Goal: Task Accomplishment & Management: Manage account settings

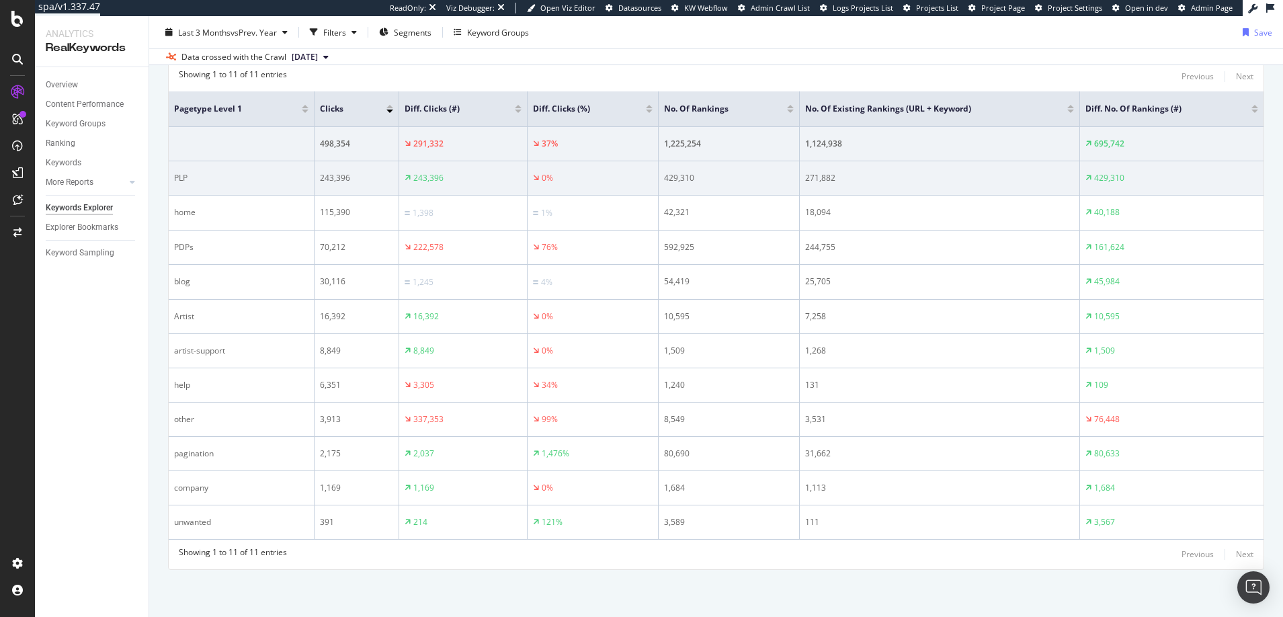
scroll to position [198, 0]
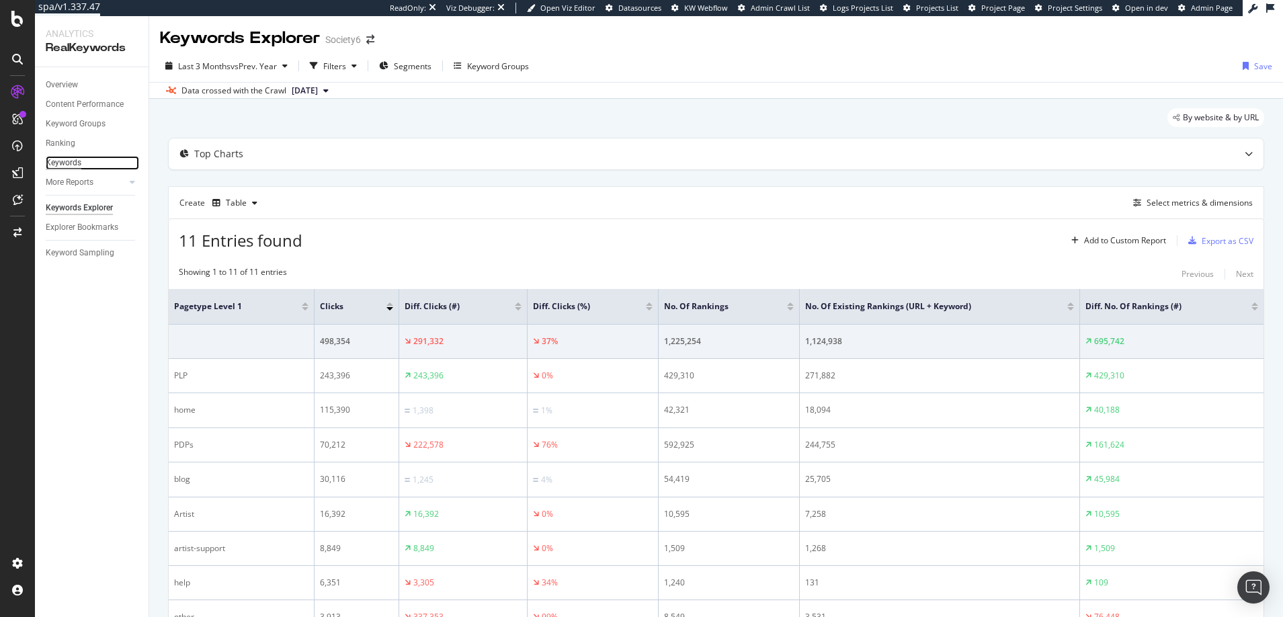
click at [65, 160] on div "Keywords" at bounding box center [64, 163] width 36 height 14
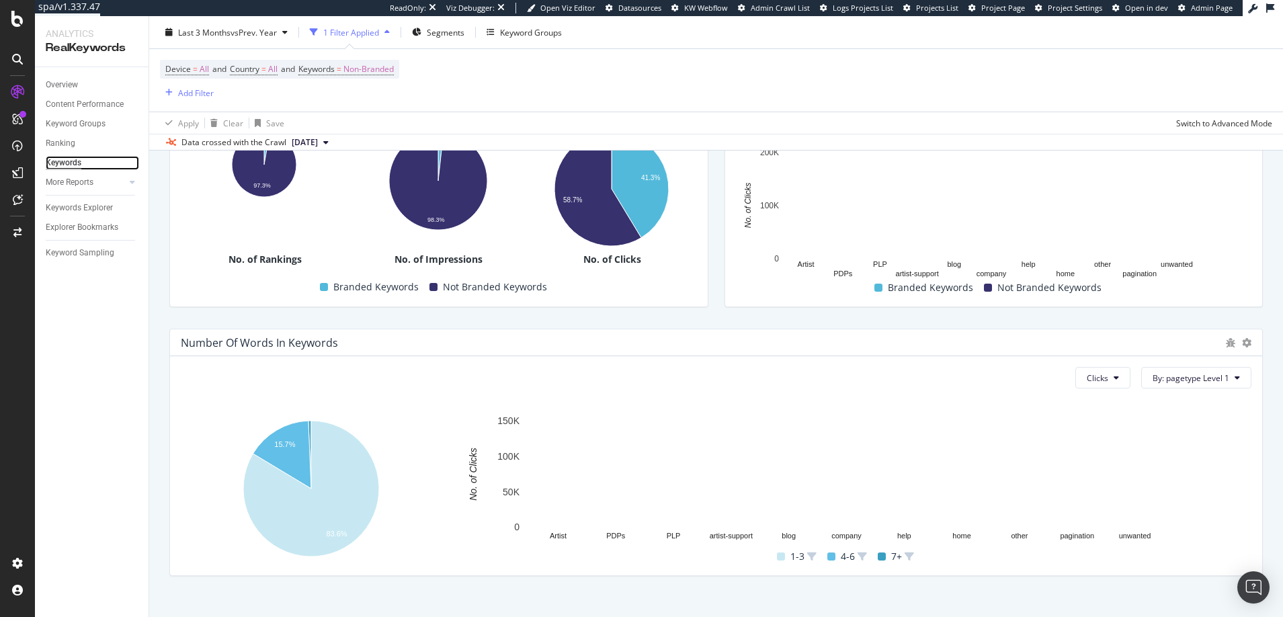
scroll to position [339, 0]
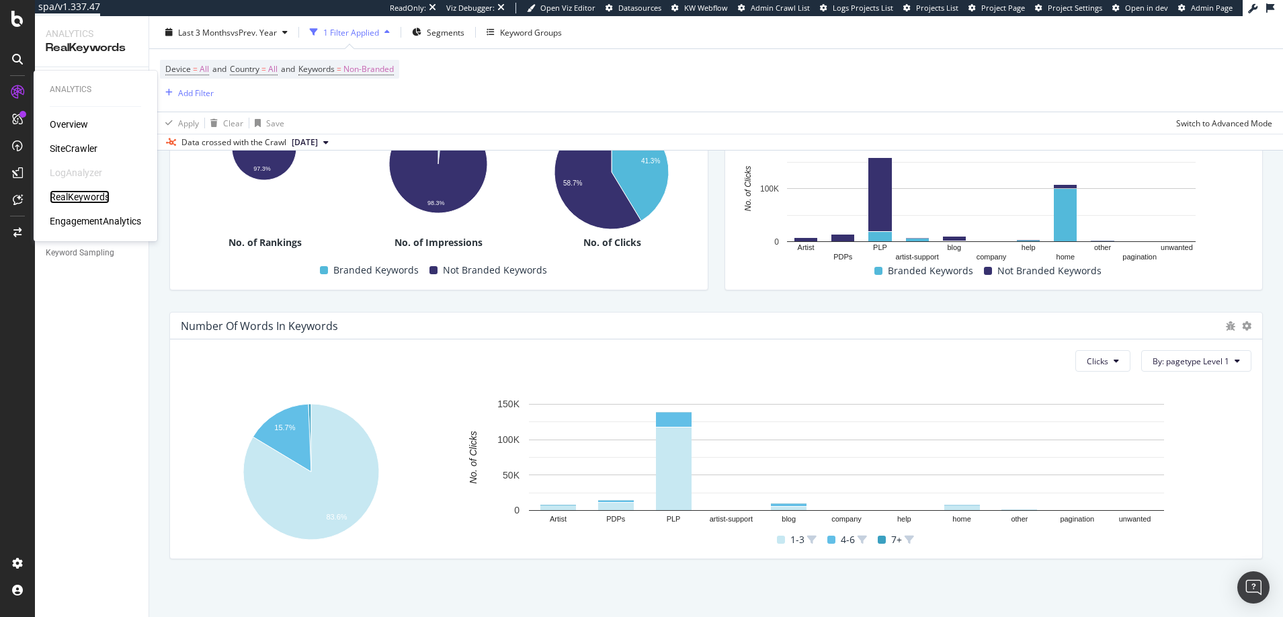
click at [83, 194] on div "RealKeywords" at bounding box center [80, 196] width 60 height 13
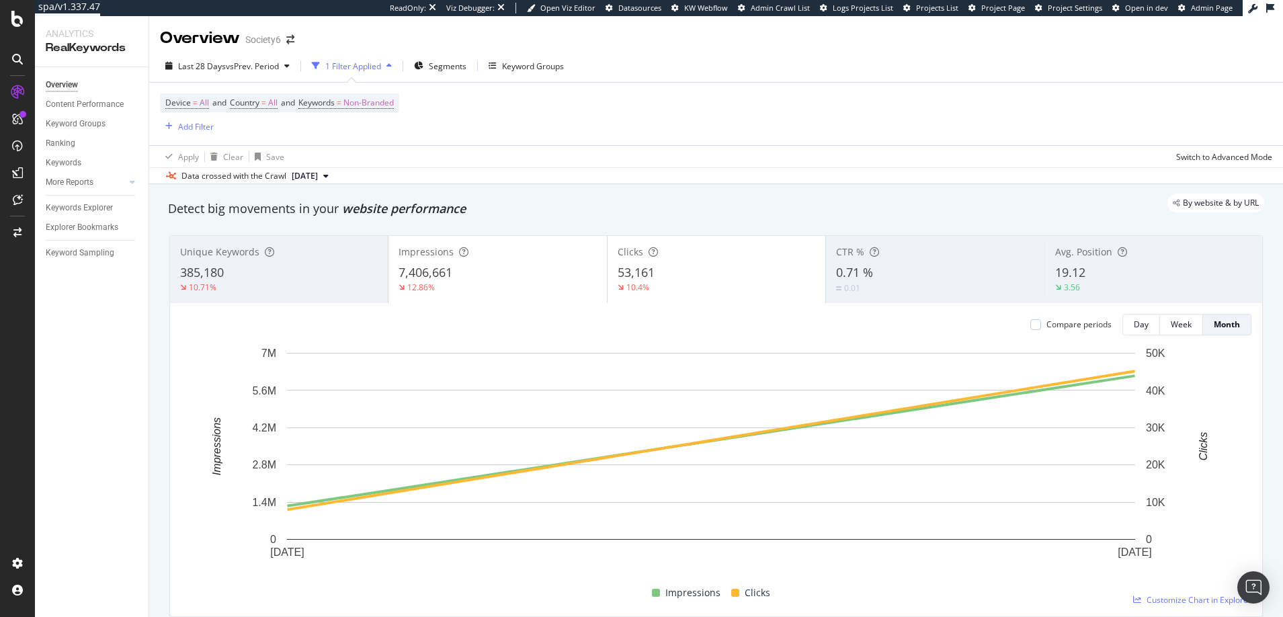
click at [305, 175] on span "[DATE]" at bounding box center [305, 176] width 26 height 12
click at [319, 295] on div "2024 Oct. 30th" at bounding box center [309, 296] width 38 height 12
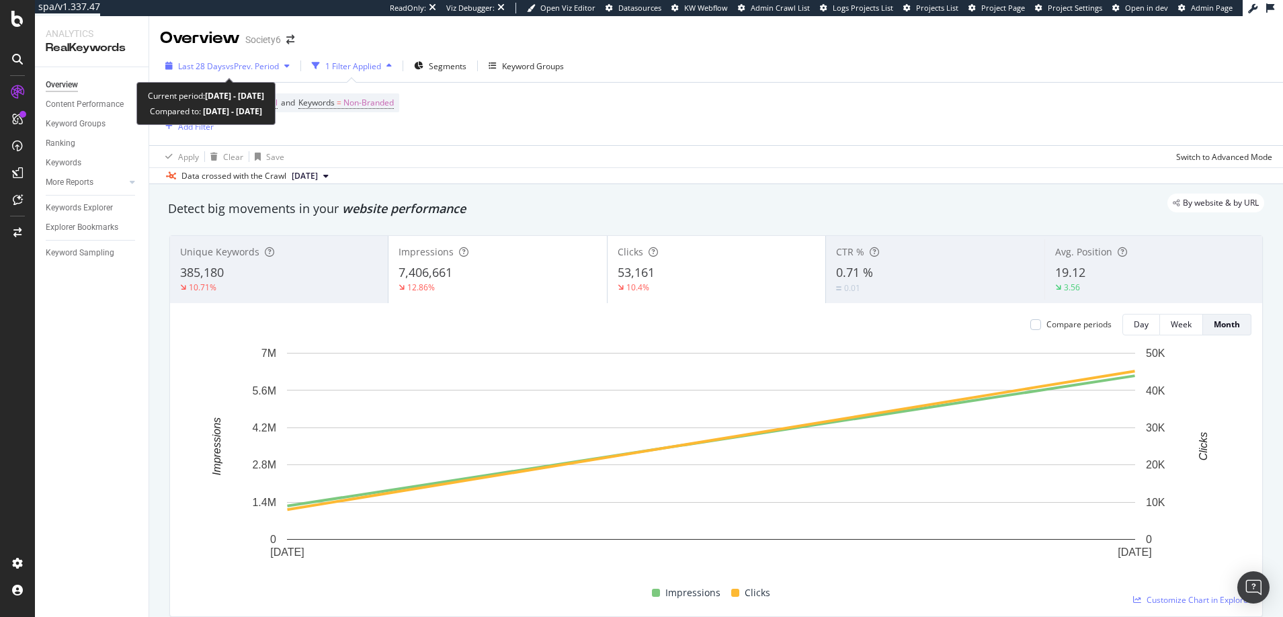
click at [287, 64] on icon "button" at bounding box center [286, 66] width 5 height 8
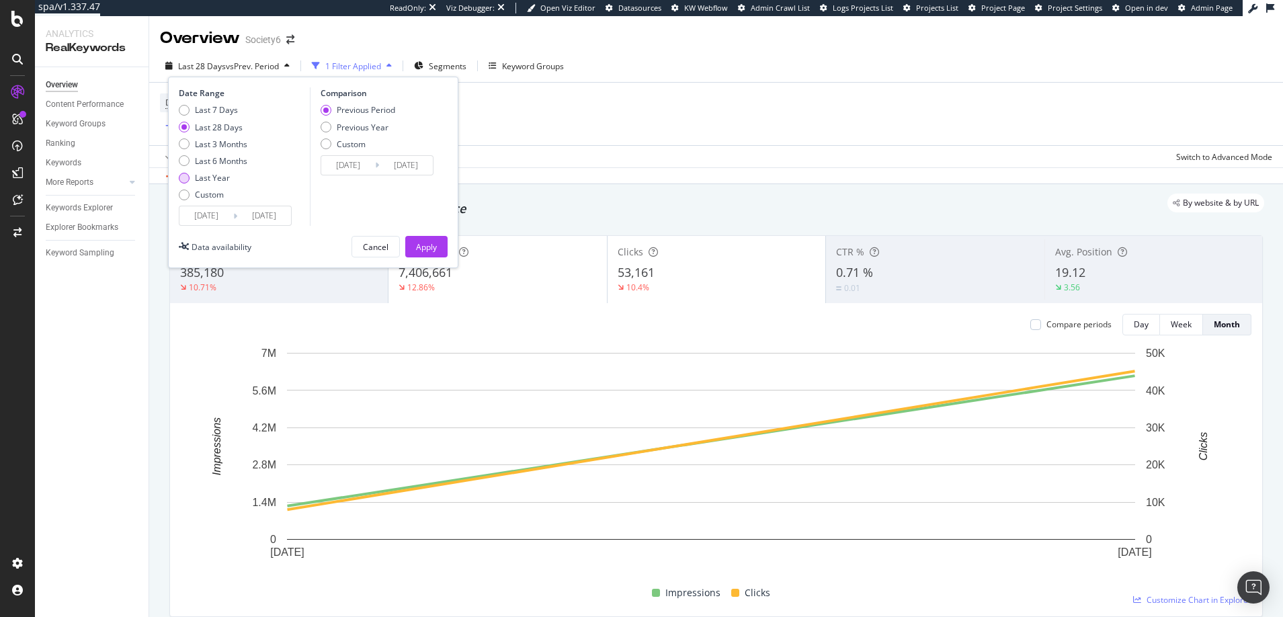
click at [184, 176] on div "Last Year" at bounding box center [184, 178] width 11 height 11
type input "2024/09/25"
type input "2023/09/26"
type input "2024/09/24"
click at [425, 245] on div "Apply" at bounding box center [426, 246] width 21 height 11
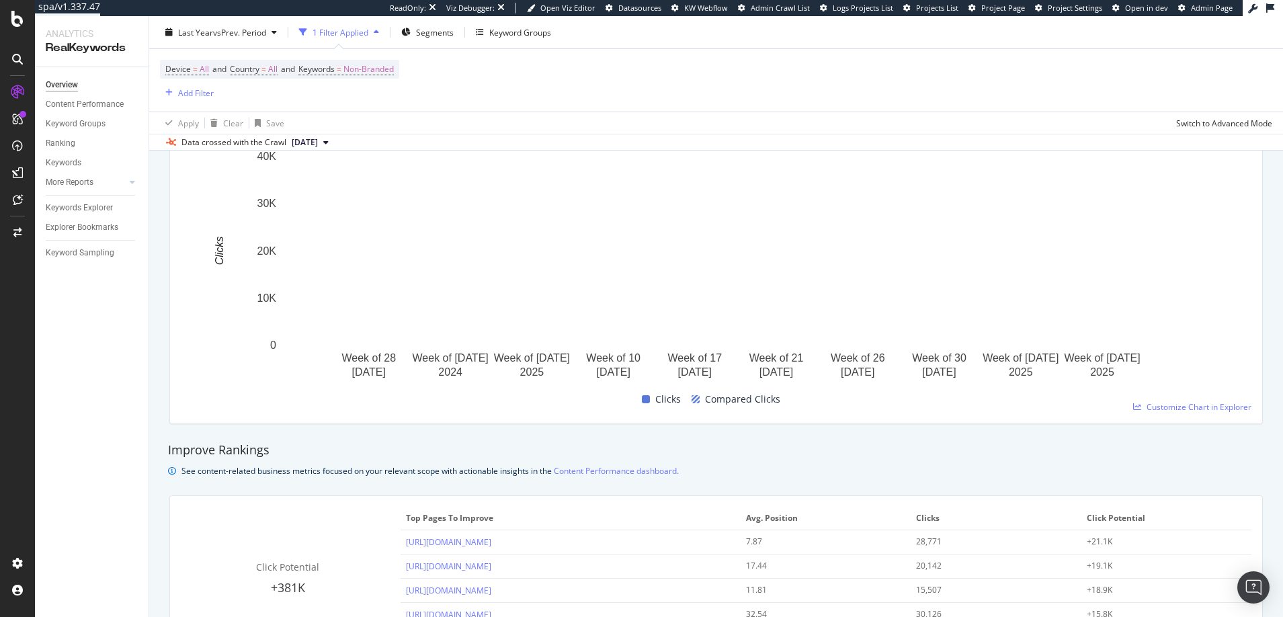
scroll to position [558, 0]
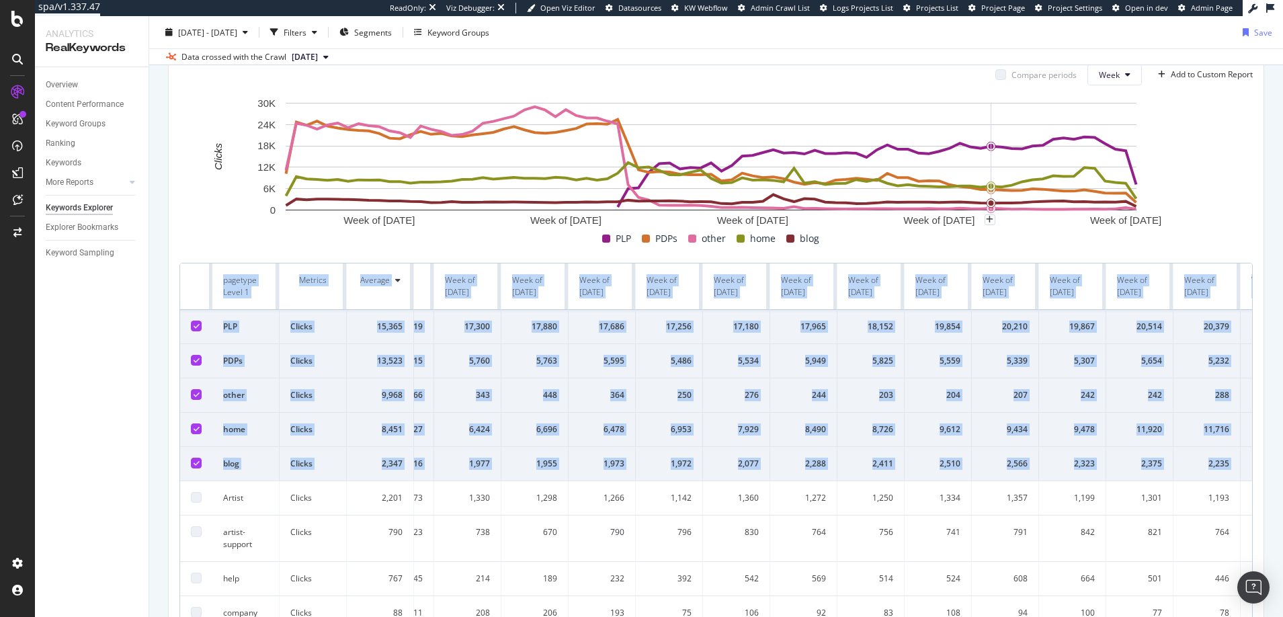
scroll to position [0, 4751]
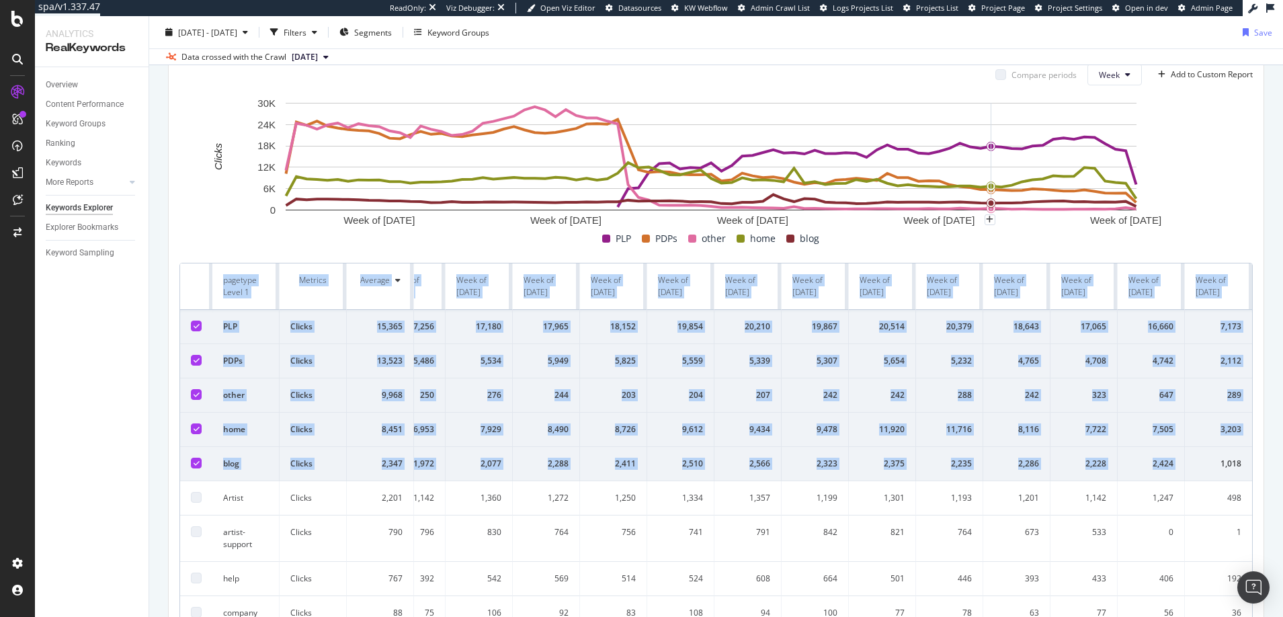
drag, startPoint x: 189, startPoint y: 282, endPoint x: 1234, endPoint y: 458, distance: 1059.6
copy table "pagetype Level 1 Metrics Average Week of 26 Feb. 2024 Week of 4 Mar. 2024 Week …"
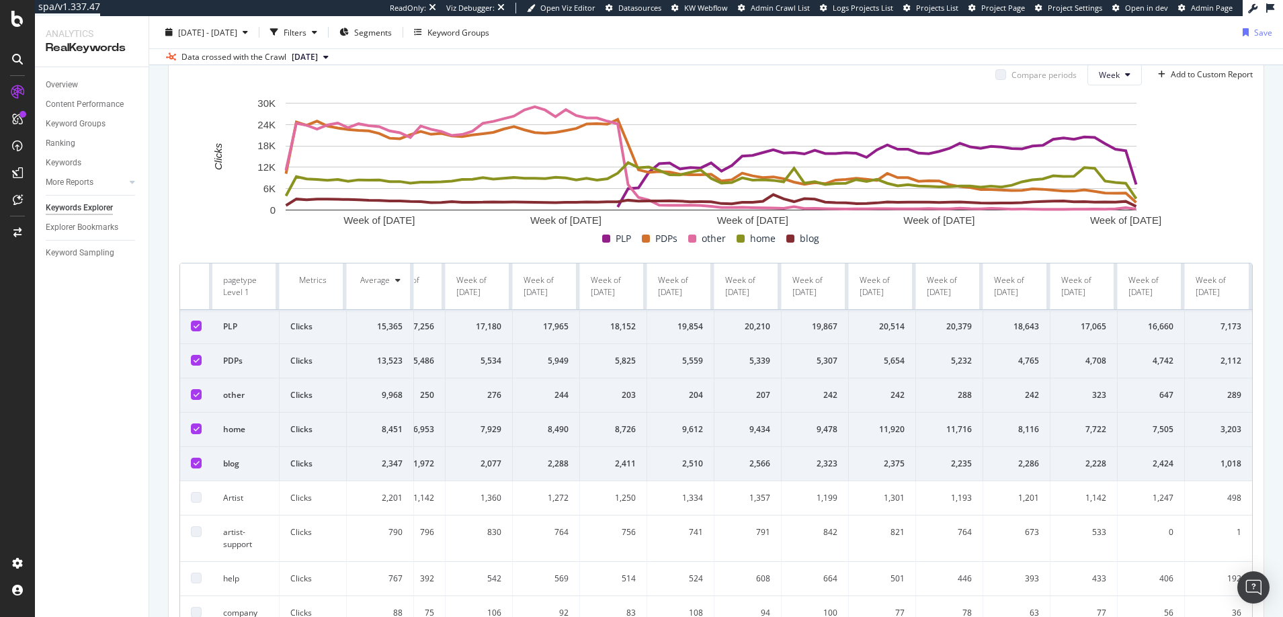
click at [96, 411] on div "Overview Content Performance Keyword Groups Ranking Keywords More Reports Count…" at bounding box center [92, 342] width 114 height 550
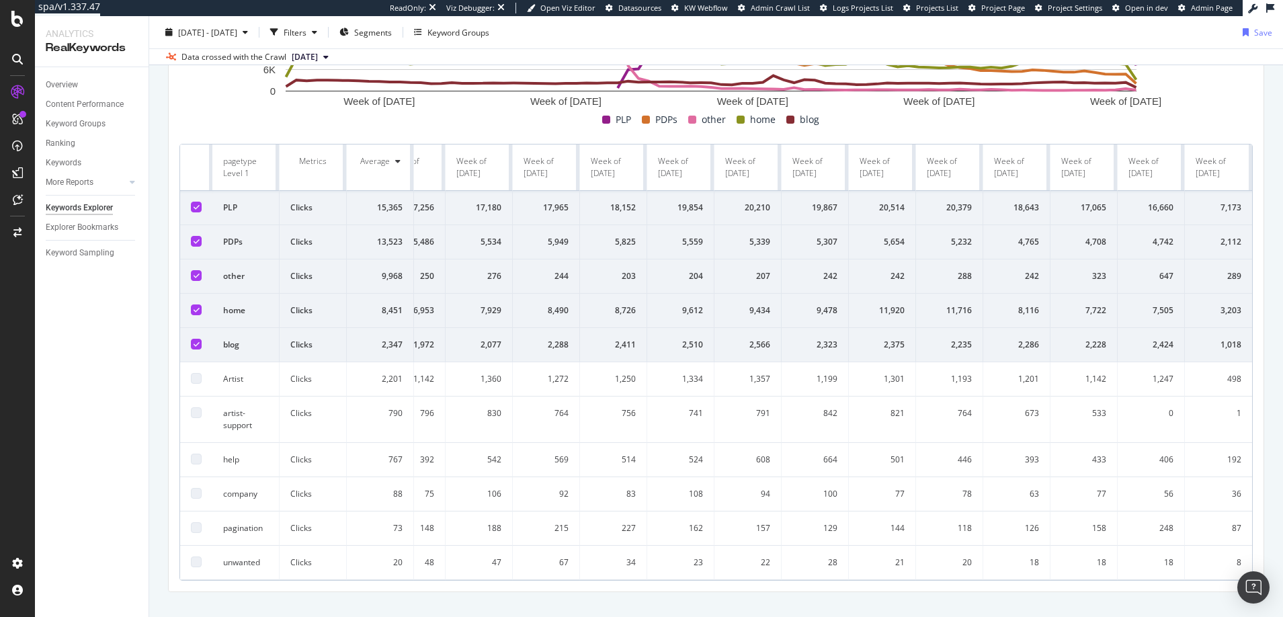
scroll to position [317, 0]
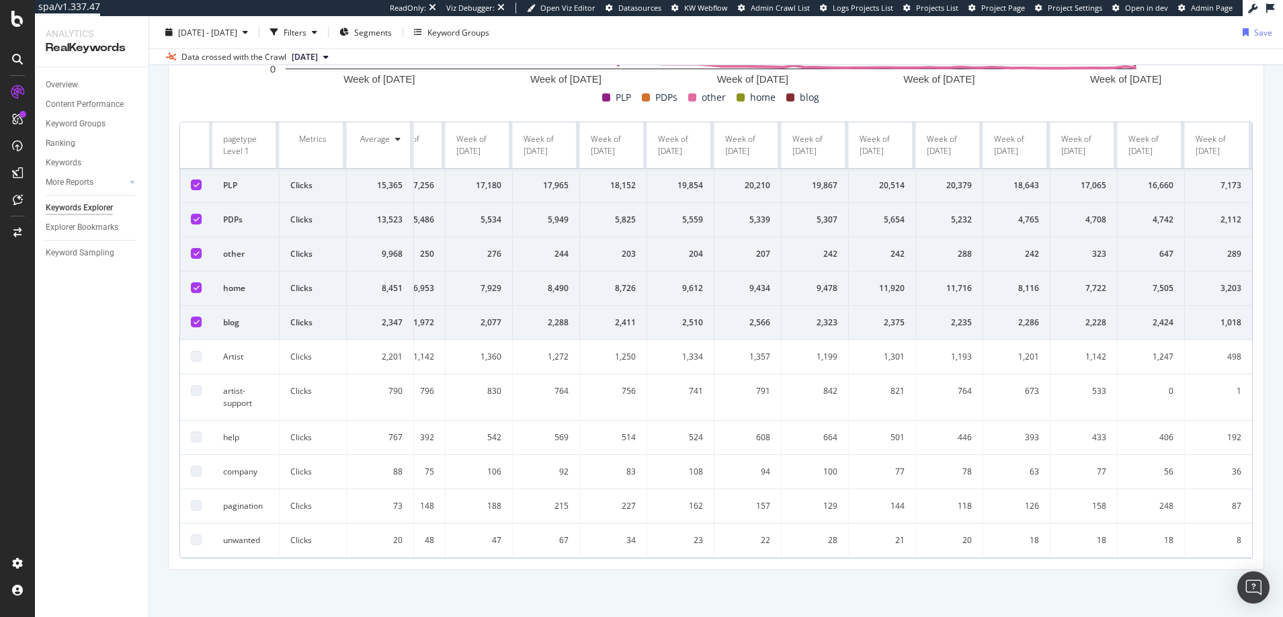
click at [122, 349] on div "Overview Content Performance Keyword Groups Ranking Keywords More Reports Count…" at bounding box center [92, 342] width 114 height 550
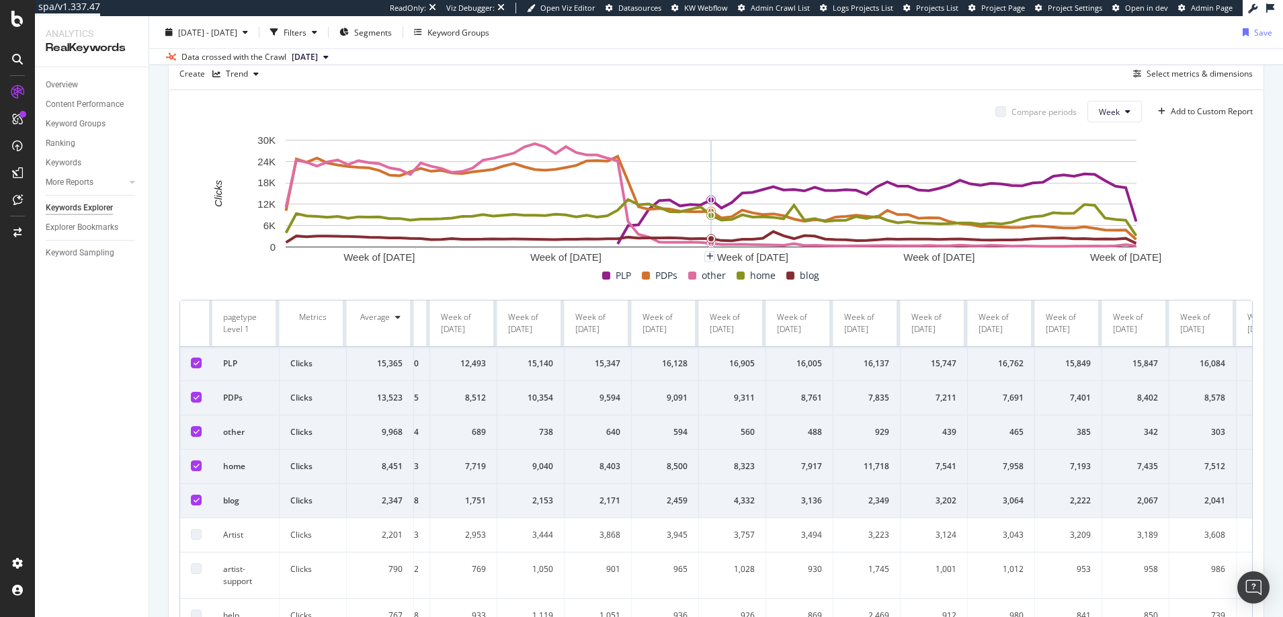
scroll to position [0, 0]
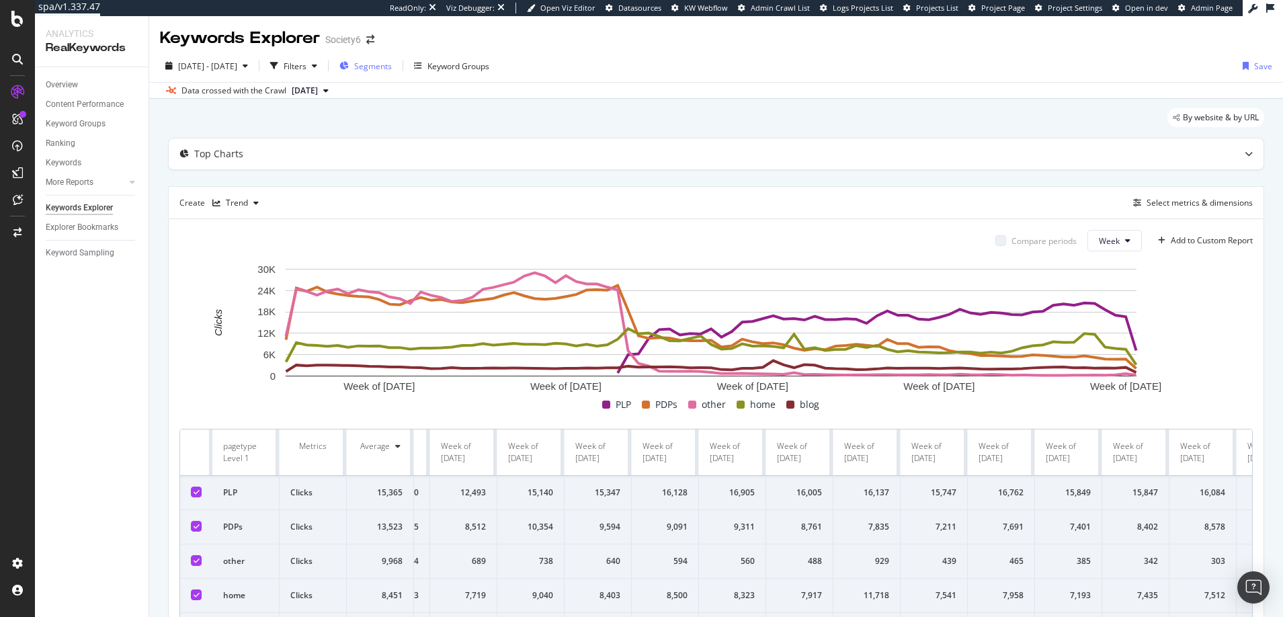
click at [392, 69] on span "Segments" at bounding box center [373, 65] width 38 height 11
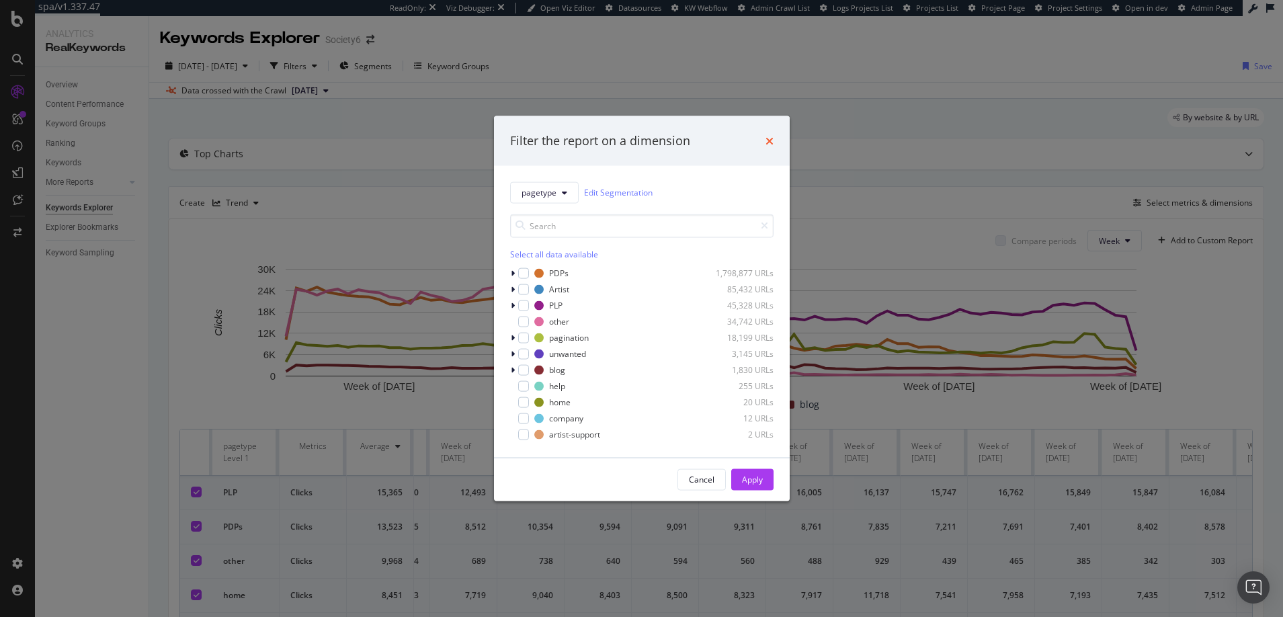
click at [767, 140] on icon "times" at bounding box center [769, 140] width 8 height 11
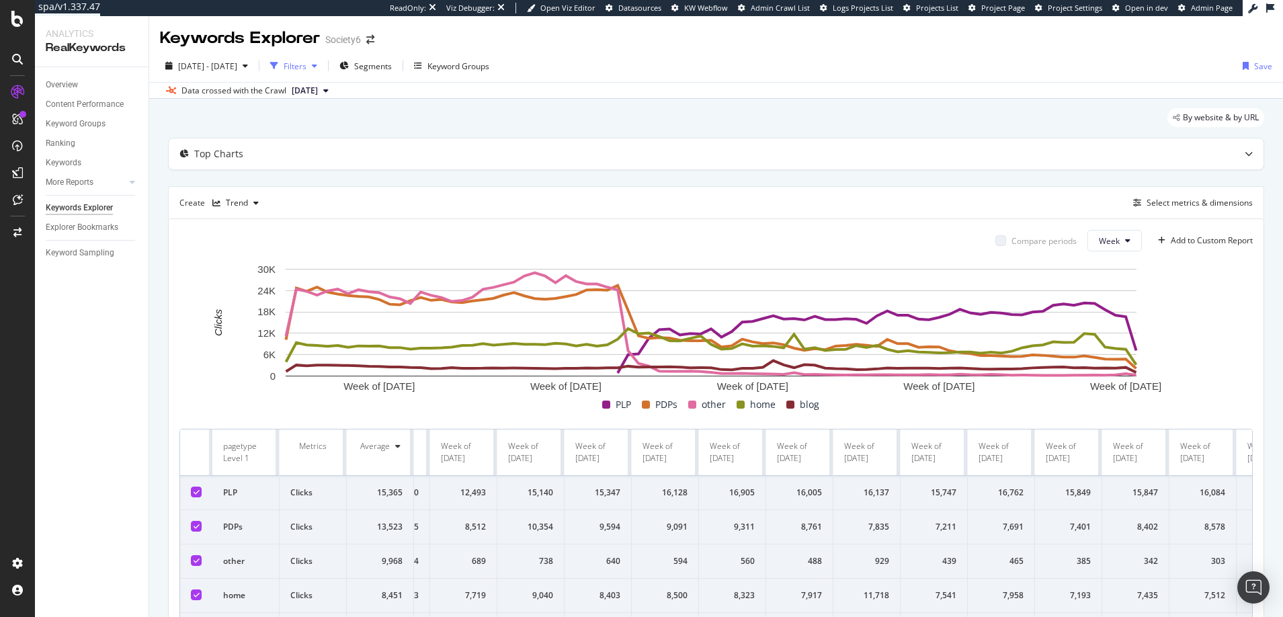
click at [306, 63] on div "Filters" at bounding box center [295, 65] width 23 height 11
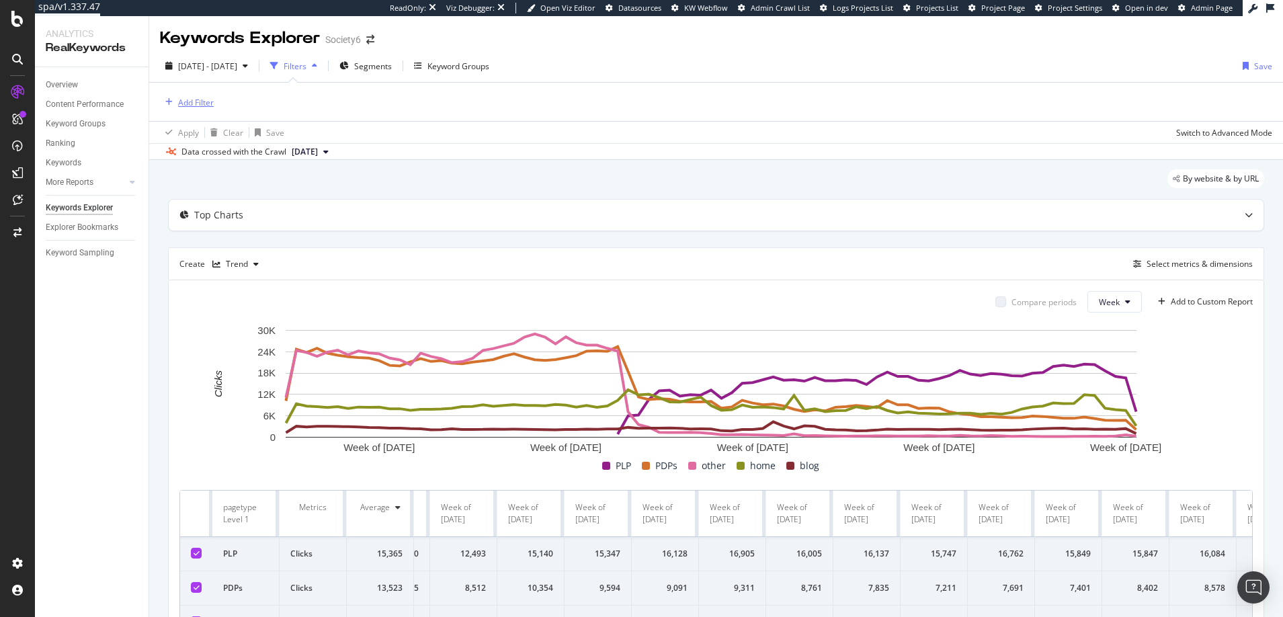
click at [200, 103] on div "Add Filter" at bounding box center [196, 102] width 36 height 11
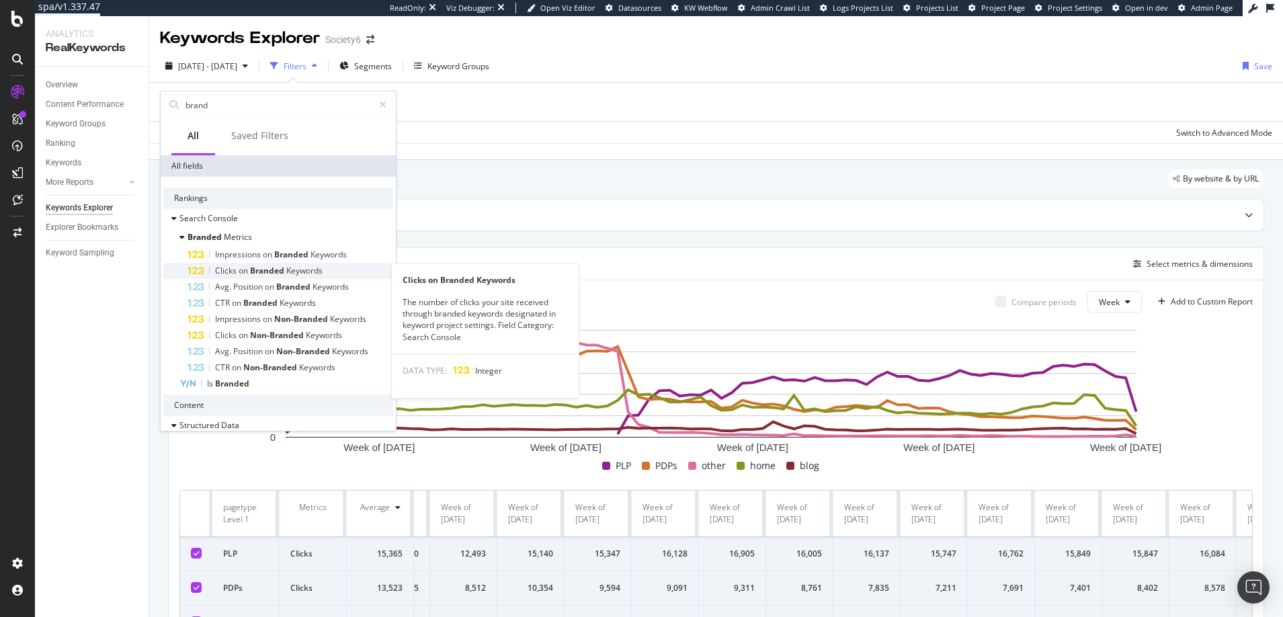
type input "brand"
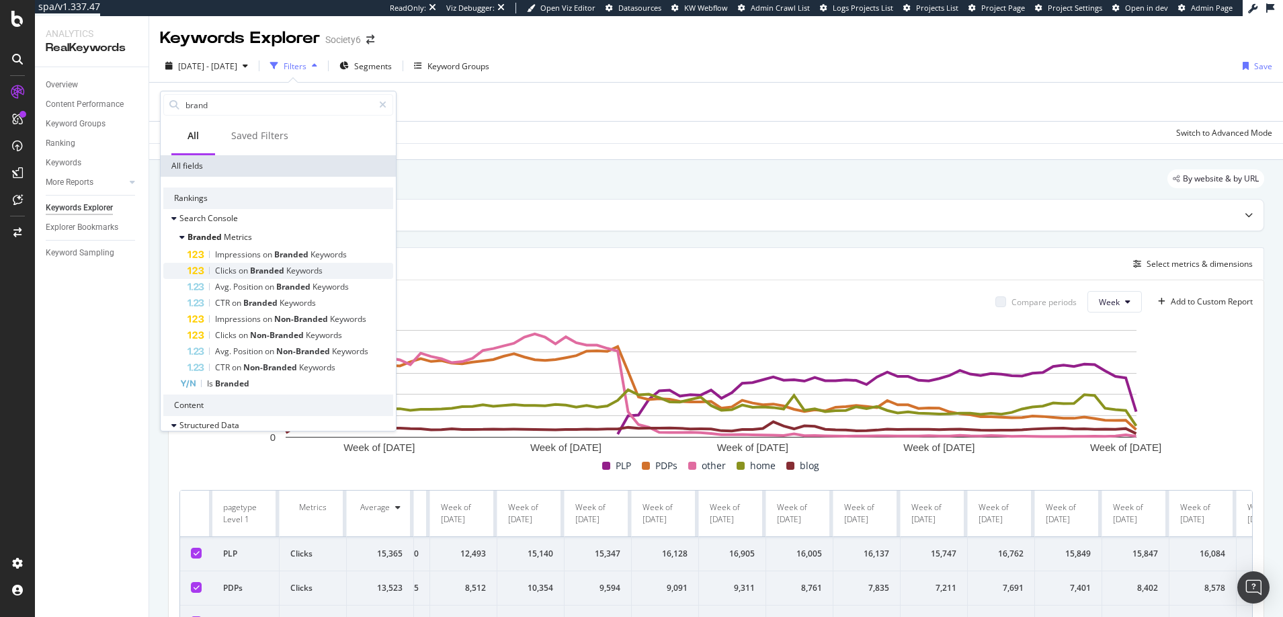
click at [273, 270] on span "Branded" at bounding box center [268, 270] width 36 height 11
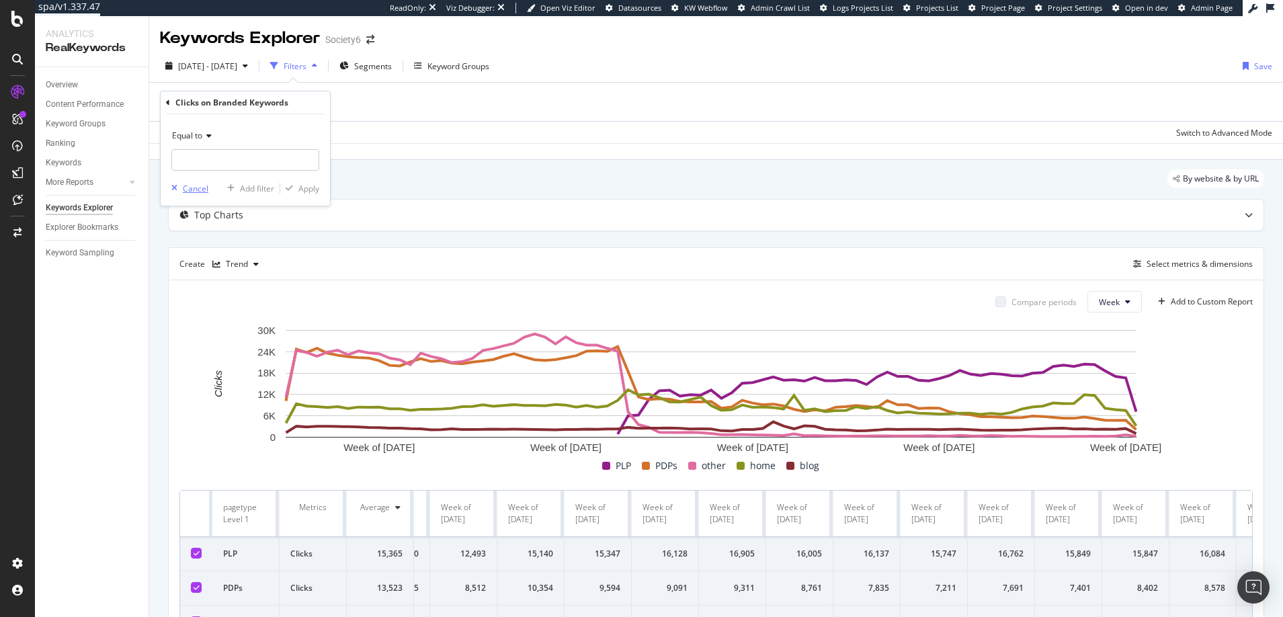
click at [191, 186] on div "Cancel" at bounding box center [196, 188] width 26 height 11
click at [198, 105] on div "Add Filter" at bounding box center [196, 102] width 36 height 11
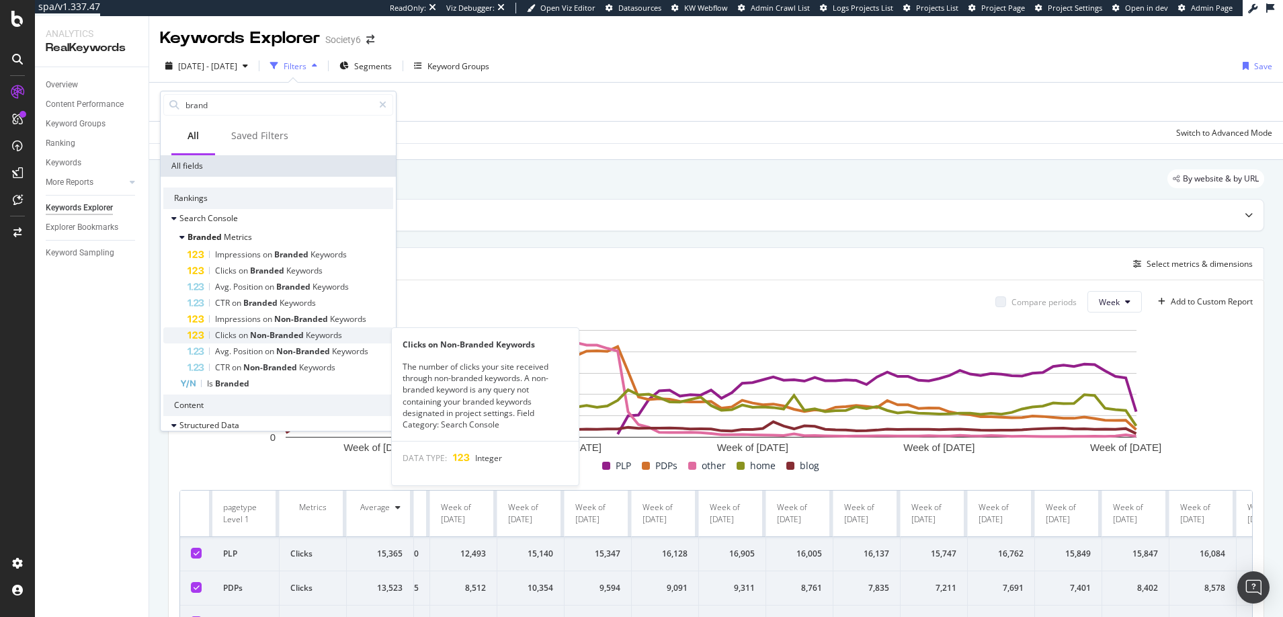
click at [282, 335] on span "Non-Branded" at bounding box center [278, 334] width 56 height 11
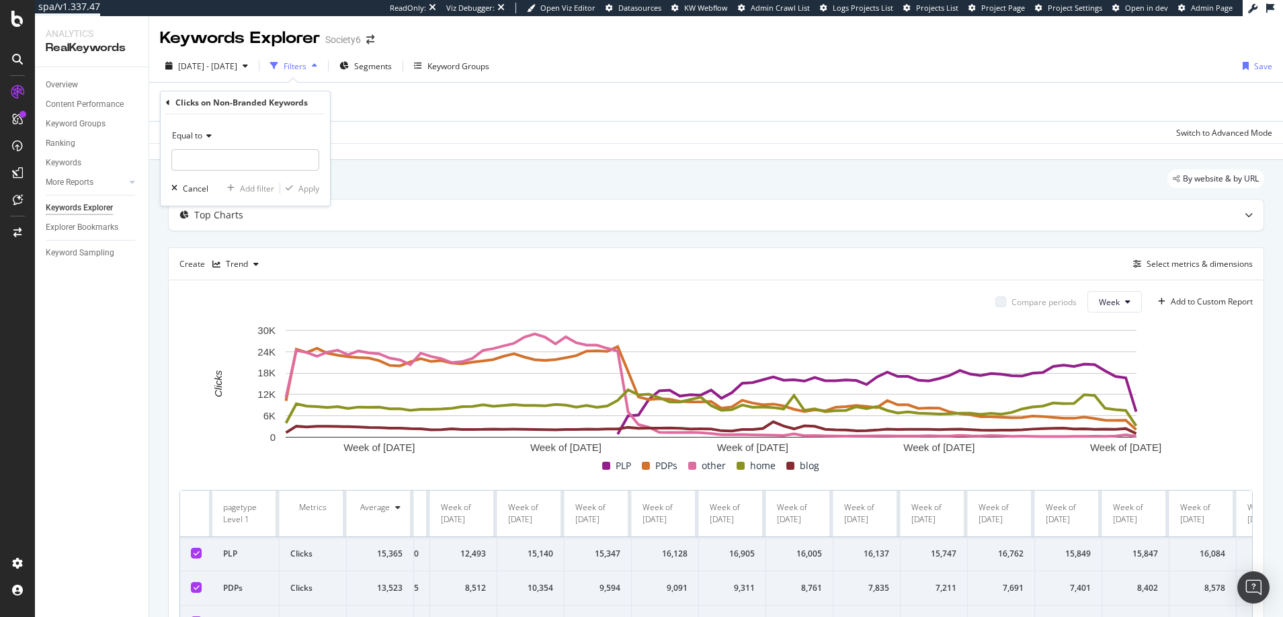
click at [209, 134] on icon at bounding box center [206, 136] width 9 height 8
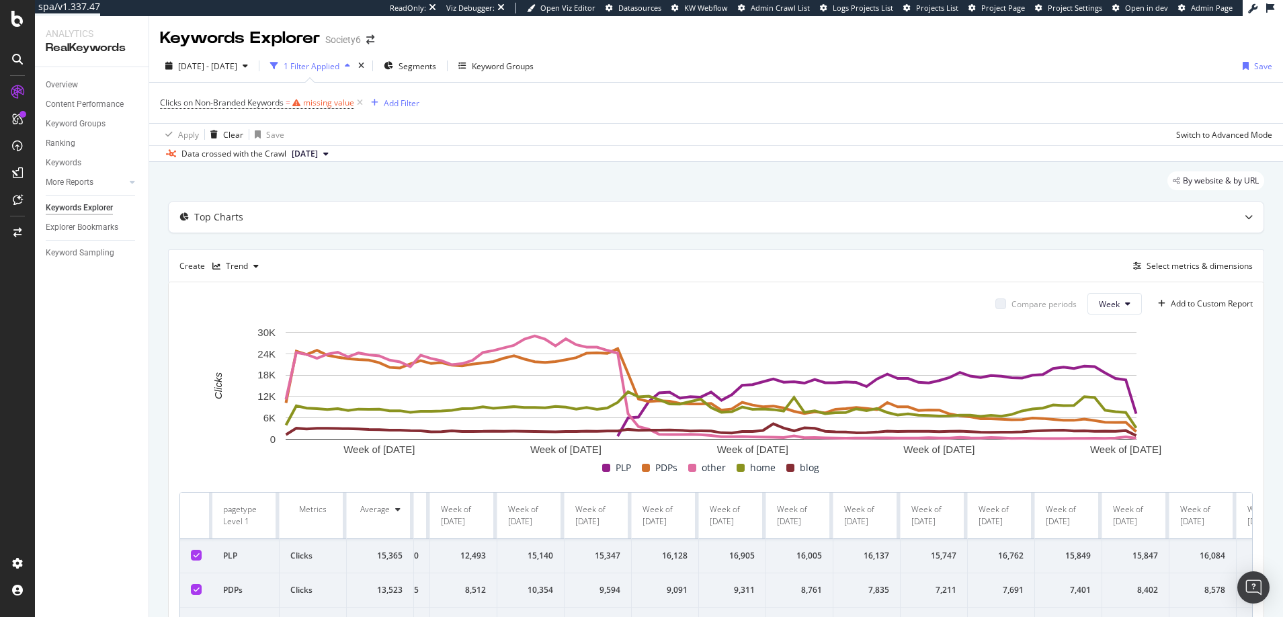
click at [376, 183] on div "By website & by URL" at bounding box center [716, 186] width 1096 height 30
click at [360, 103] on icon at bounding box center [359, 102] width 11 height 13
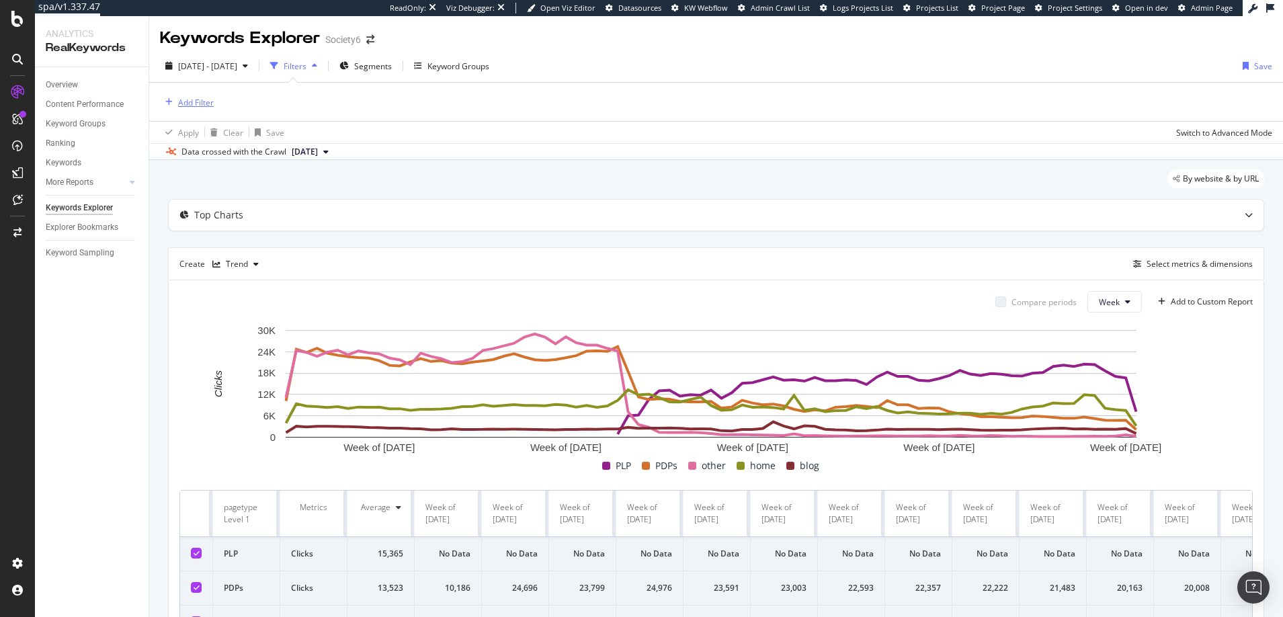
click at [192, 99] on div "Add Filter" at bounding box center [196, 102] width 36 height 11
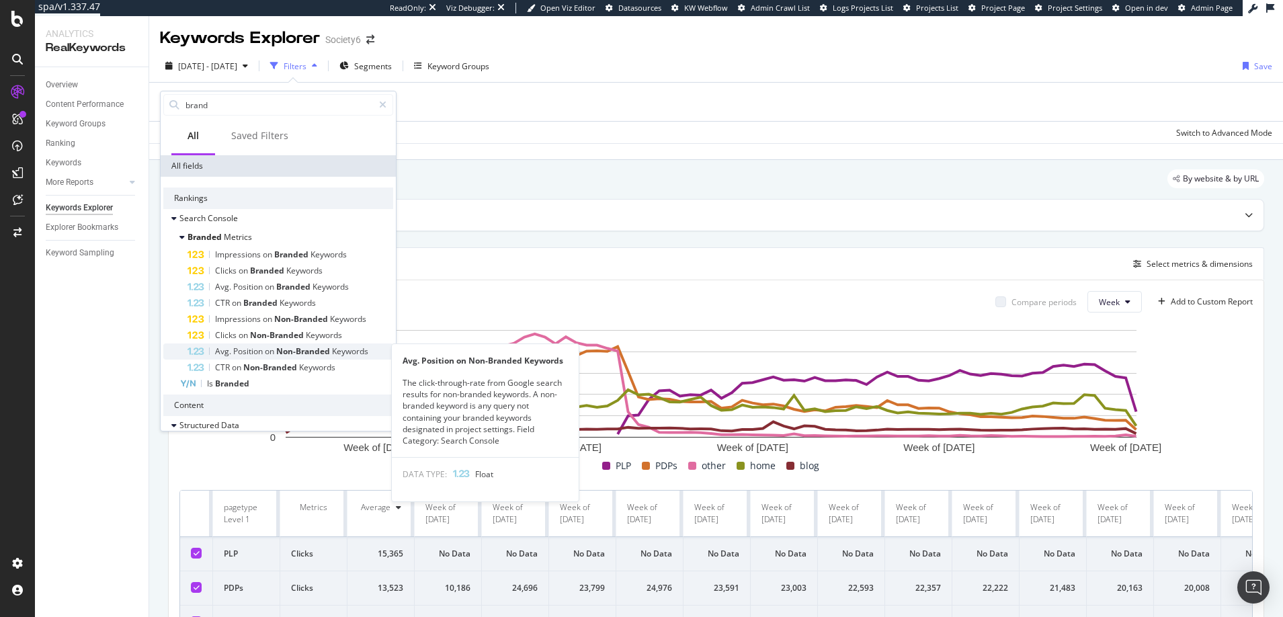
scroll to position [7, 0]
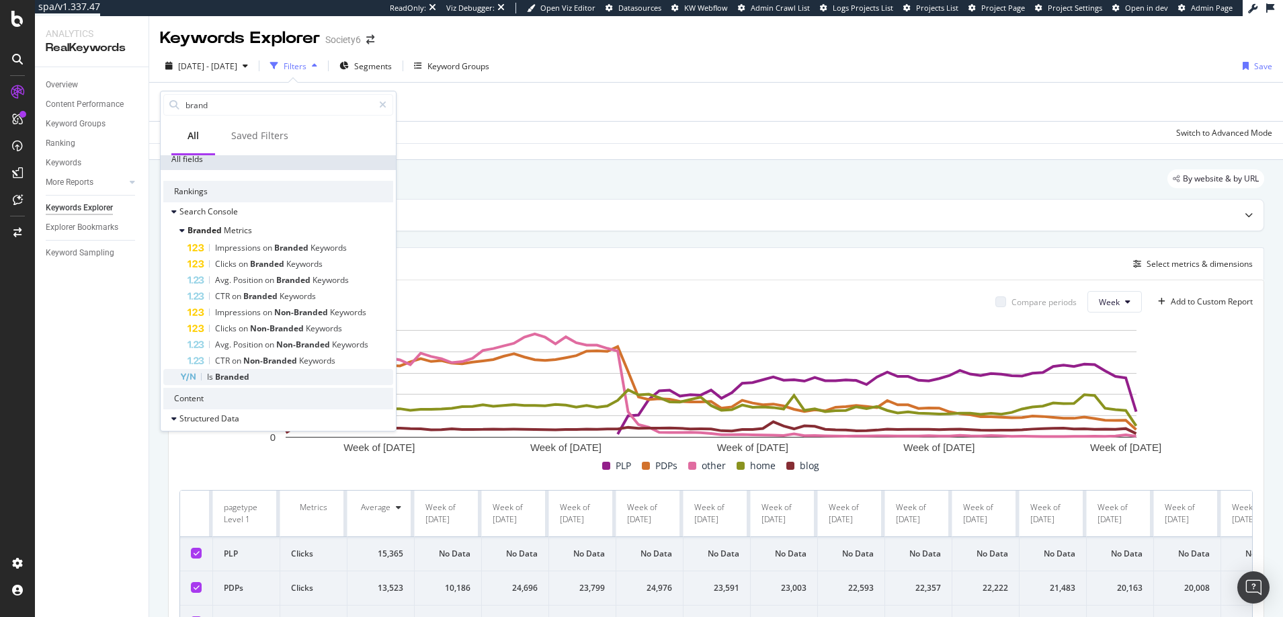
click at [228, 377] on span "Branded" at bounding box center [232, 376] width 34 height 11
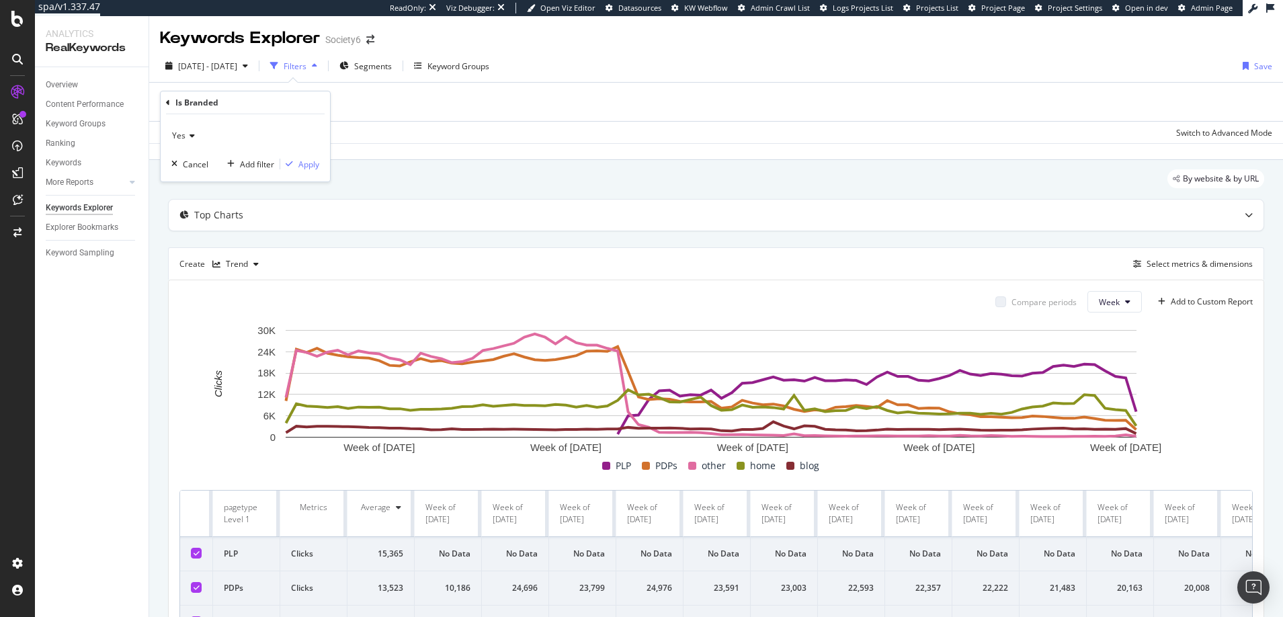
click at [192, 134] on icon at bounding box center [189, 136] width 9 height 8
click at [187, 181] on span "No" at bounding box center [183, 180] width 11 height 11
click at [308, 165] on div "Apply" at bounding box center [308, 164] width 21 height 11
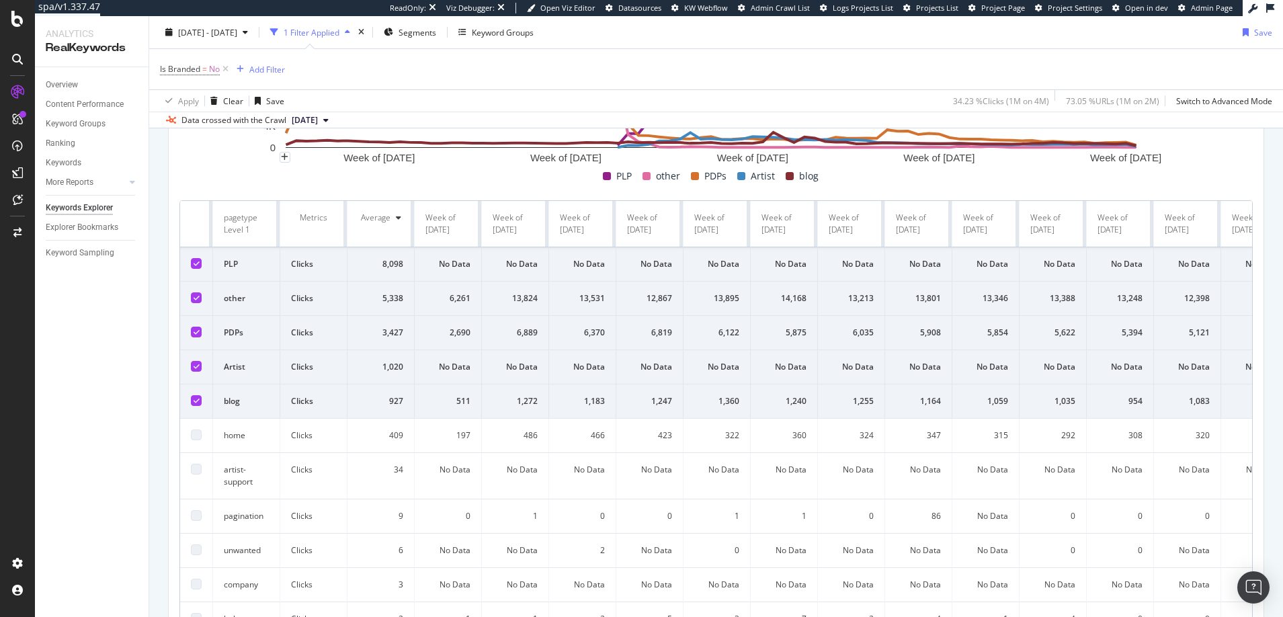
scroll to position [329, 0]
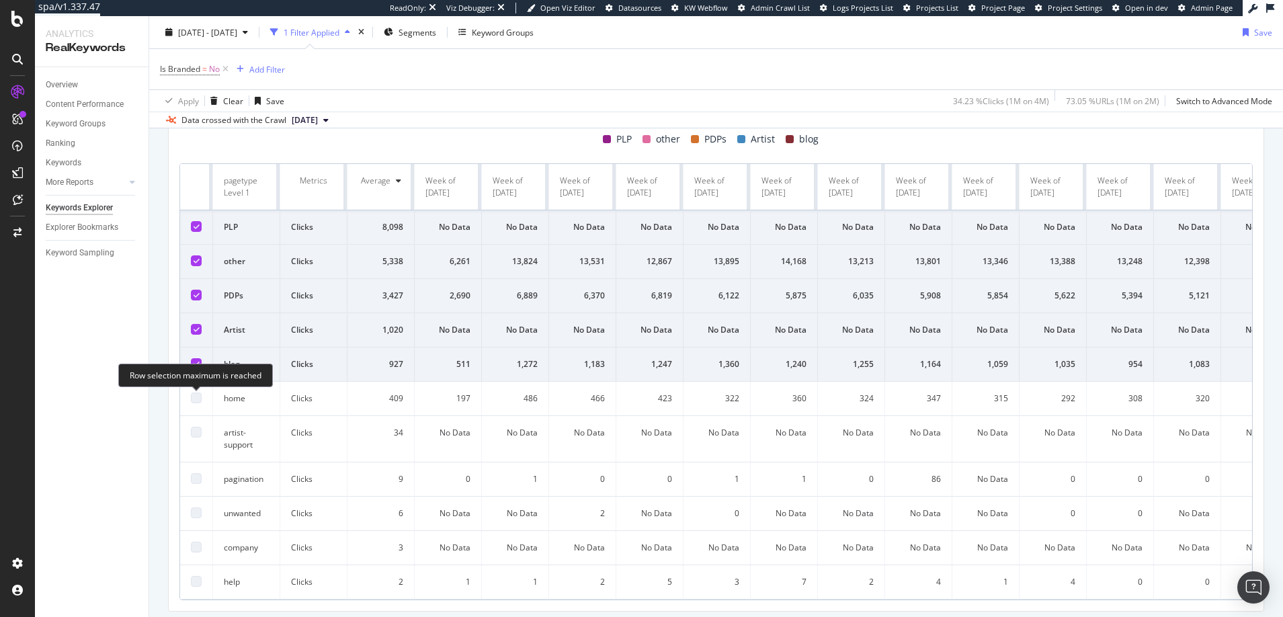
click at [194, 396] on div at bounding box center [196, 397] width 11 height 11
click at [196, 396] on div at bounding box center [196, 397] width 11 height 11
click at [181, 220] on td at bounding box center [196, 227] width 33 height 34
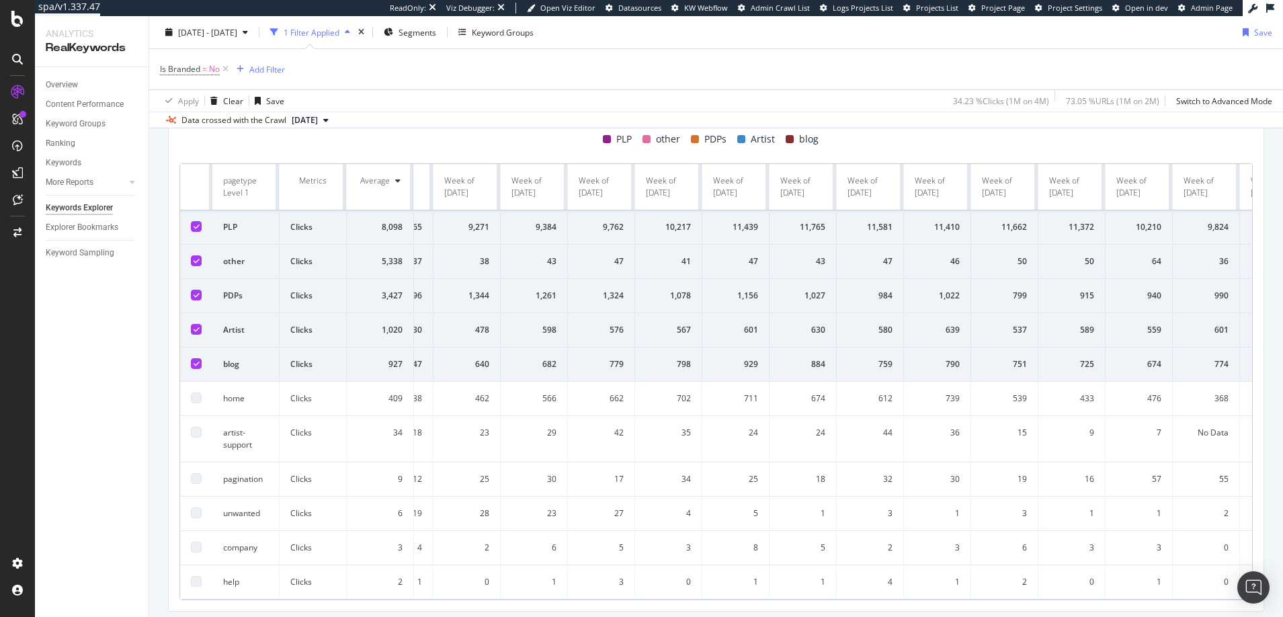
scroll to position [0, 4751]
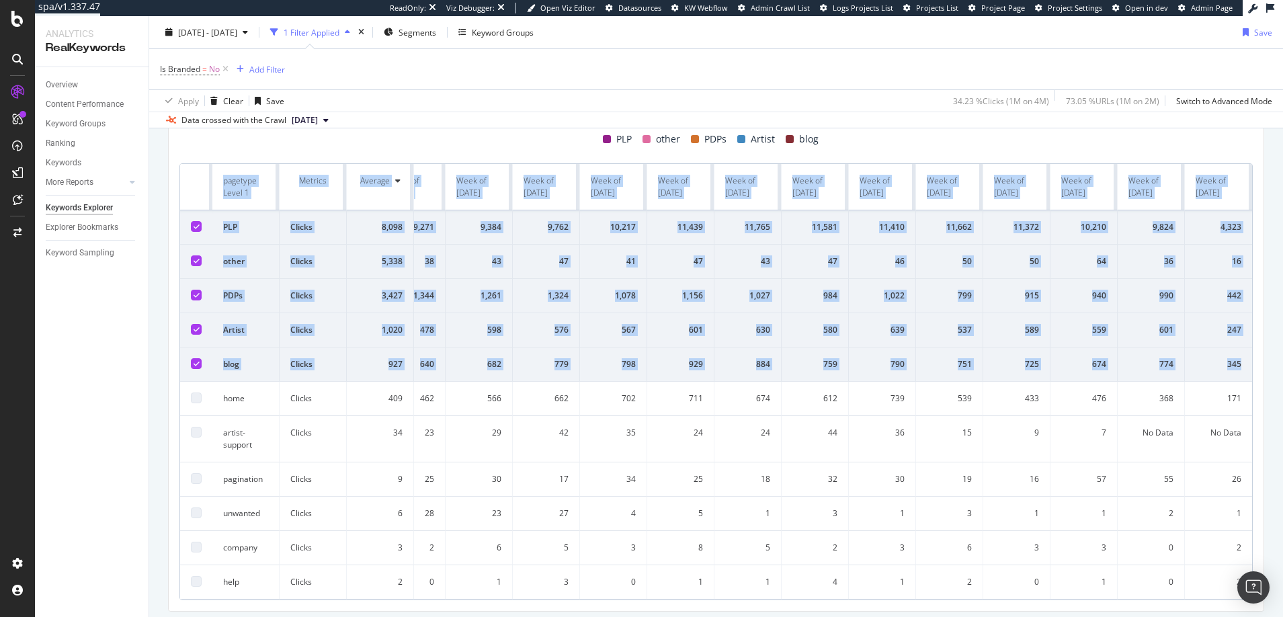
drag, startPoint x: 188, startPoint y: 194, endPoint x: 1239, endPoint y: 372, distance: 1065.4
copy table "pagetype Level 1 Metrics Average Week of 26 Feb. 2024 Week of 4 Mar. 2024 Week …"
click at [226, 67] on icon at bounding box center [225, 68] width 11 height 13
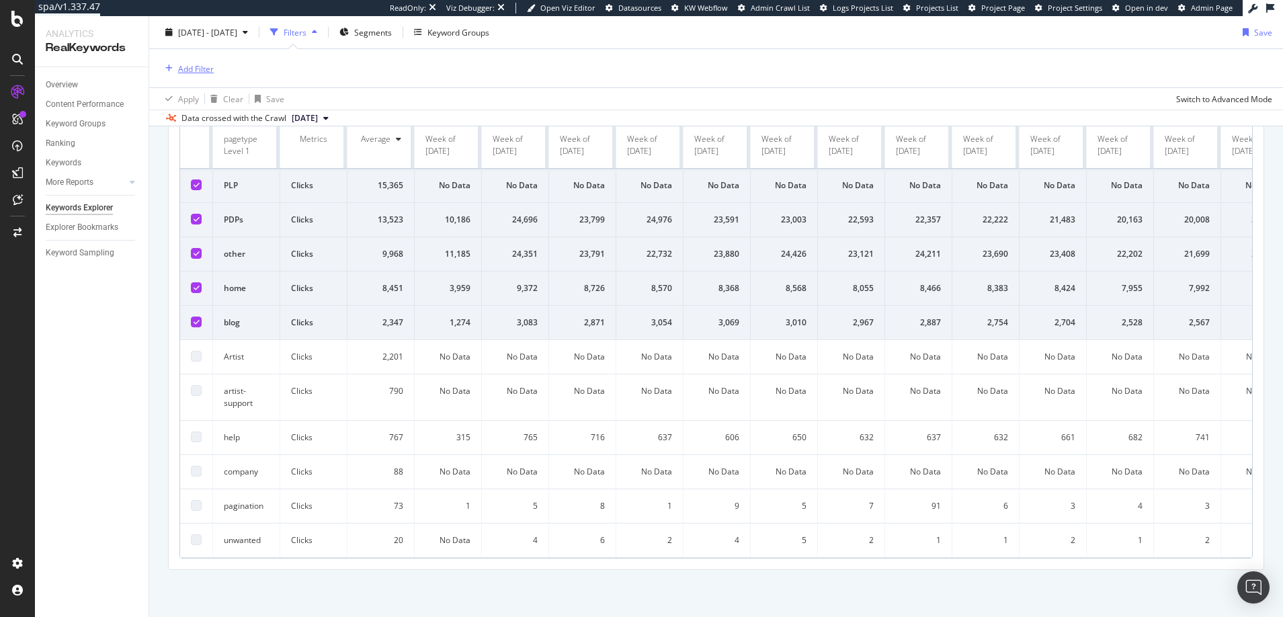
scroll to position [327, 0]
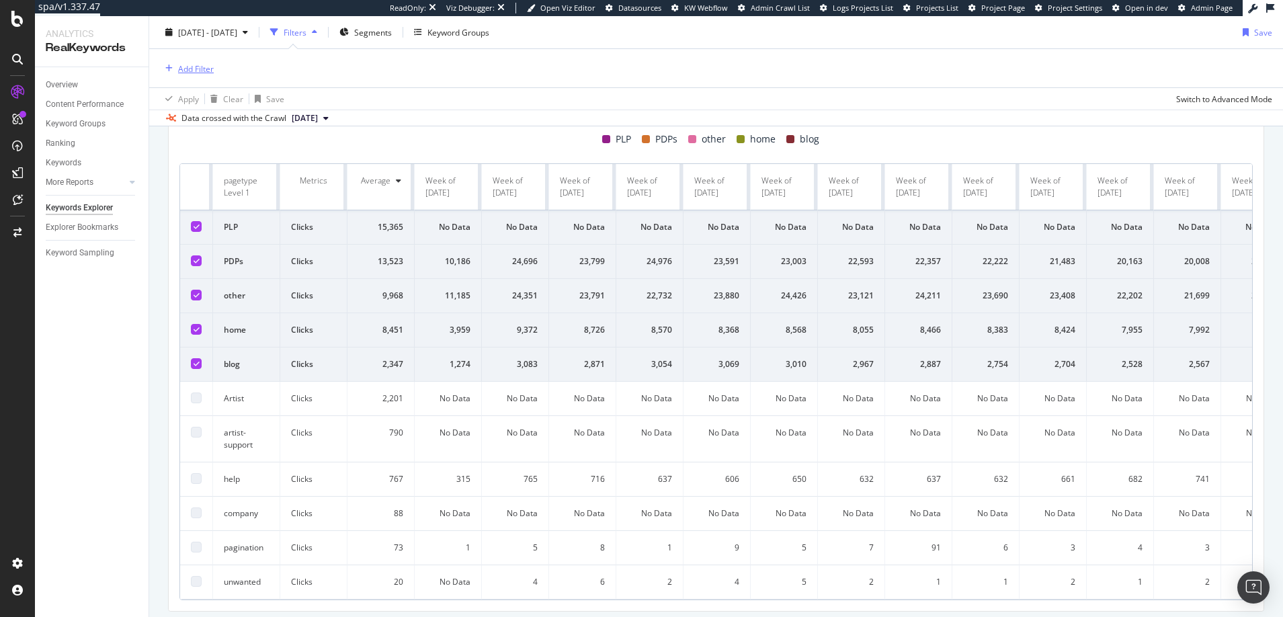
click at [198, 67] on div "Add Filter" at bounding box center [196, 67] width 36 height 11
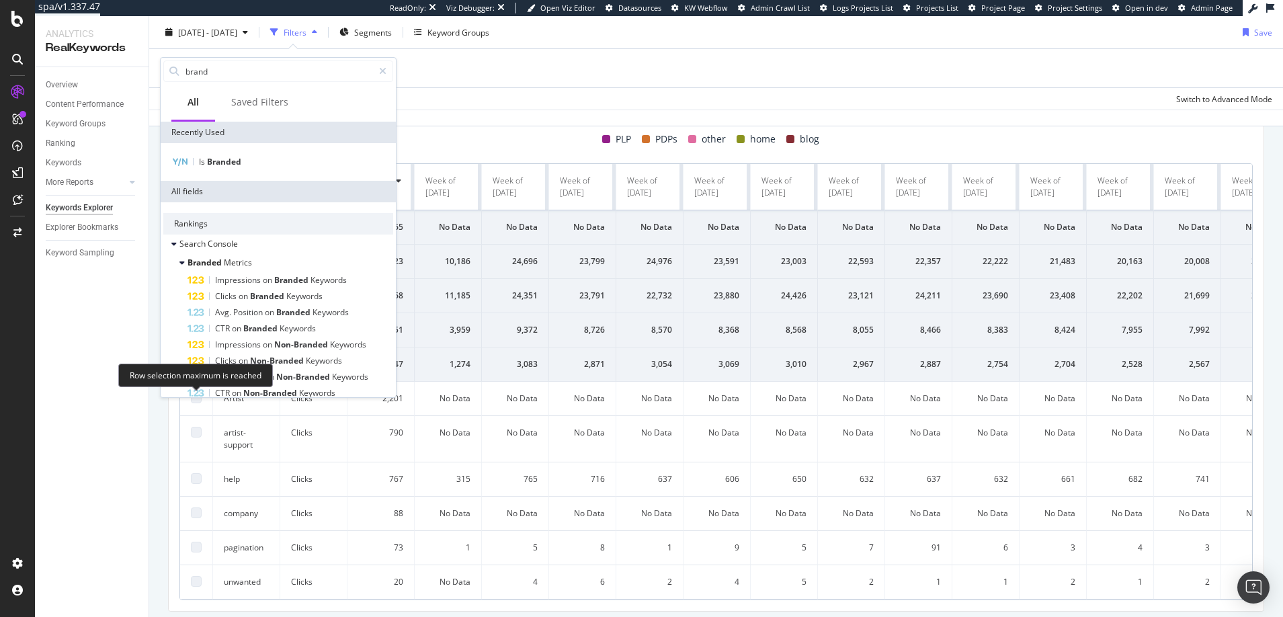
click at [198, 399] on div at bounding box center [196, 397] width 11 height 11
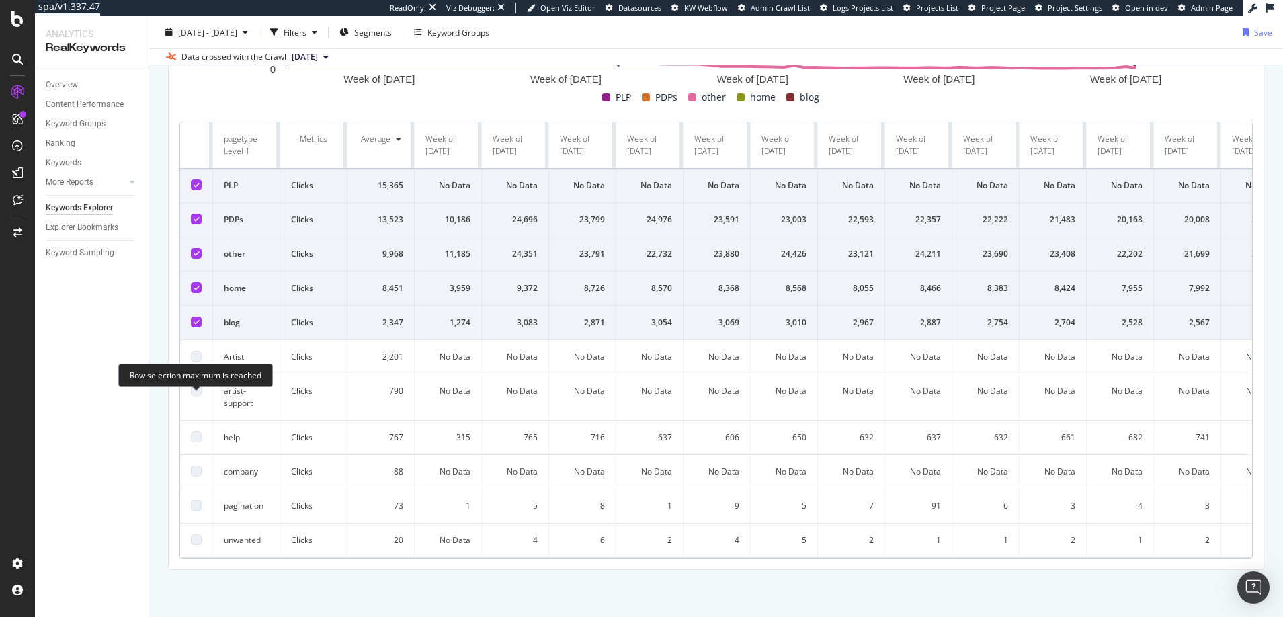
scroll to position [265, 0]
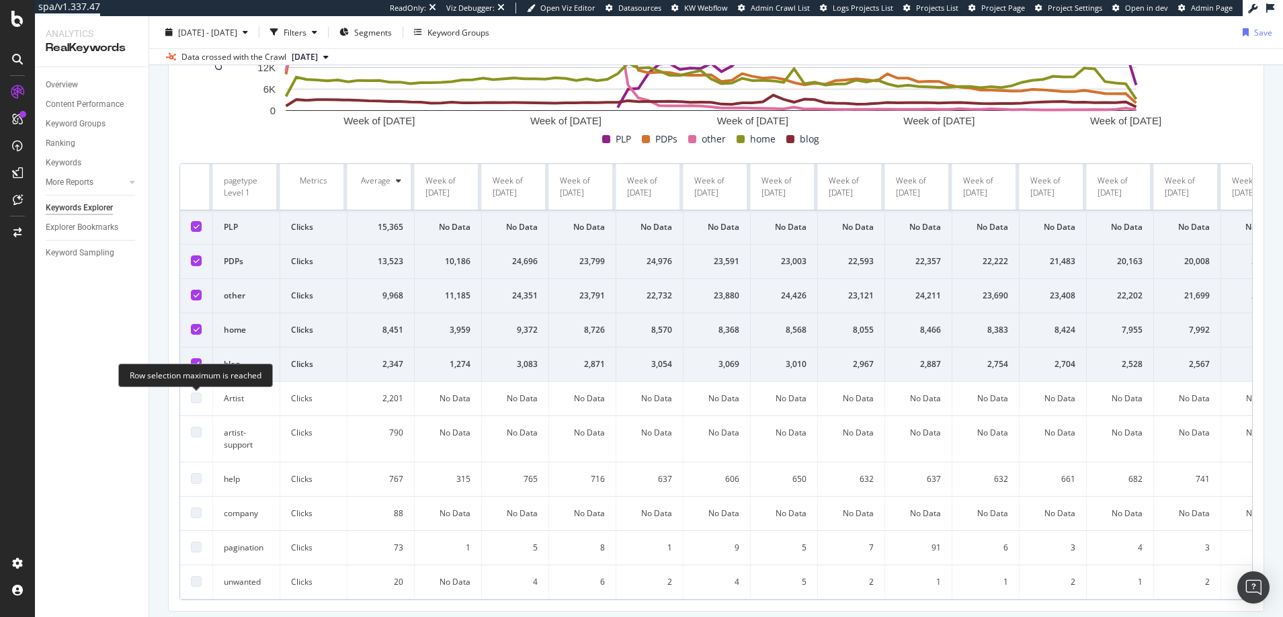
click at [195, 399] on div at bounding box center [196, 397] width 11 height 11
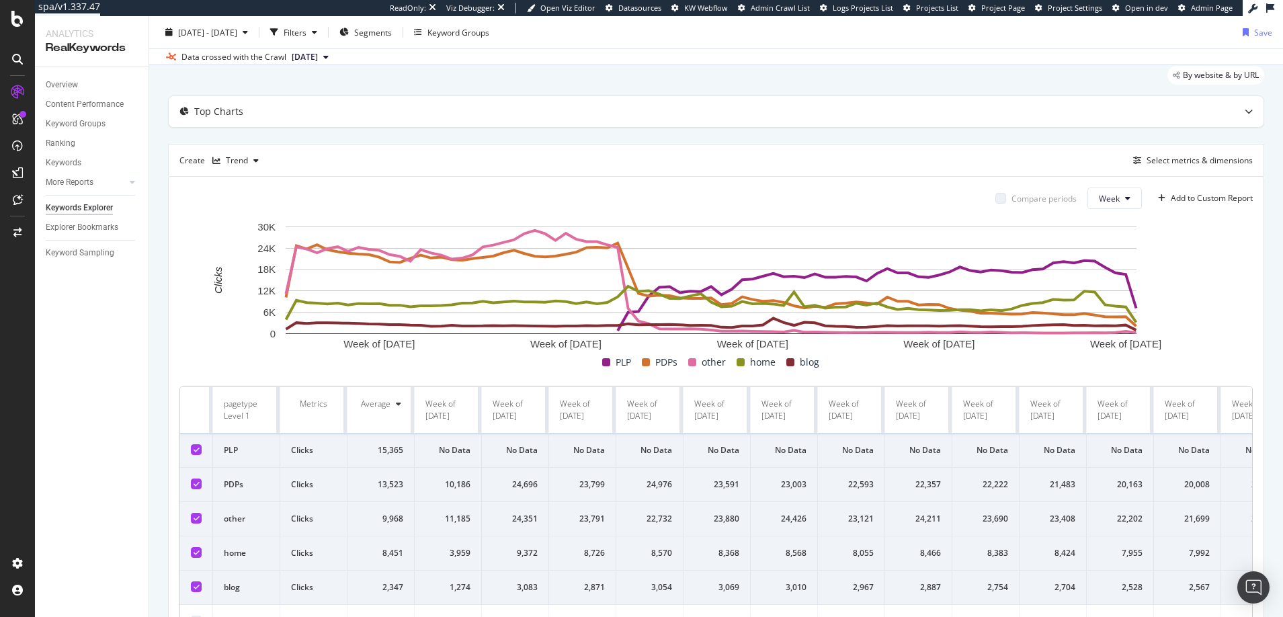
scroll to position [0, 0]
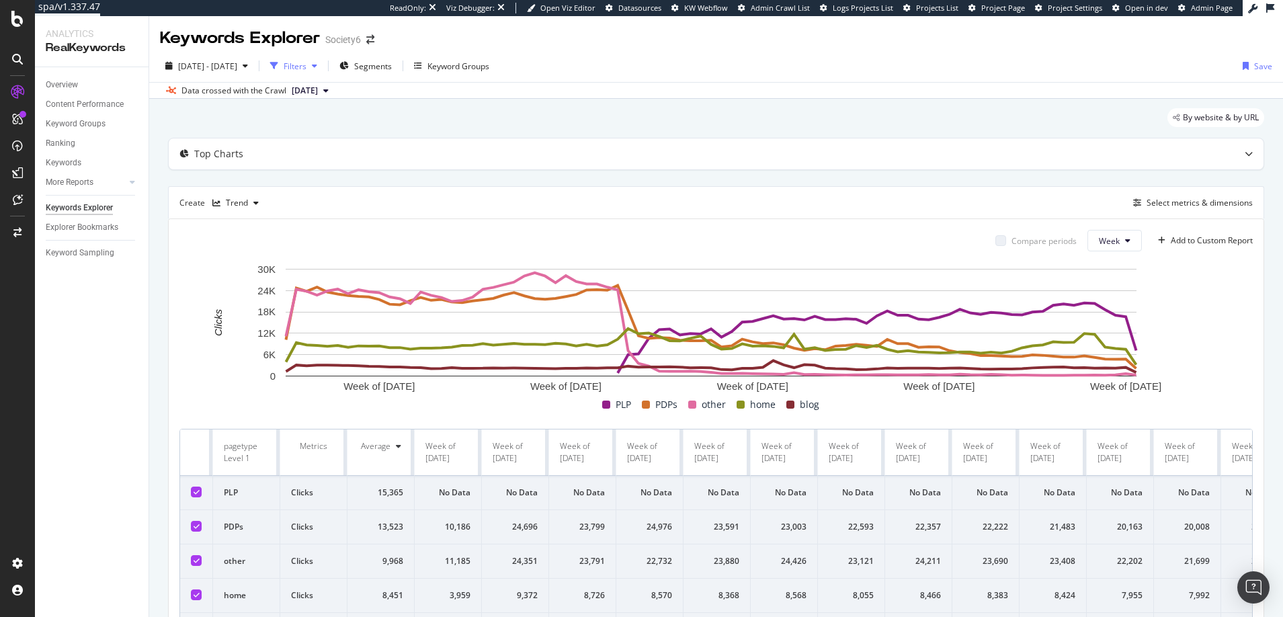
click at [306, 67] on div "Filters" at bounding box center [295, 65] width 23 height 11
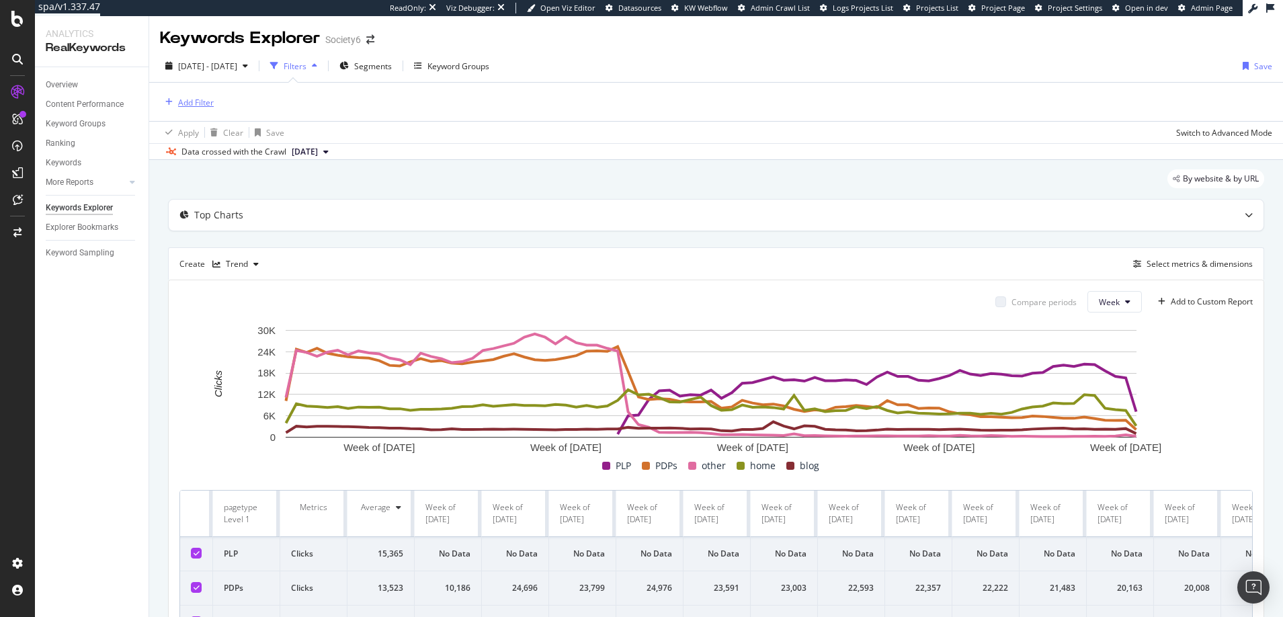
click at [196, 99] on div "Add Filter" at bounding box center [196, 102] width 36 height 11
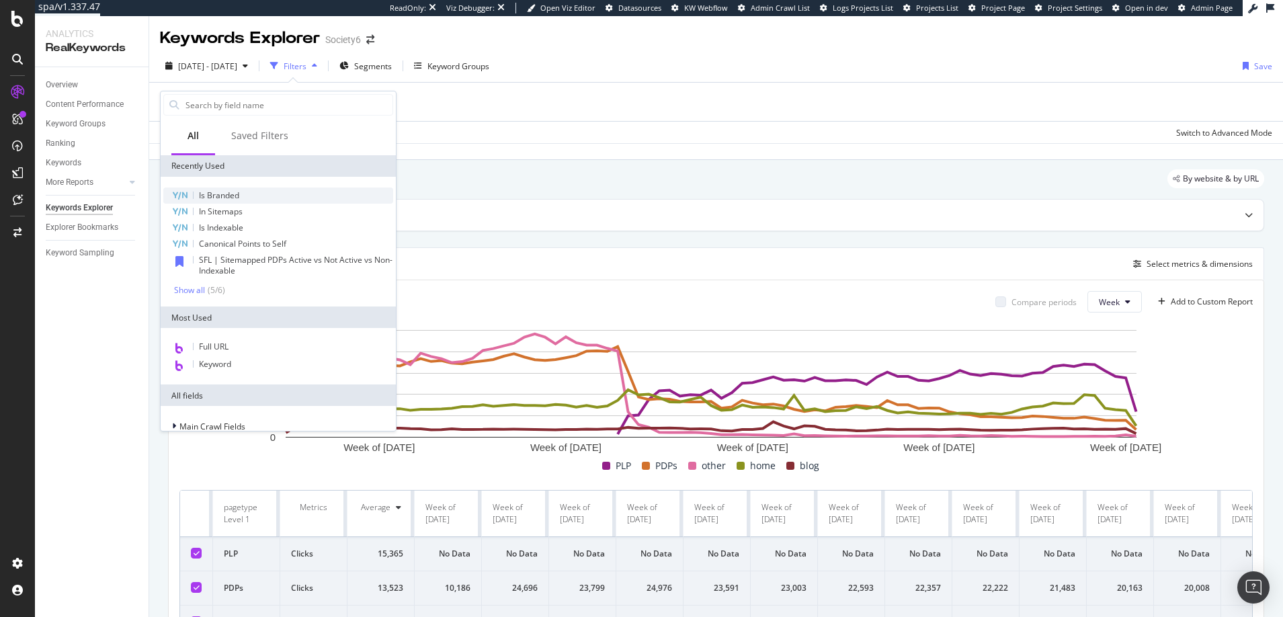
click at [226, 195] on span "Is Branded" at bounding box center [219, 195] width 40 height 11
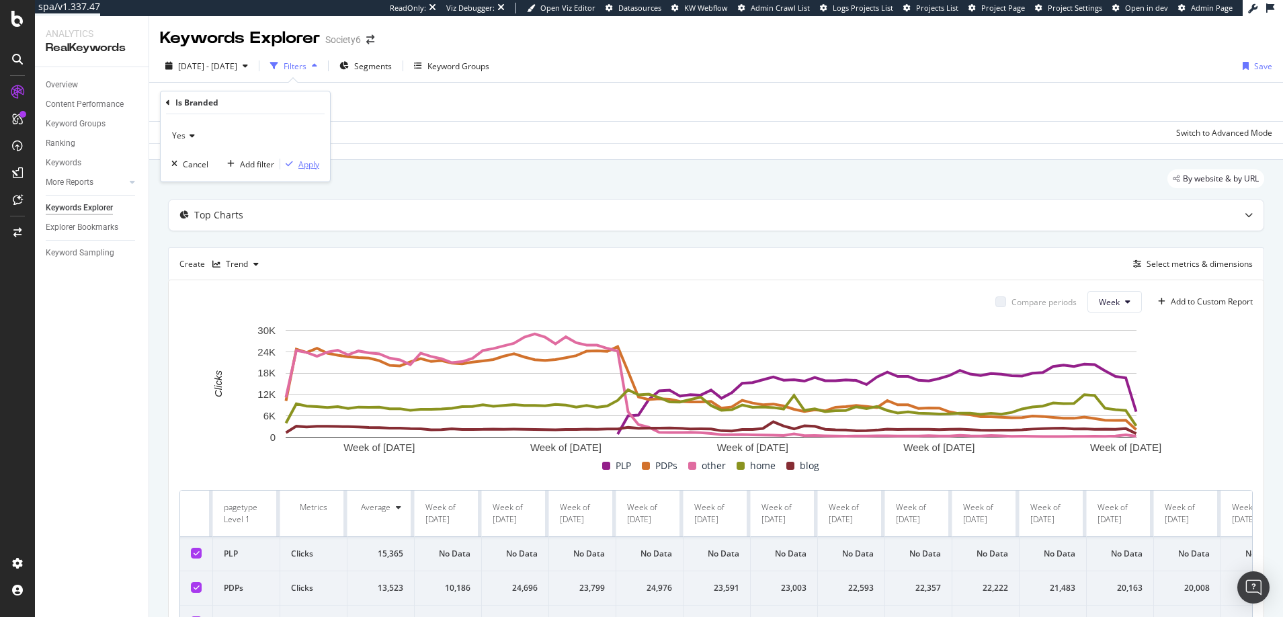
click at [309, 163] on div "Apply" at bounding box center [308, 164] width 21 height 11
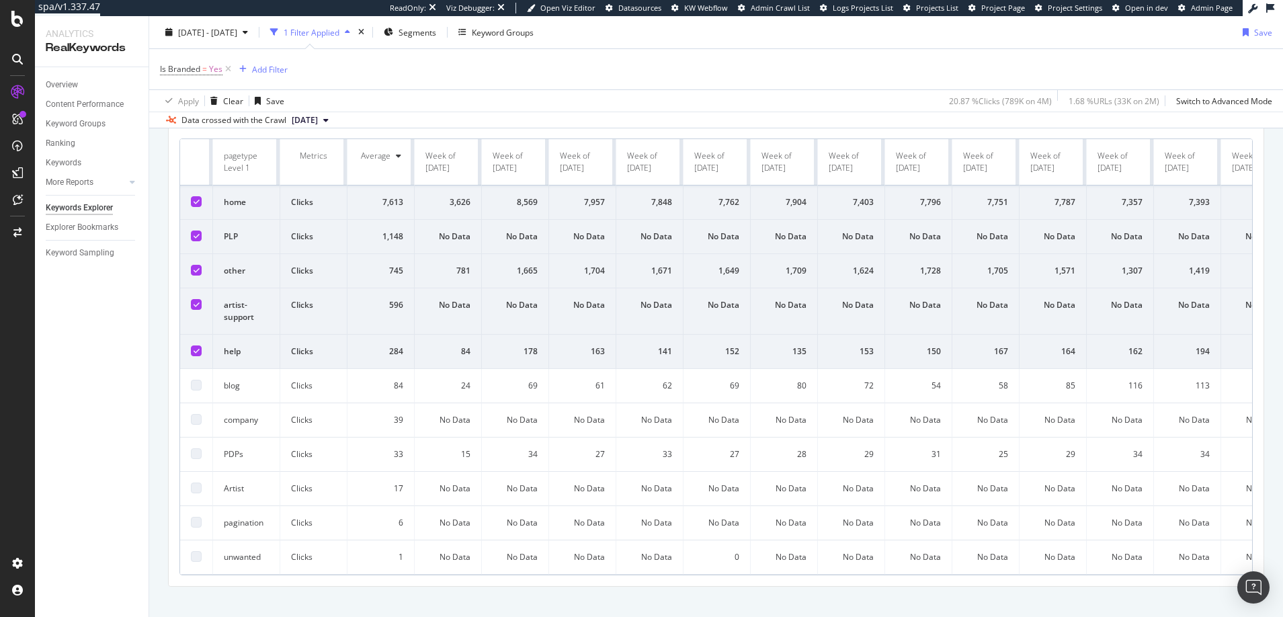
scroll to position [352, 0]
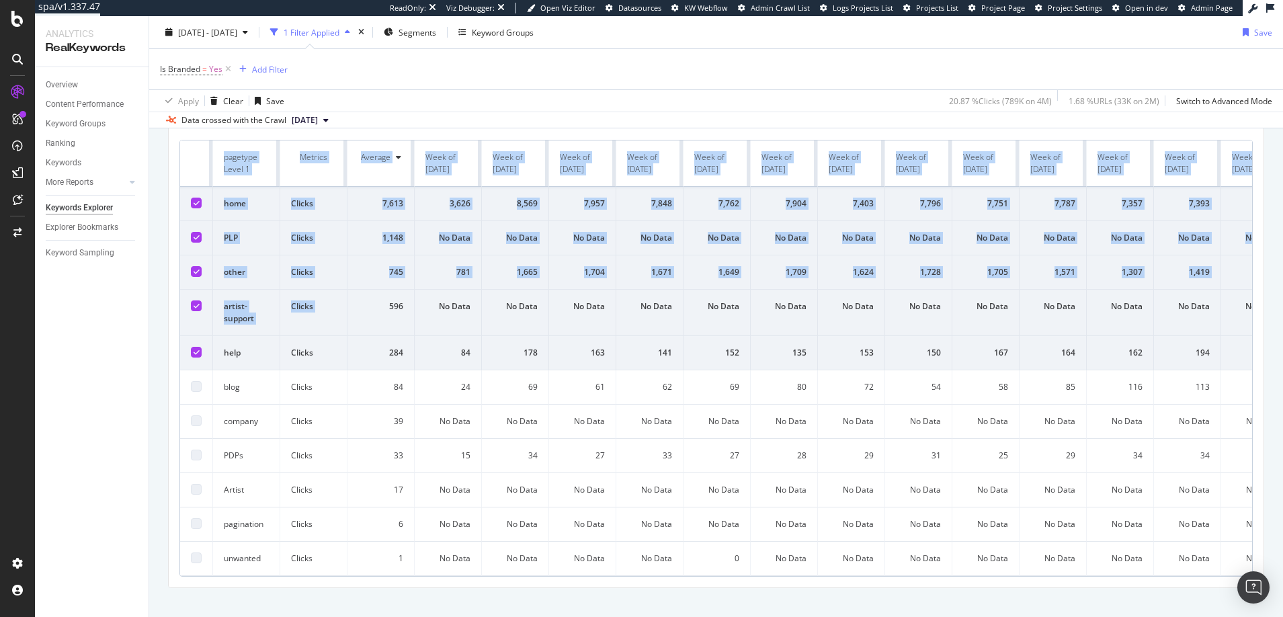
drag, startPoint x: 196, startPoint y: 168, endPoint x: 378, endPoint y: 295, distance: 222.0
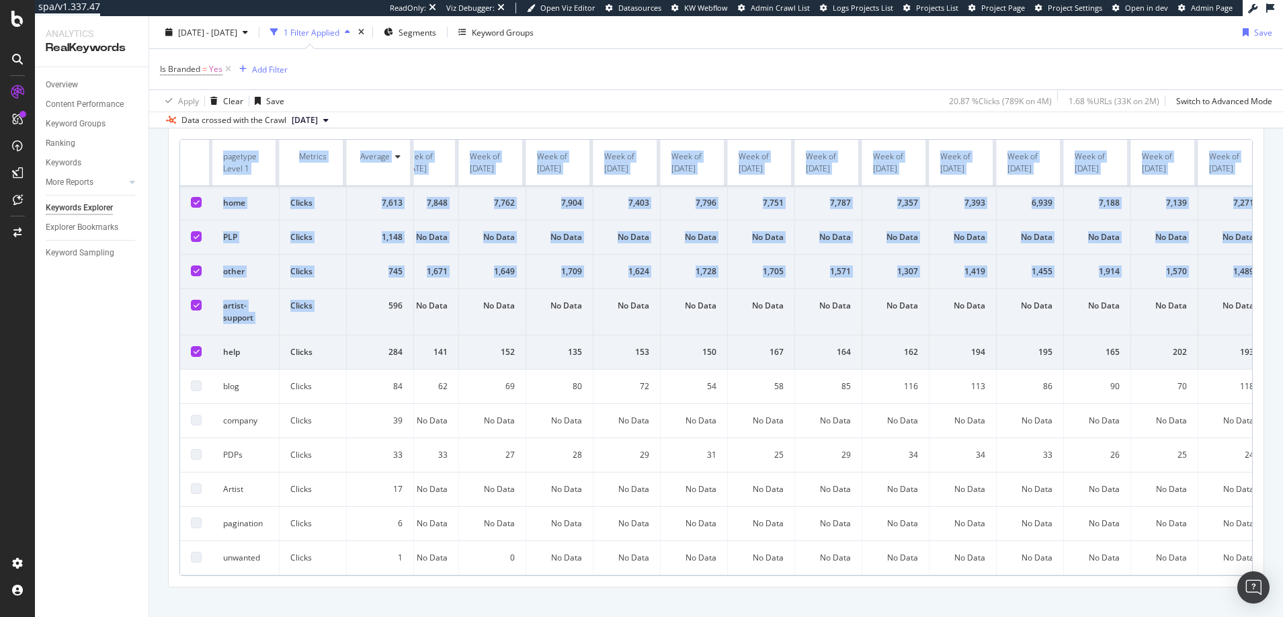
scroll to position [358, 0]
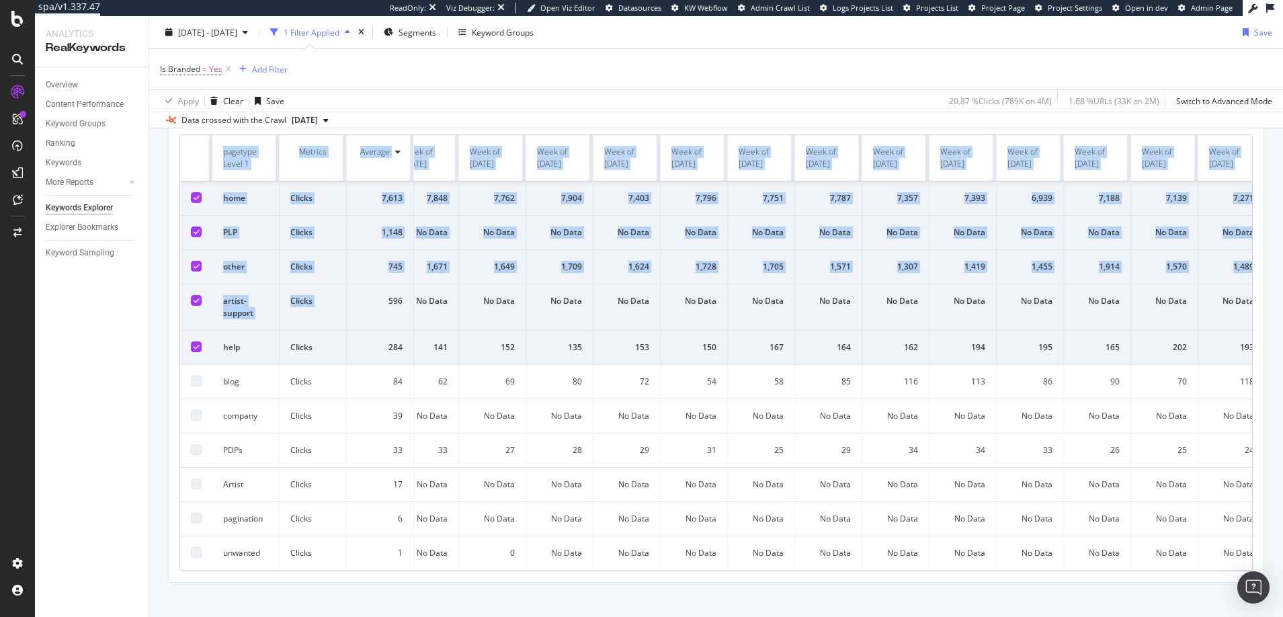
click at [196, 300] on icon at bounding box center [197, 300] width 6 height 7
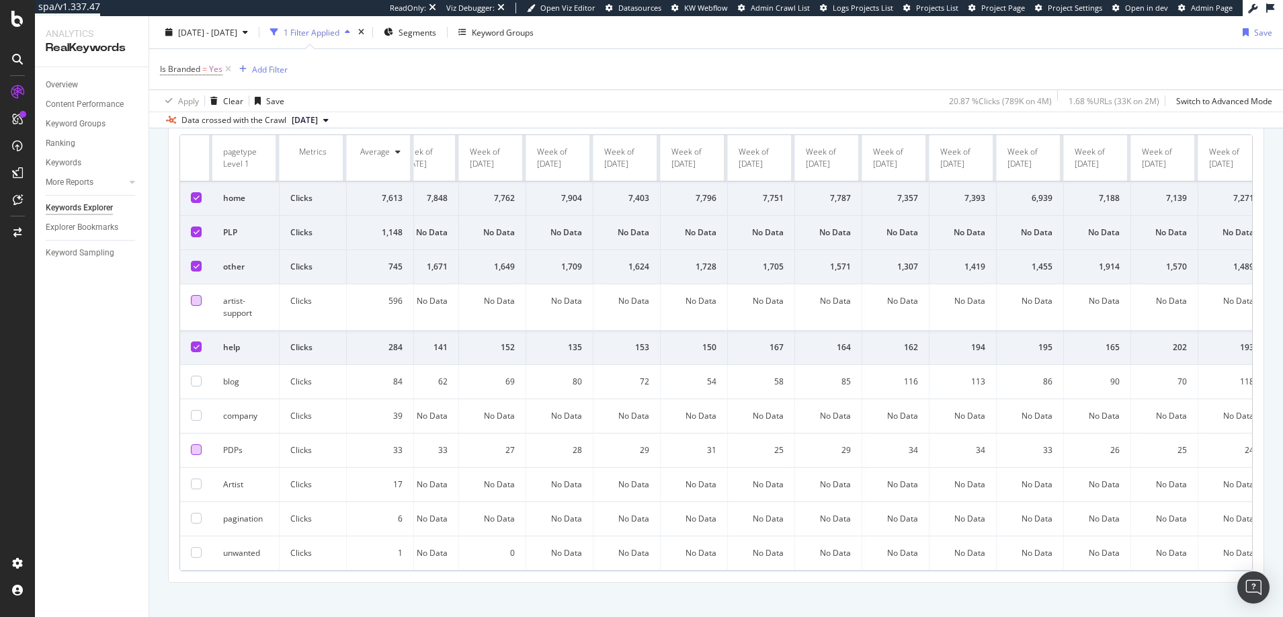
click at [198, 449] on div at bounding box center [196, 449] width 11 height 11
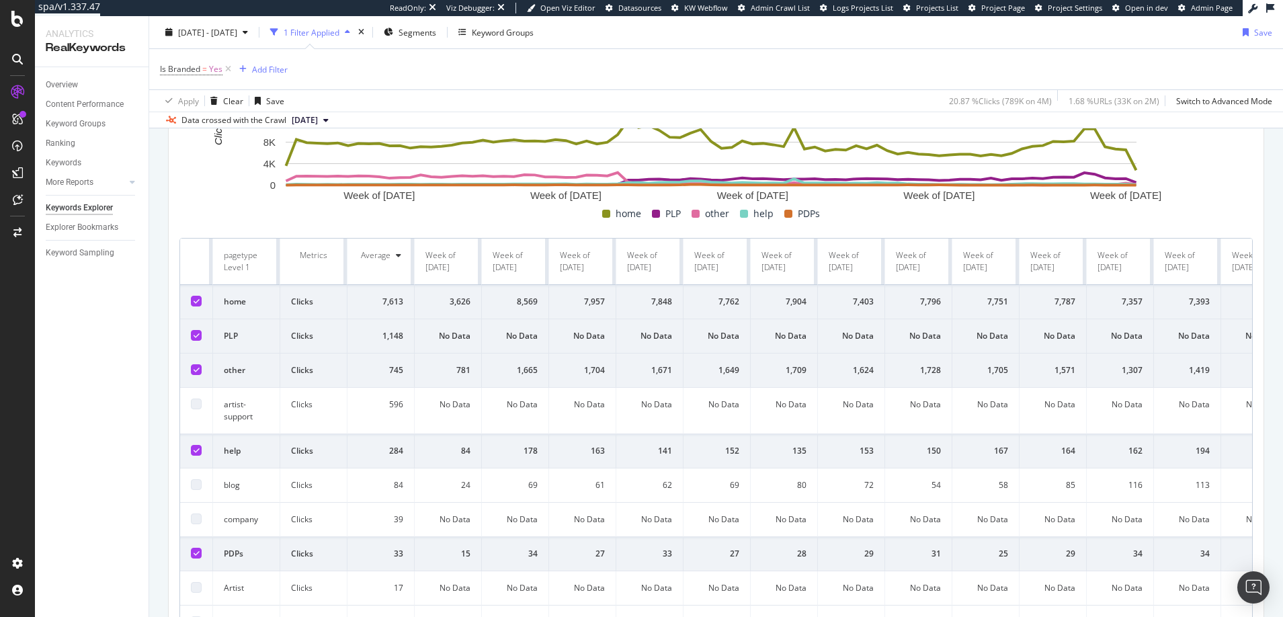
scroll to position [272, 0]
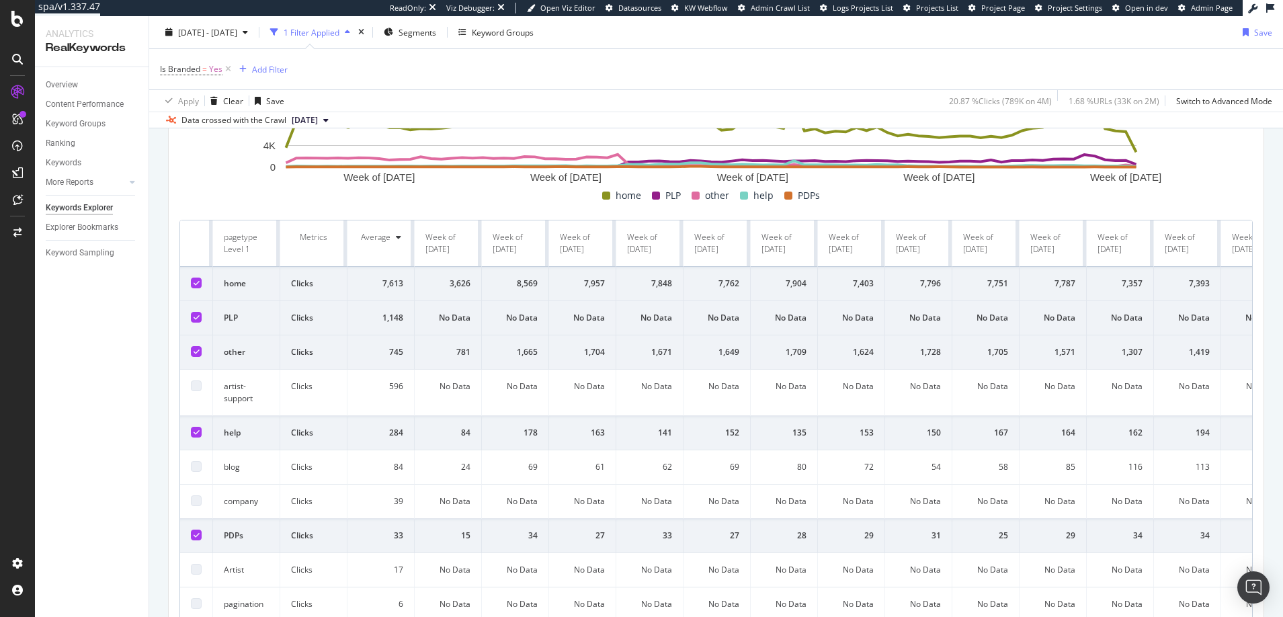
click at [185, 245] on th at bounding box center [196, 243] width 33 height 46
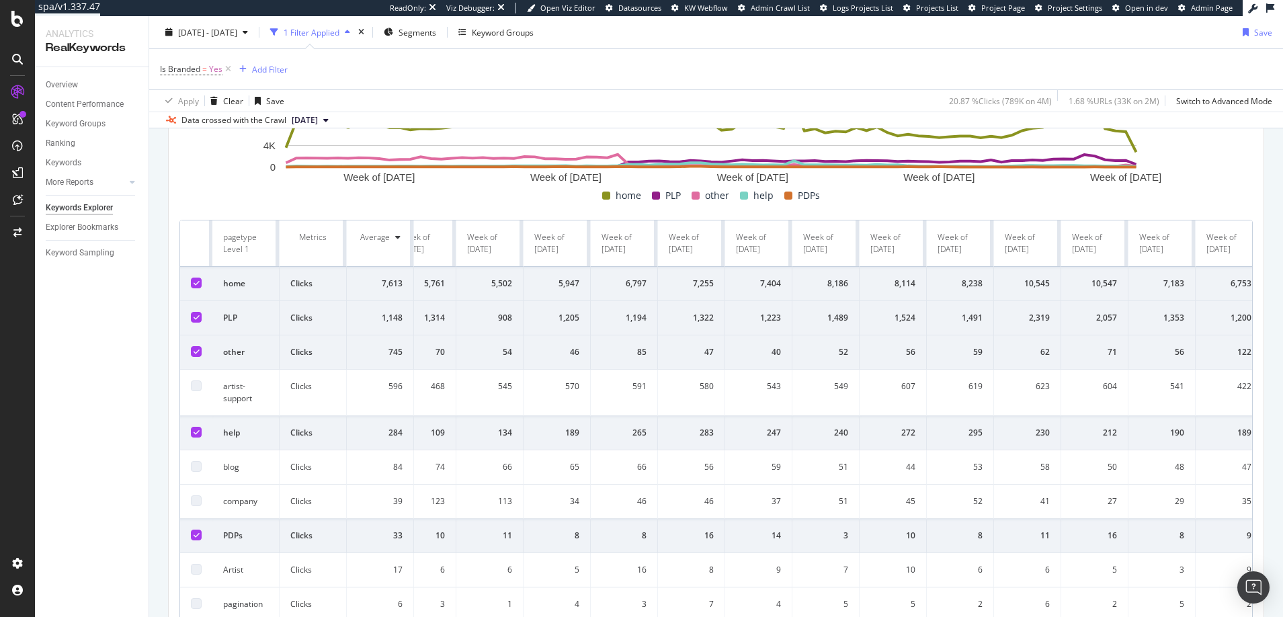
scroll to position [0, 4751]
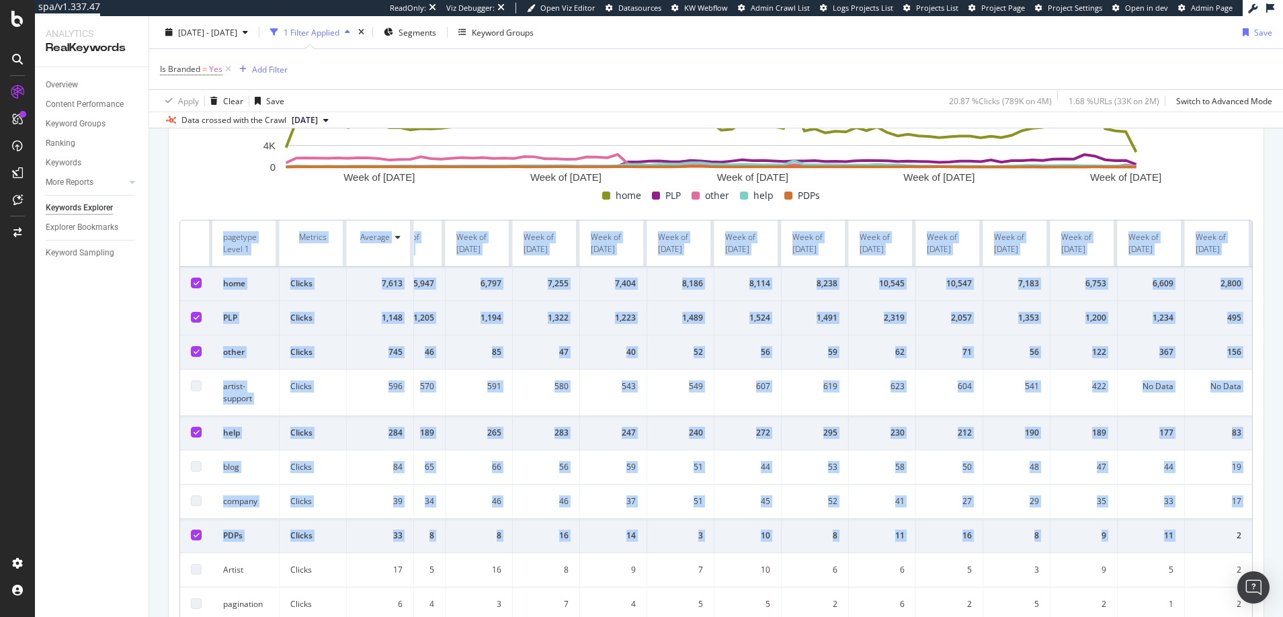
drag, startPoint x: 191, startPoint y: 247, endPoint x: 1240, endPoint y: 529, distance: 1086.3
copy table "pagetype Level 1 Metrics Average Week of 26 Feb. 2024 Week of 4 Mar. 2024 Week …"
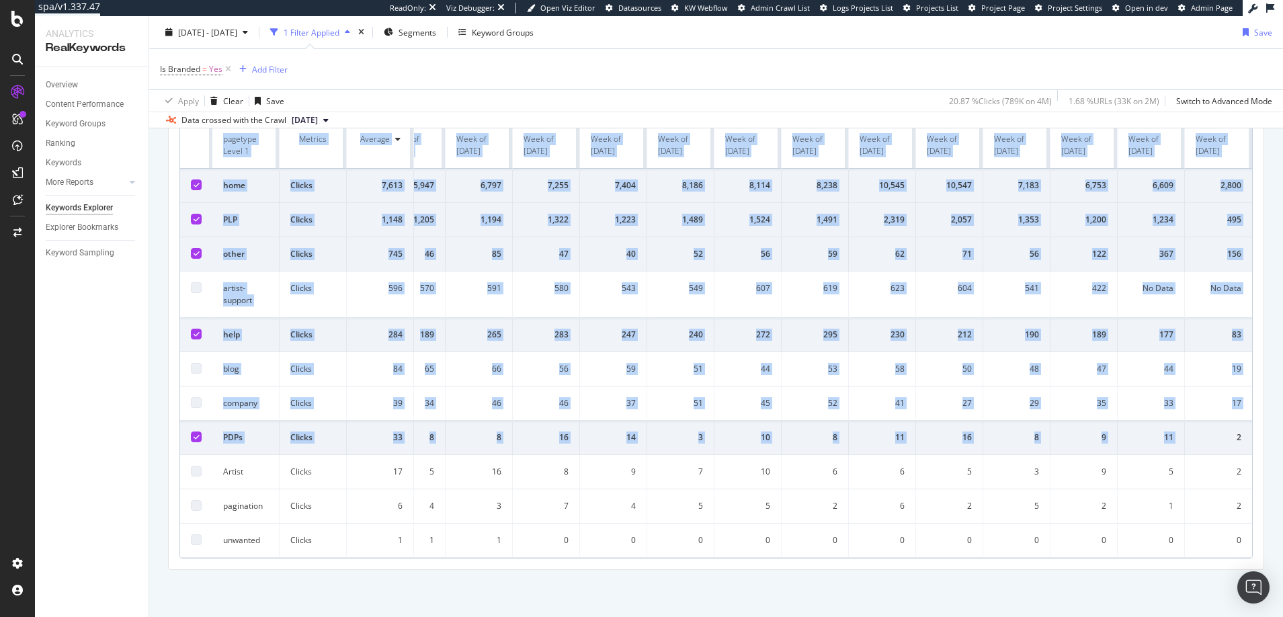
scroll to position [0, 0]
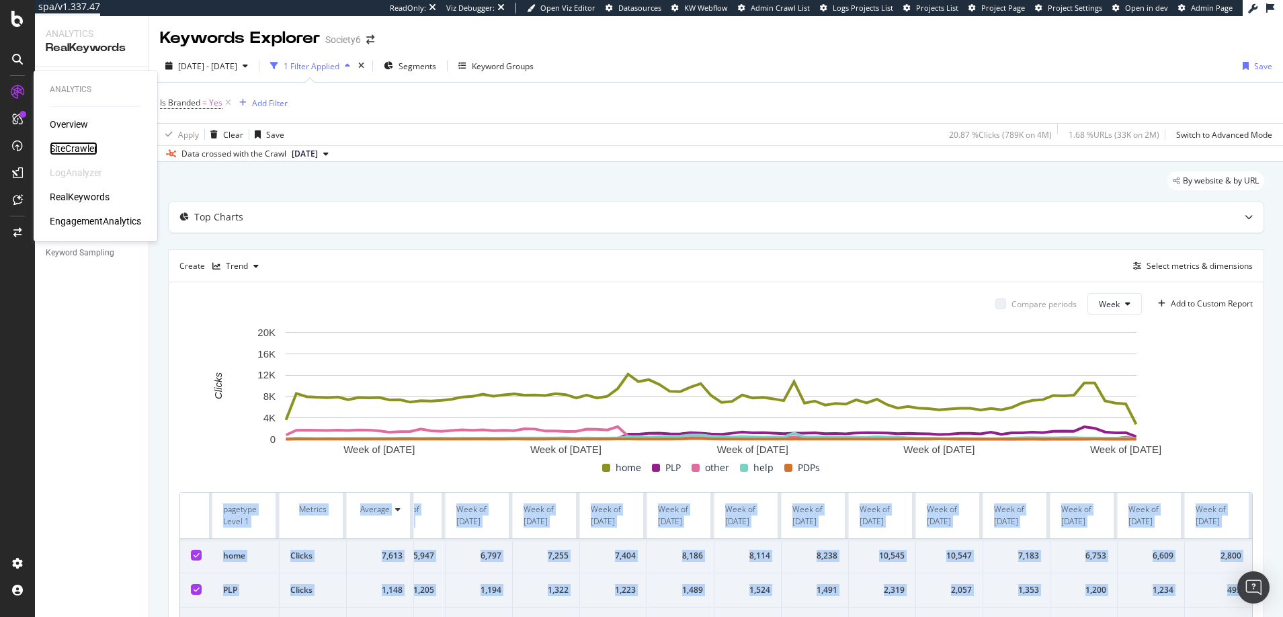
click at [73, 147] on div "SiteCrawler" at bounding box center [74, 148] width 48 height 13
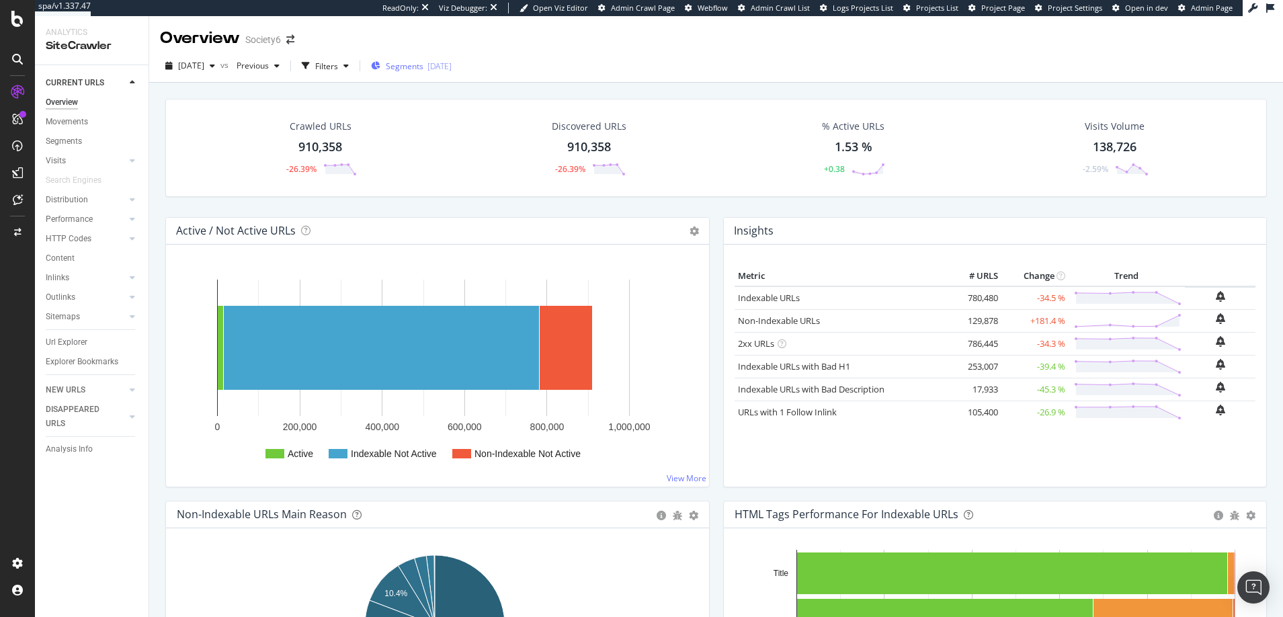
click at [423, 65] on span "Segments" at bounding box center [405, 65] width 38 height 11
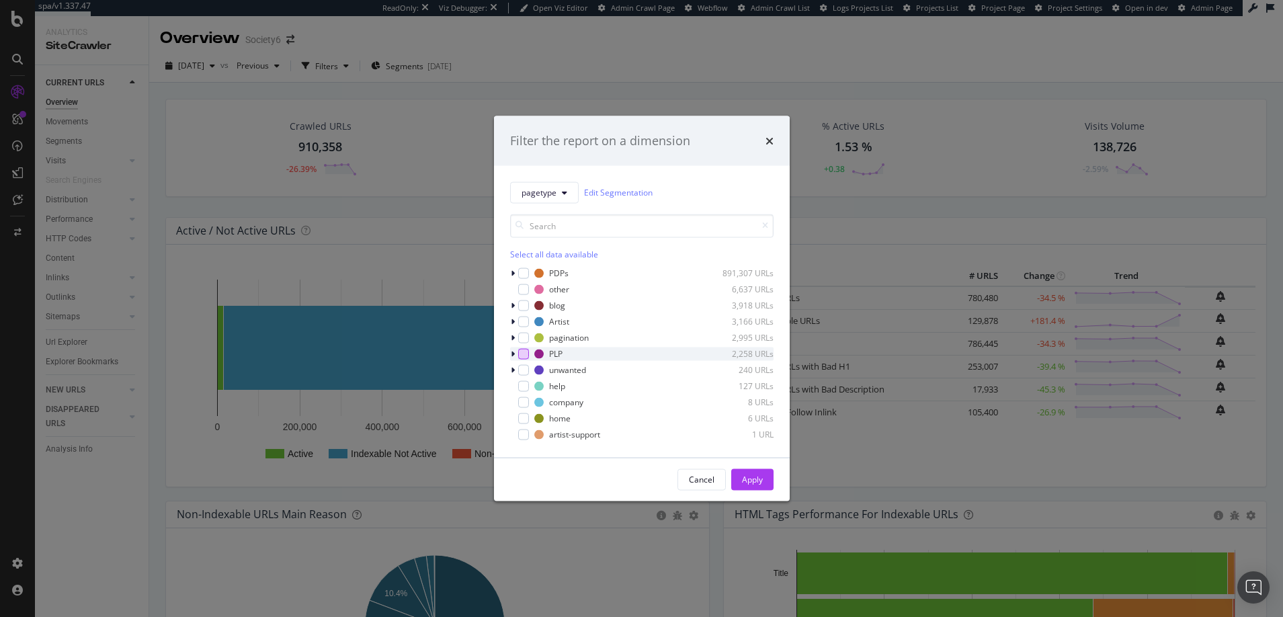
click at [524, 351] on div "modal" at bounding box center [523, 353] width 11 height 11
click at [751, 480] on div "Apply" at bounding box center [752, 479] width 21 height 11
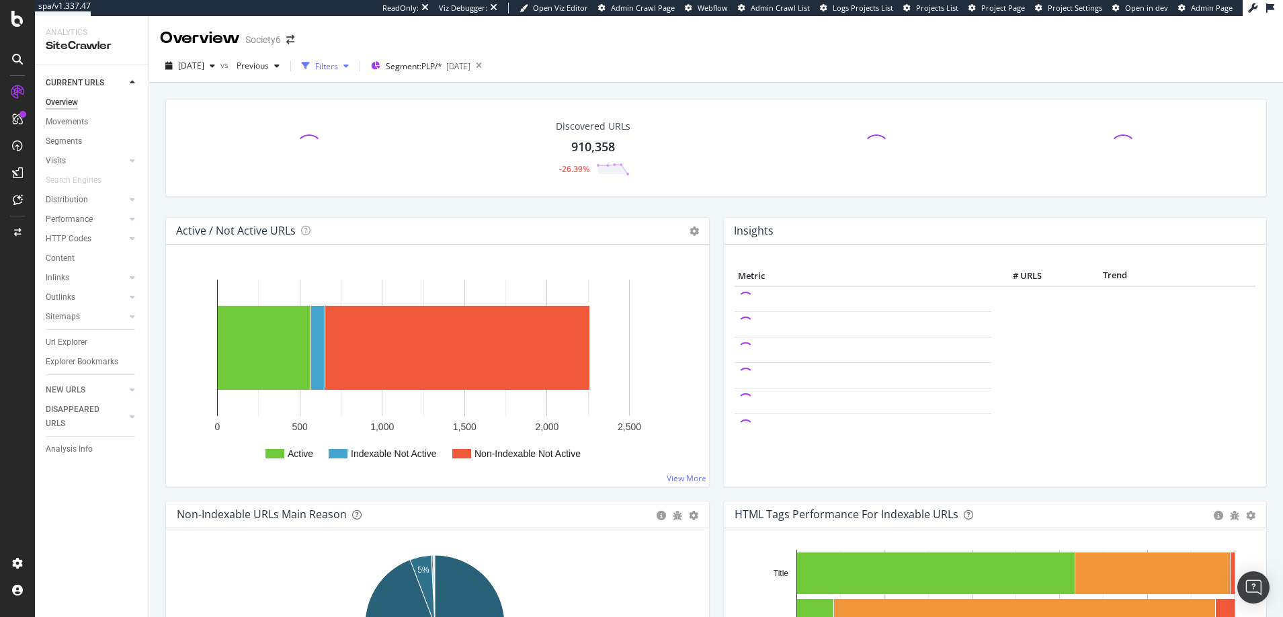
click at [338, 63] on div "Filters" at bounding box center [326, 65] width 23 height 11
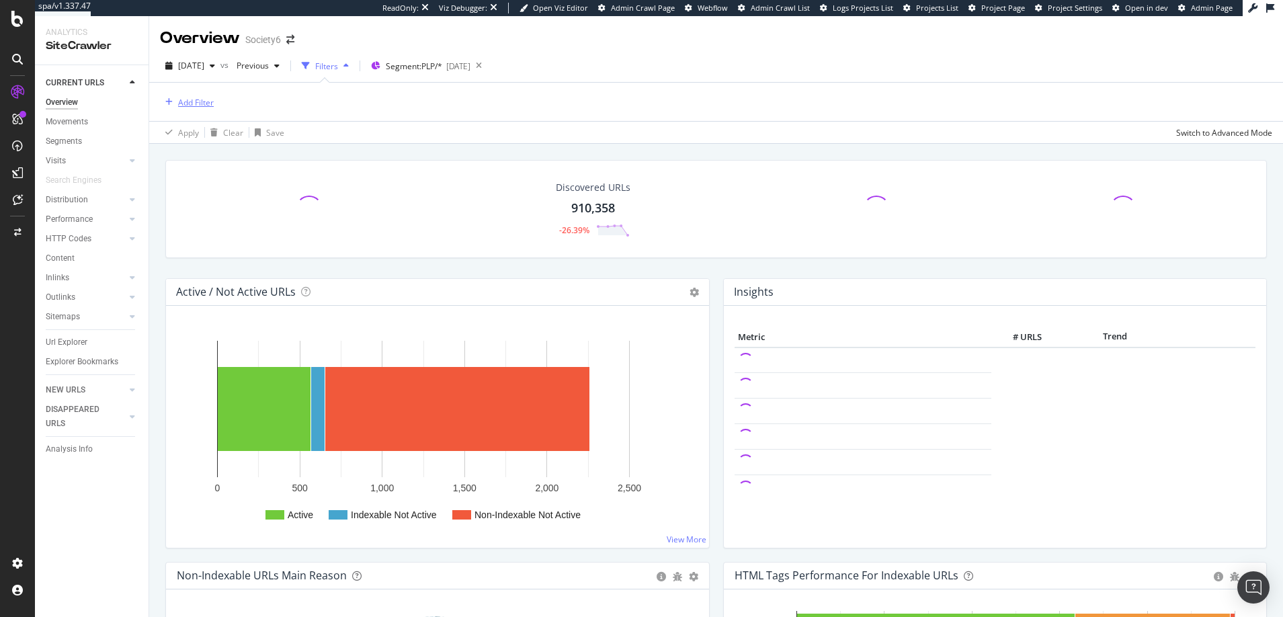
click at [200, 101] on div "Add Filter" at bounding box center [196, 102] width 36 height 11
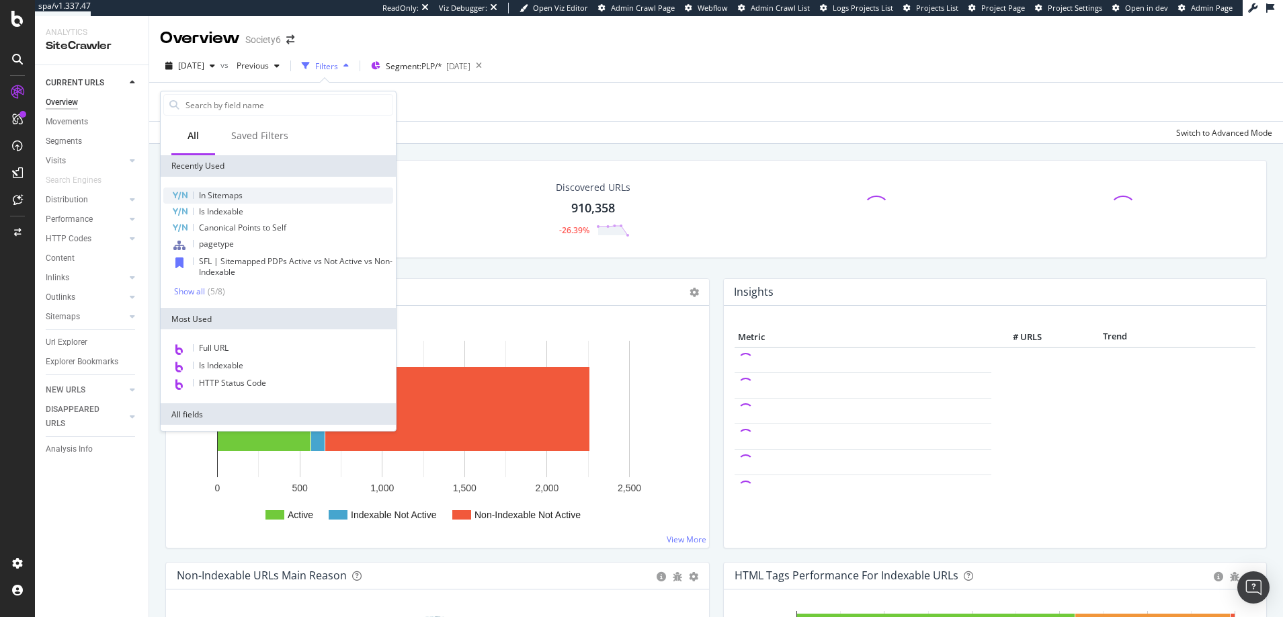
click at [220, 195] on span "In Sitemaps" at bounding box center [221, 195] width 44 height 11
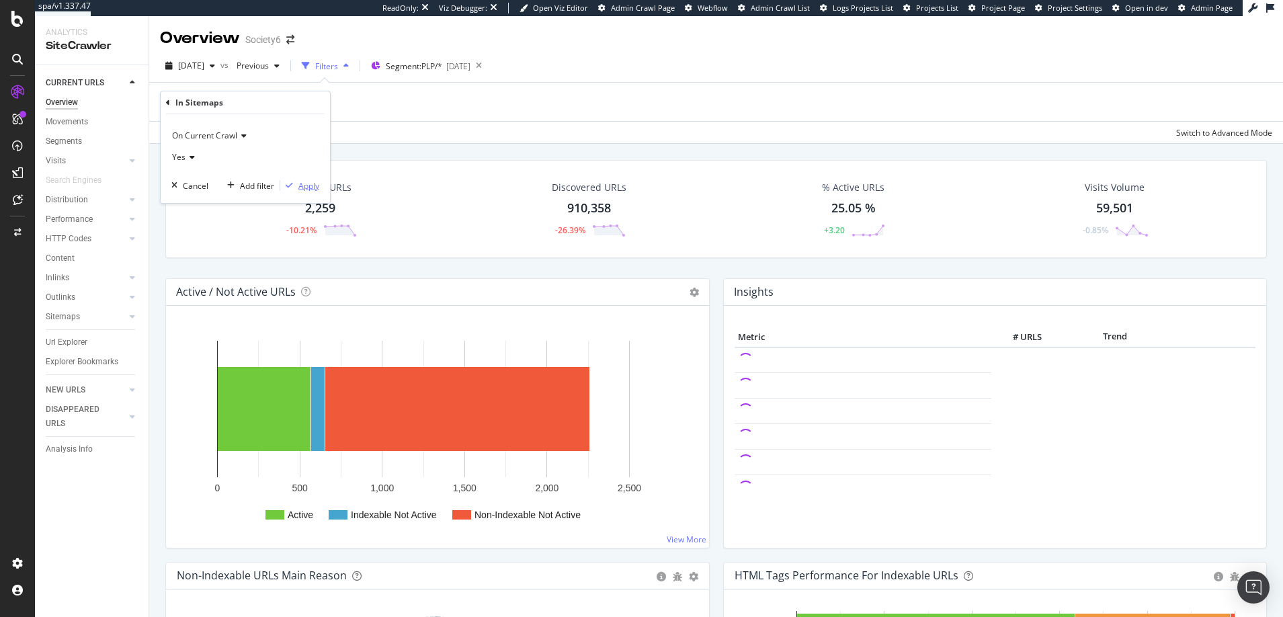
click at [310, 186] on div "Apply" at bounding box center [308, 185] width 21 height 11
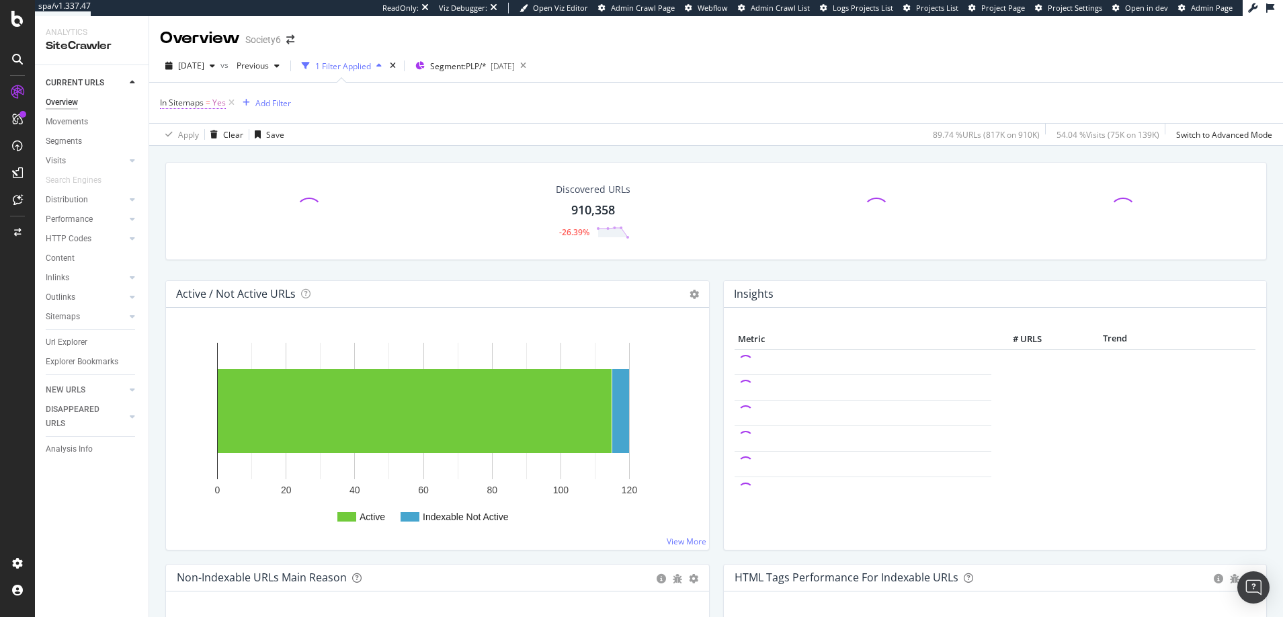
click at [181, 103] on span "In Sitemaps" at bounding box center [182, 102] width 44 height 11
click at [390, 134] on div "Apply Clear Save 89.74 % URLs ( 817K on 910K ) 54.04 % Visits ( 75K on 139K ) S…" at bounding box center [716, 134] width 1134 height 22
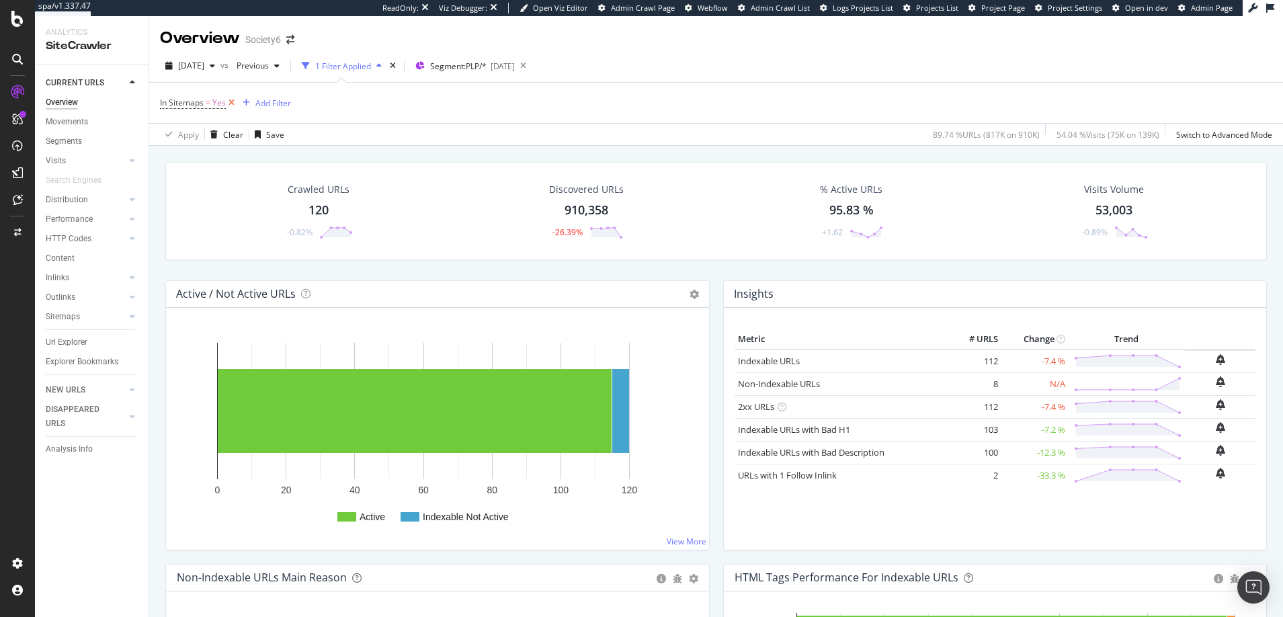
click at [231, 101] on icon at bounding box center [231, 102] width 11 height 13
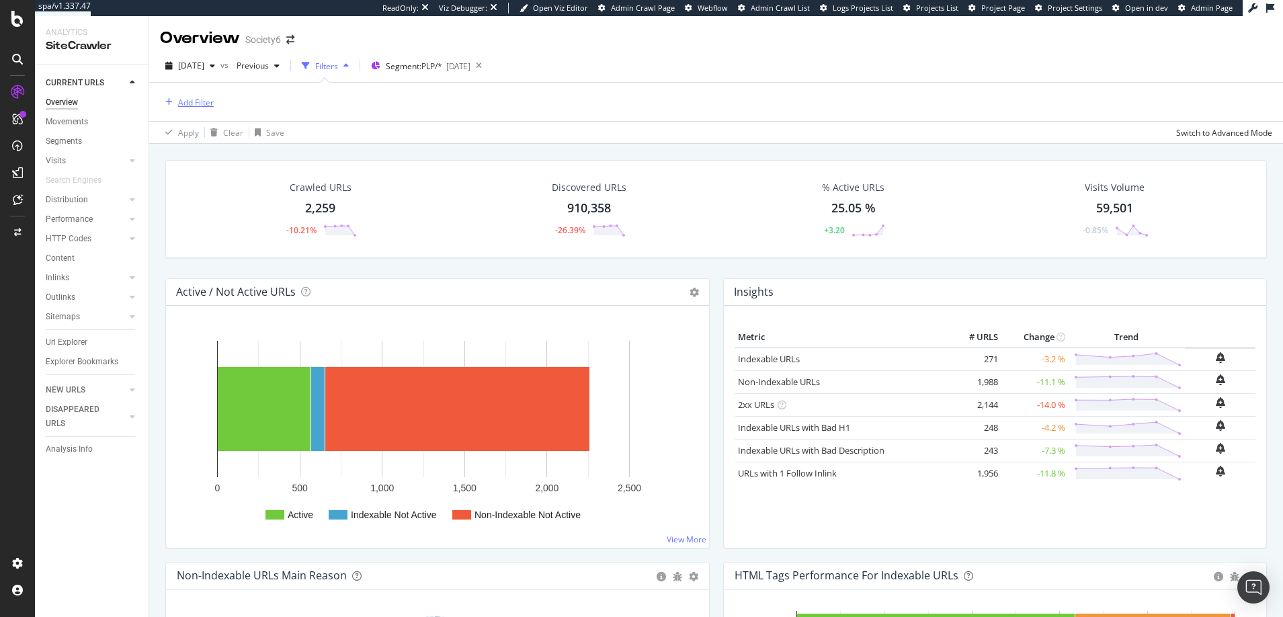
click at [202, 101] on div "Add Filter" at bounding box center [196, 102] width 36 height 11
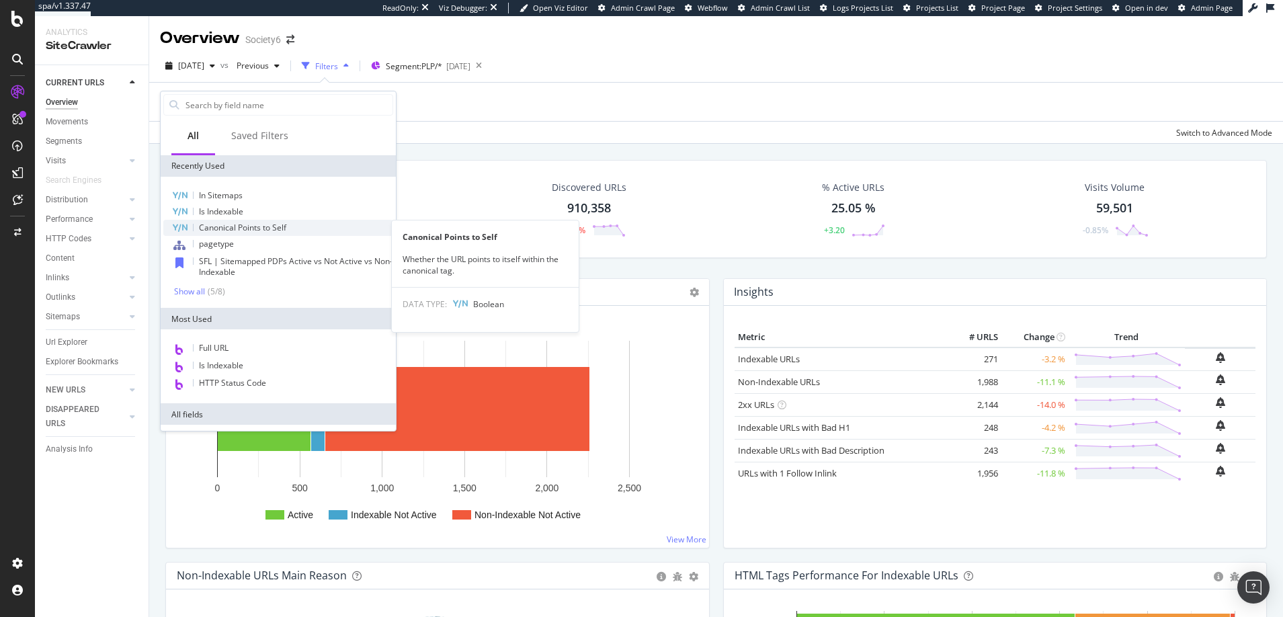
click at [225, 228] on span "Canonical Points to Self" at bounding box center [242, 227] width 87 height 11
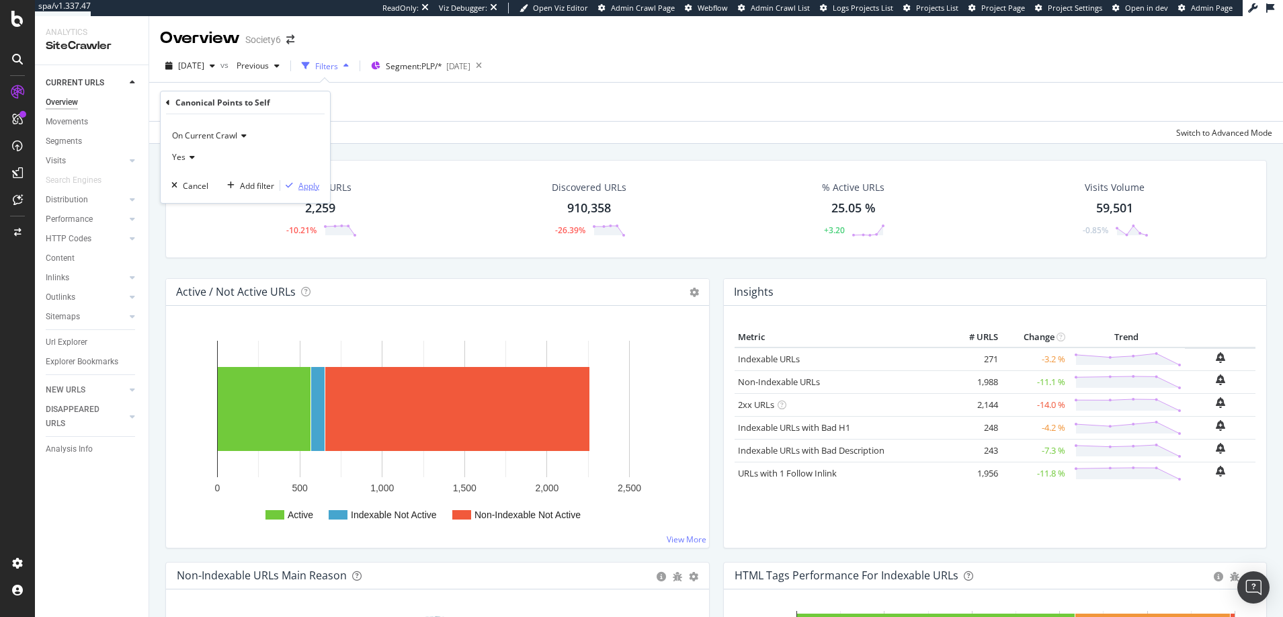
click at [309, 185] on div "Apply" at bounding box center [308, 185] width 21 height 11
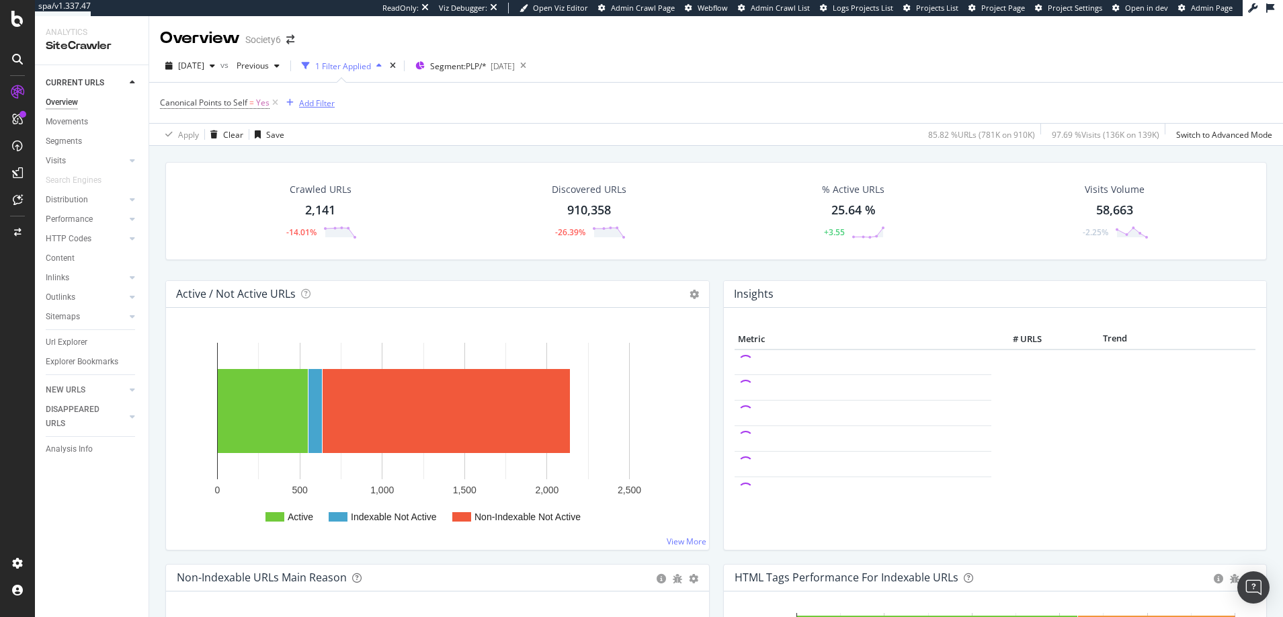
click at [305, 103] on div "Add Filter" at bounding box center [317, 102] width 36 height 11
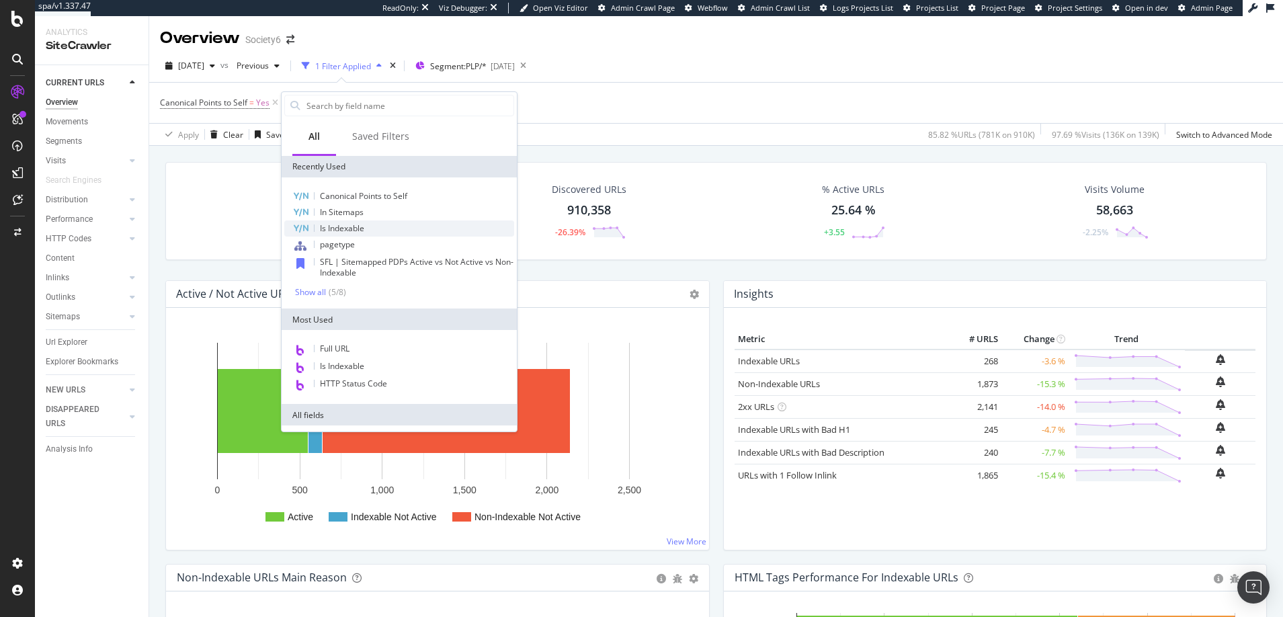
click at [337, 228] on span "Is Indexable" at bounding box center [342, 227] width 44 height 11
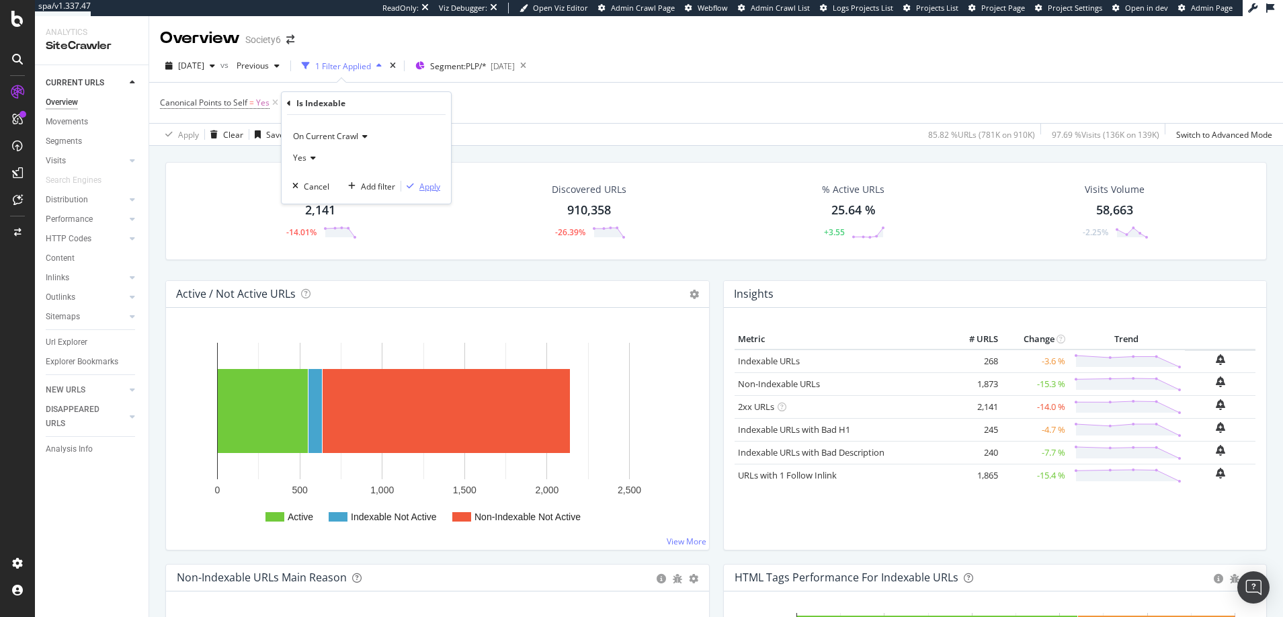
click at [427, 188] on div "Apply" at bounding box center [429, 186] width 21 height 11
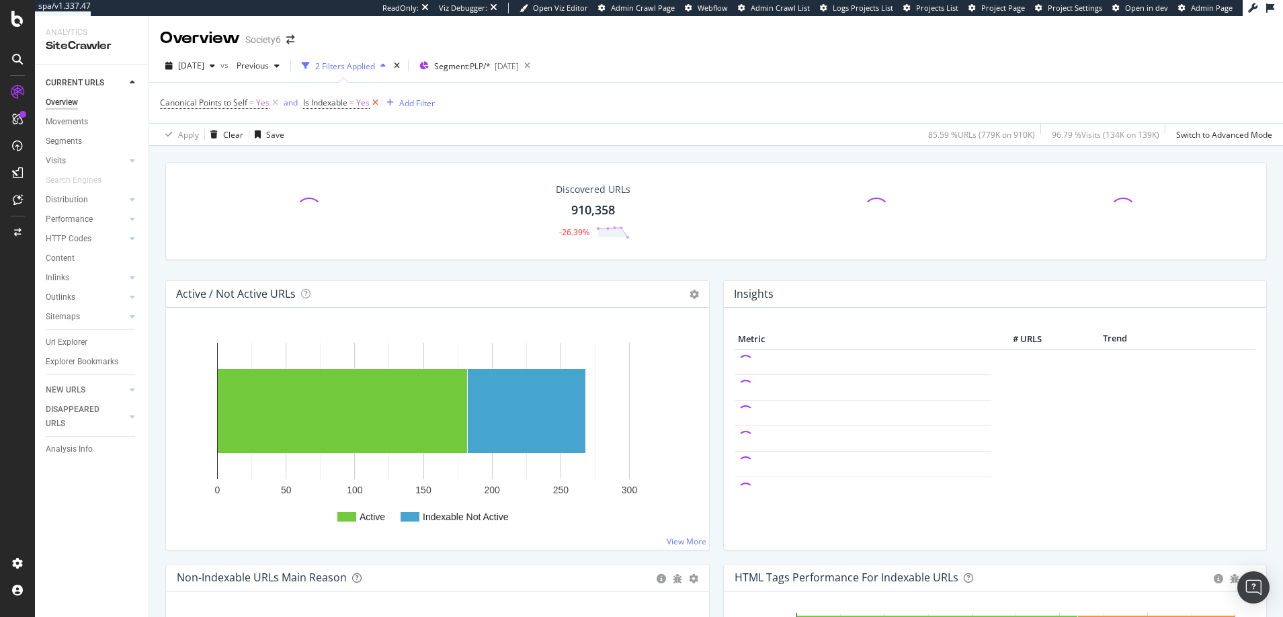
click at [374, 101] on icon at bounding box center [375, 102] width 11 height 13
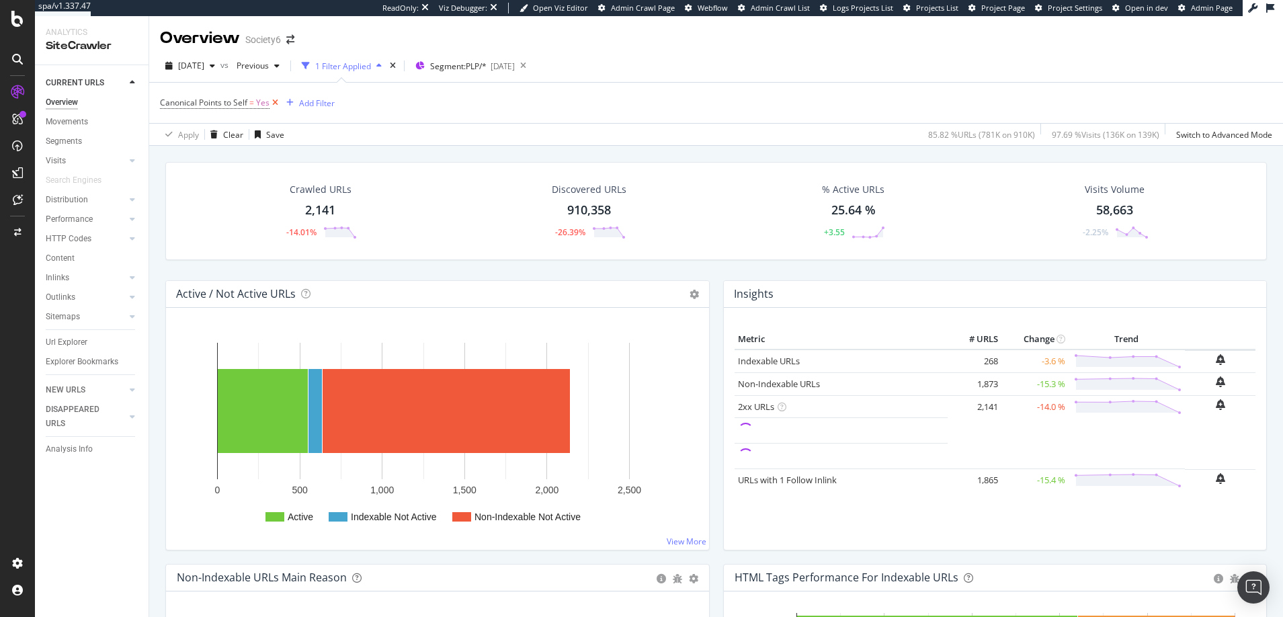
click at [276, 100] on icon at bounding box center [274, 102] width 11 height 13
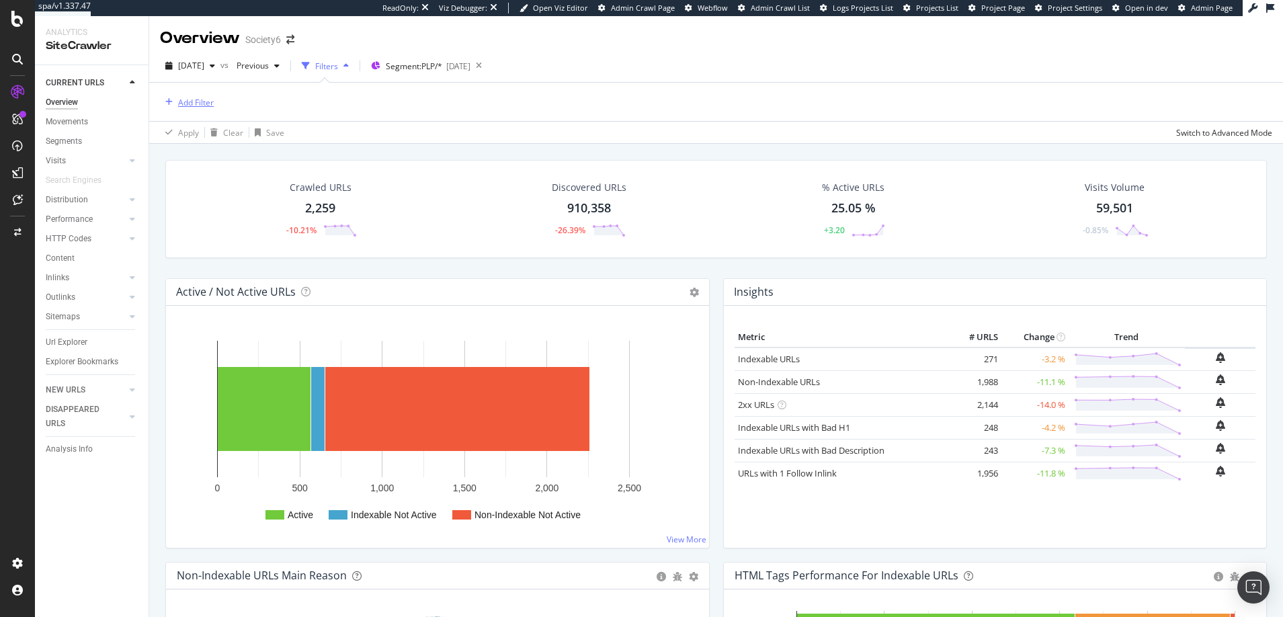
click at [209, 100] on div "Add Filter" at bounding box center [196, 102] width 36 height 11
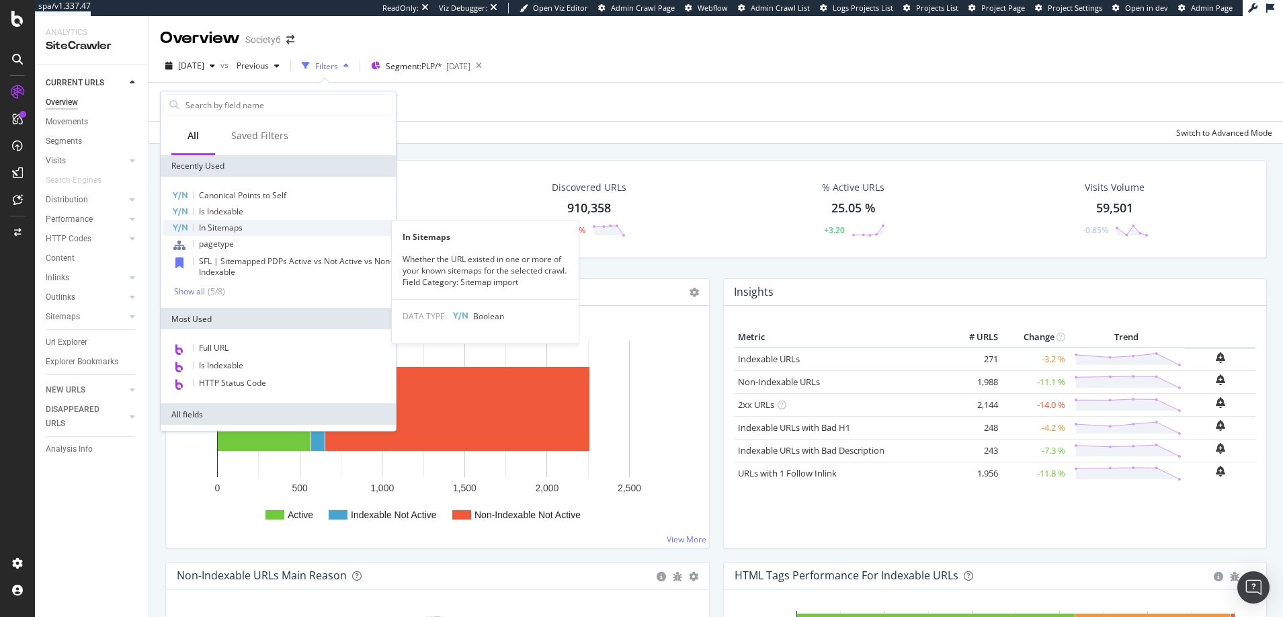
click at [220, 225] on span "In Sitemaps" at bounding box center [221, 227] width 44 height 11
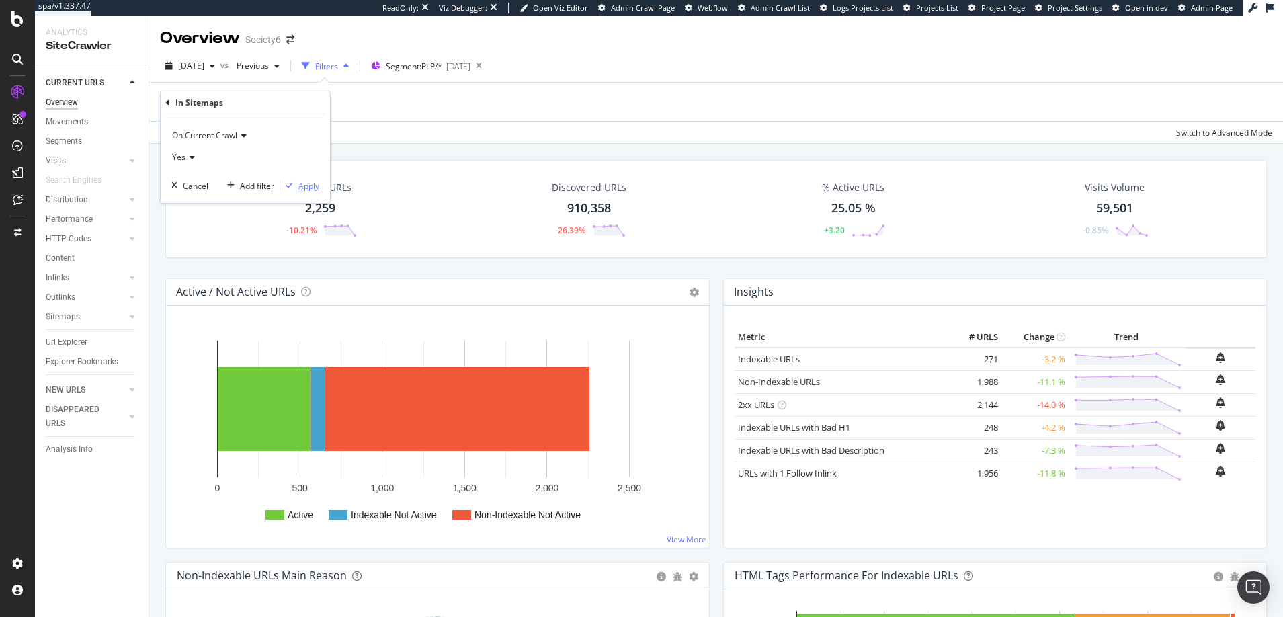
click at [311, 187] on div "Apply" at bounding box center [308, 185] width 21 height 11
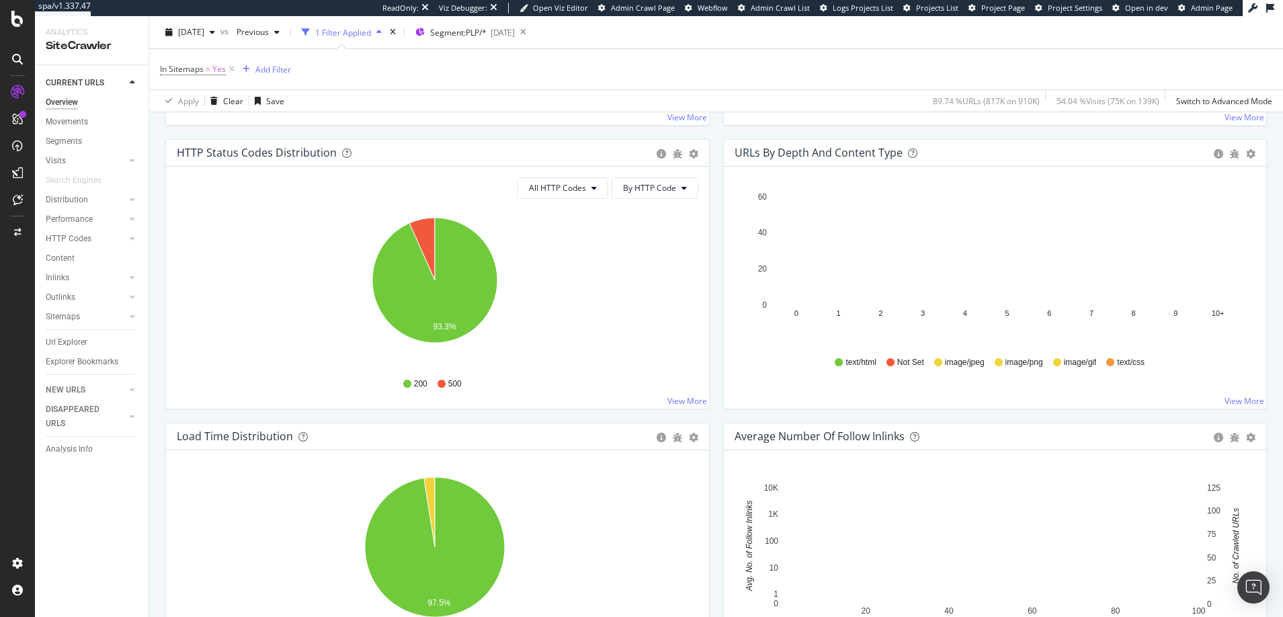
scroll to position [741, 0]
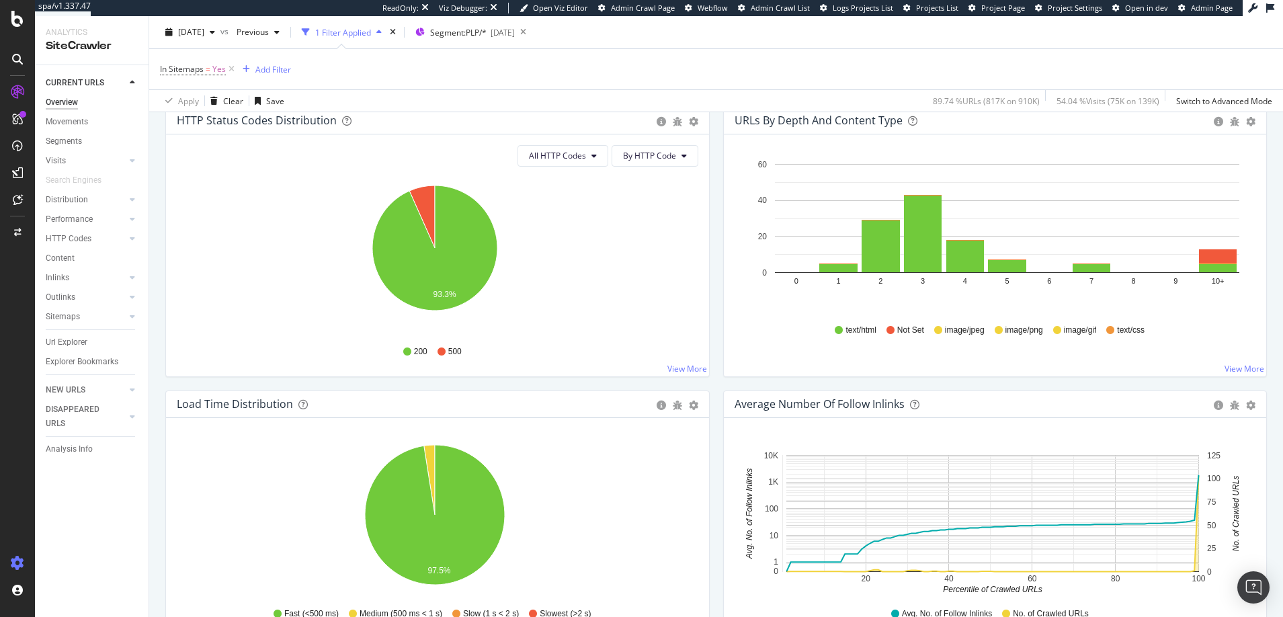
click at [16, 560] on icon at bounding box center [17, 562] width 13 height 13
click at [18, 562] on icon at bounding box center [17, 562] width 13 height 13
click at [59, 491] on div "Settings" at bounding box center [70, 492] width 56 height 11
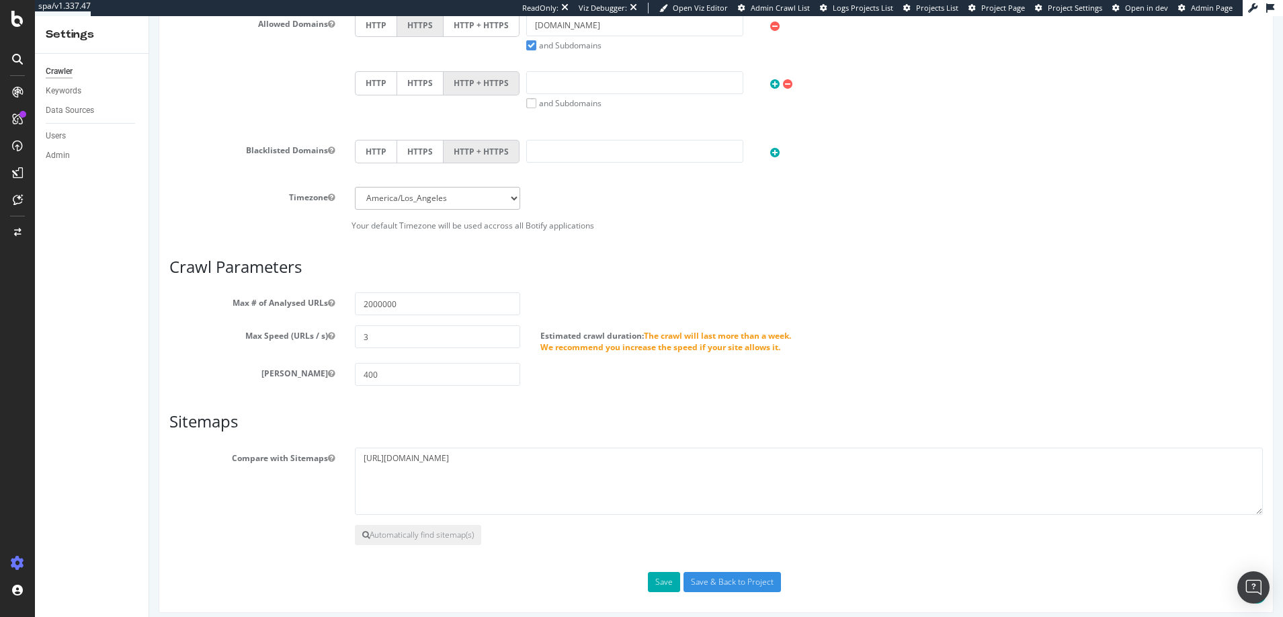
scroll to position [556, 0]
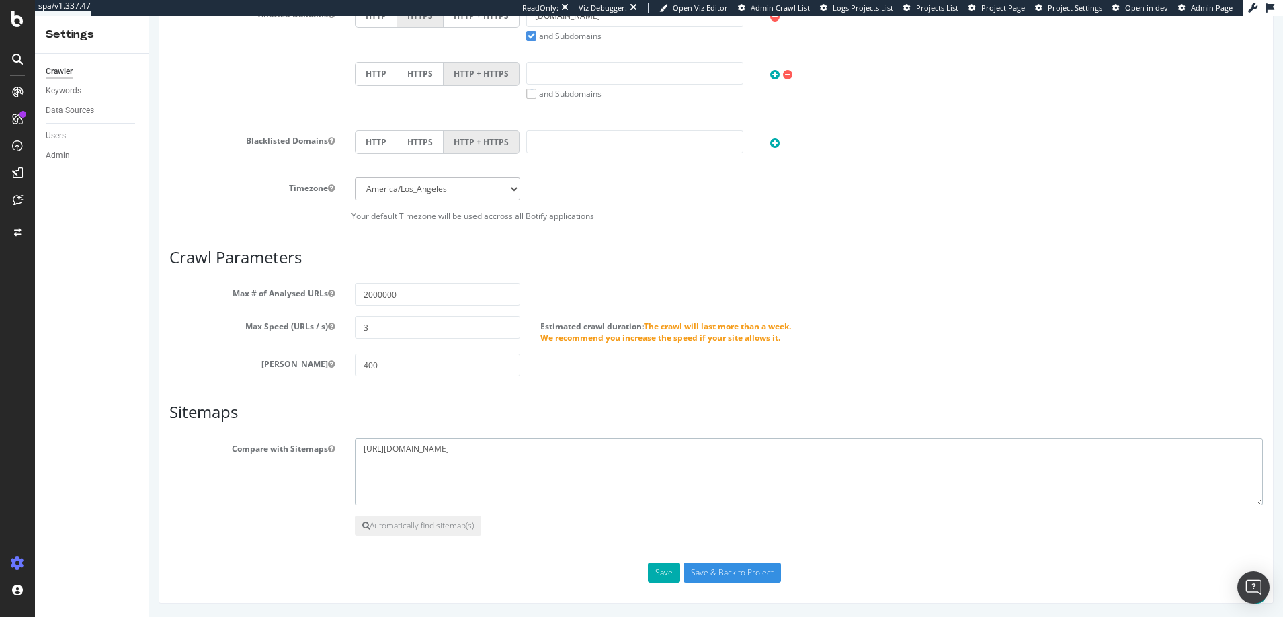
click at [539, 450] on textarea "https://society6.com/a/sitemap/sitemap.xml" at bounding box center [809, 471] width 908 height 67
click at [560, 447] on textarea "https://society6.com/a/sitemap/sitemap.xml" at bounding box center [809, 471] width 908 height 67
paste textarea "https://society6.com/sitemap.xml"
click at [472, 461] on textarea "https://society6.com/a/sitemap/sitemap.xml" at bounding box center [809, 471] width 908 height 67
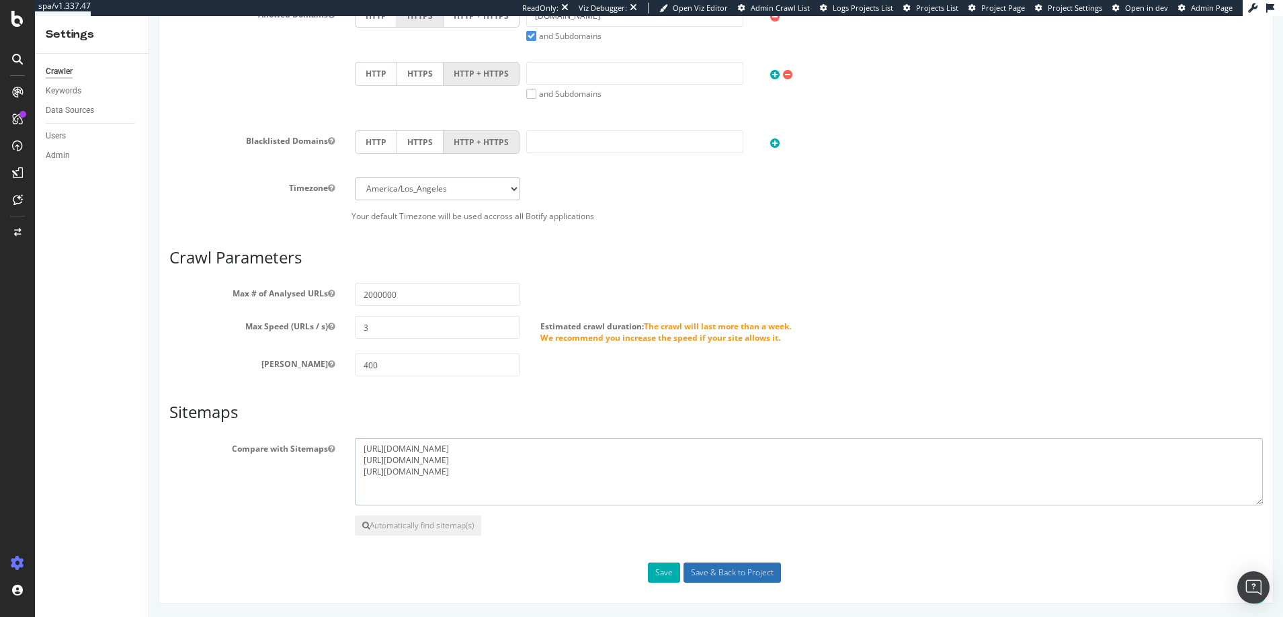
type textarea "https://society6.com/a/sitemap/sitemap.xml https://society6.com/sitemap/index.x…"
click at [734, 572] on input "Save & Back to Project" at bounding box center [731, 572] width 97 height 20
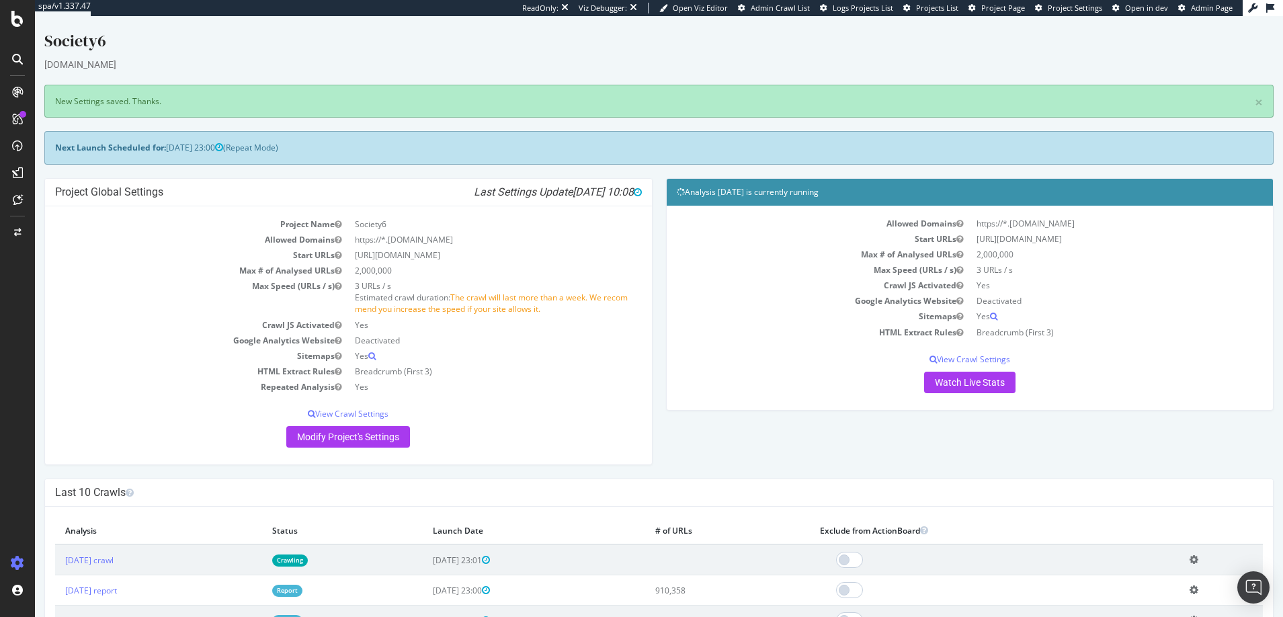
click at [15, 90] on icon at bounding box center [17, 92] width 11 height 11
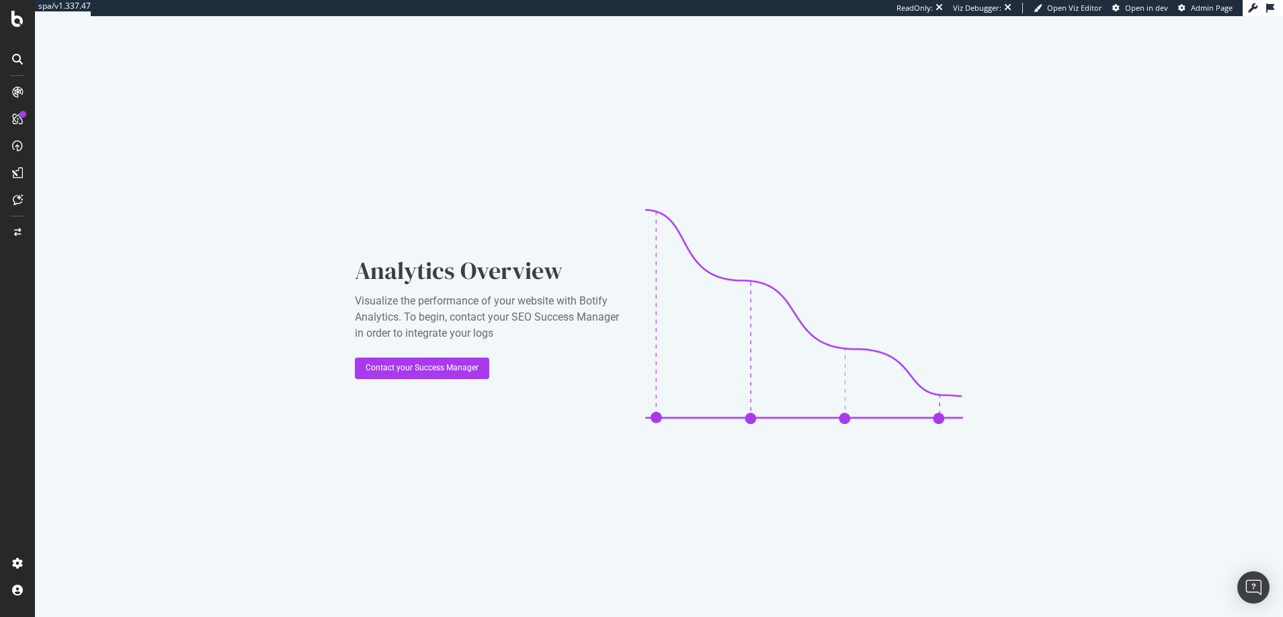
click at [15, 89] on icon at bounding box center [17, 92] width 11 height 11
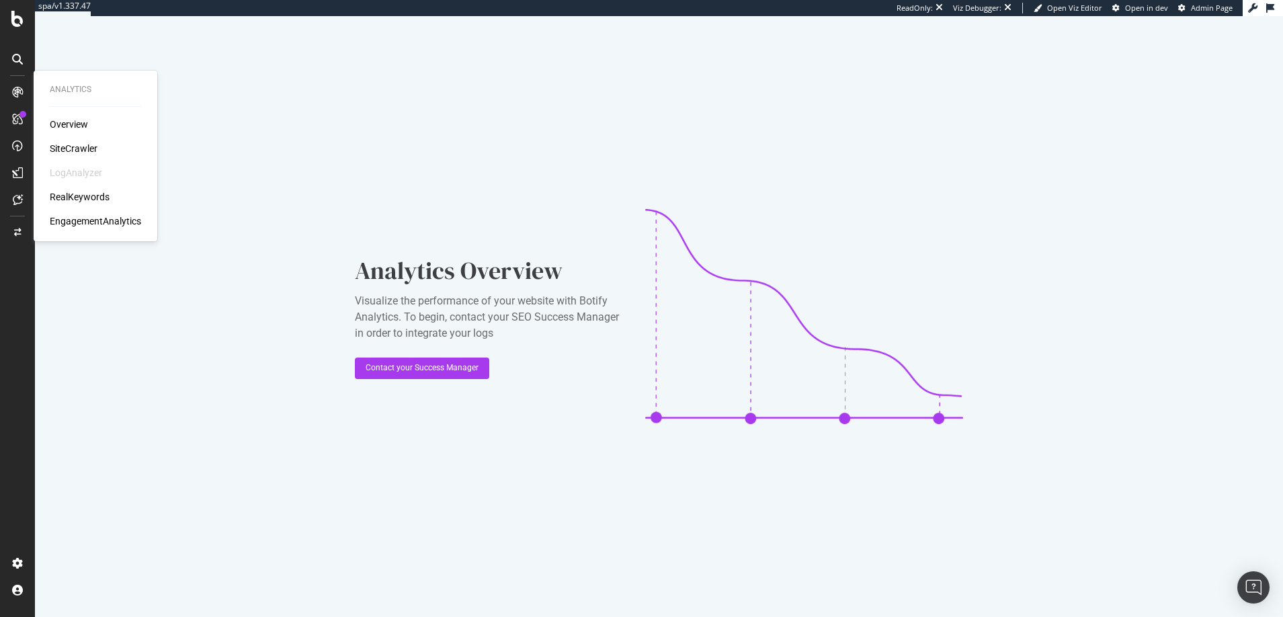
click at [73, 146] on div "SiteCrawler" at bounding box center [74, 148] width 48 height 13
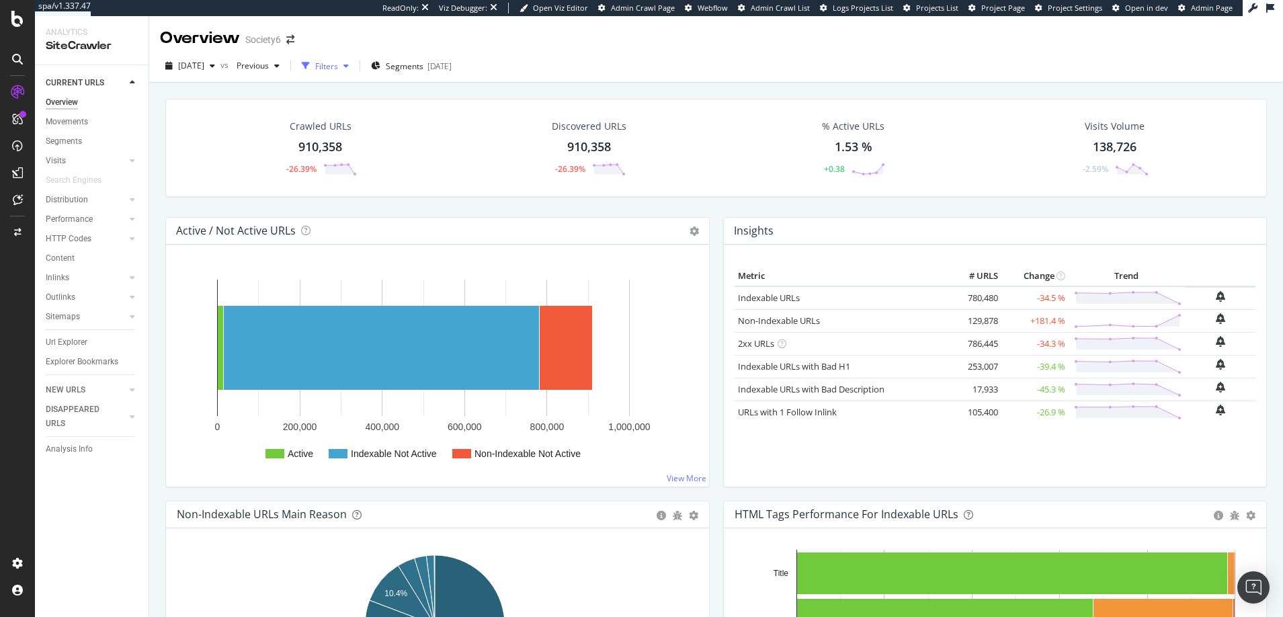
click at [338, 65] on div "Filters" at bounding box center [326, 65] width 23 height 11
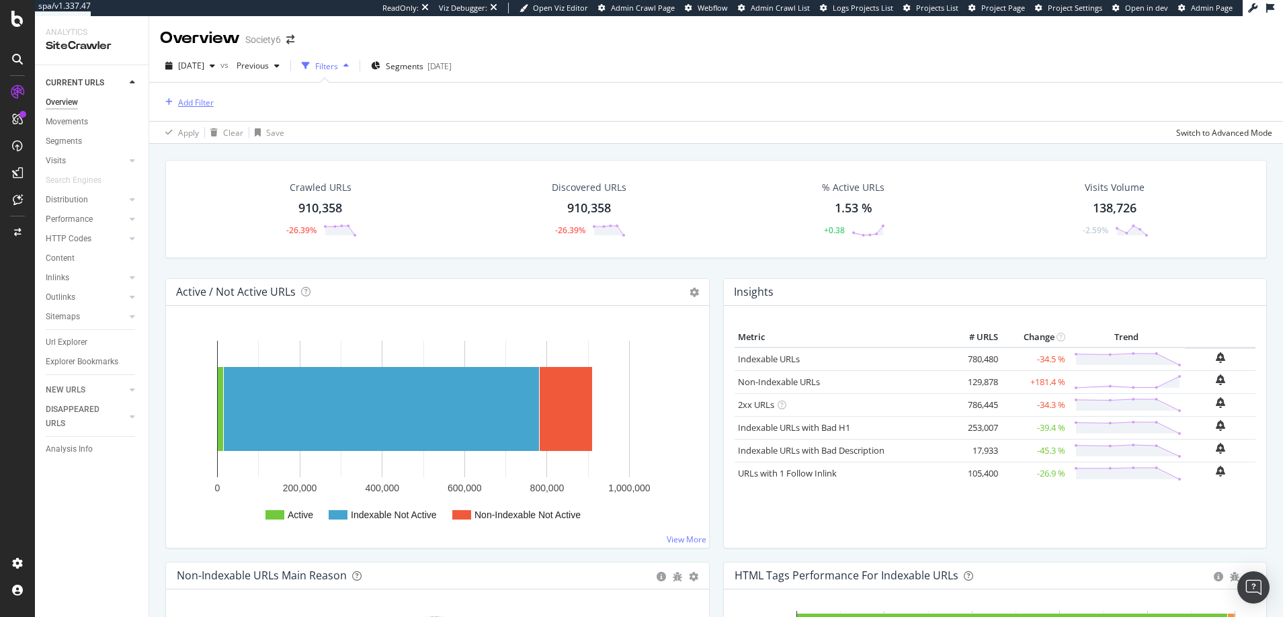
click at [197, 100] on div "Add Filter" at bounding box center [196, 102] width 36 height 11
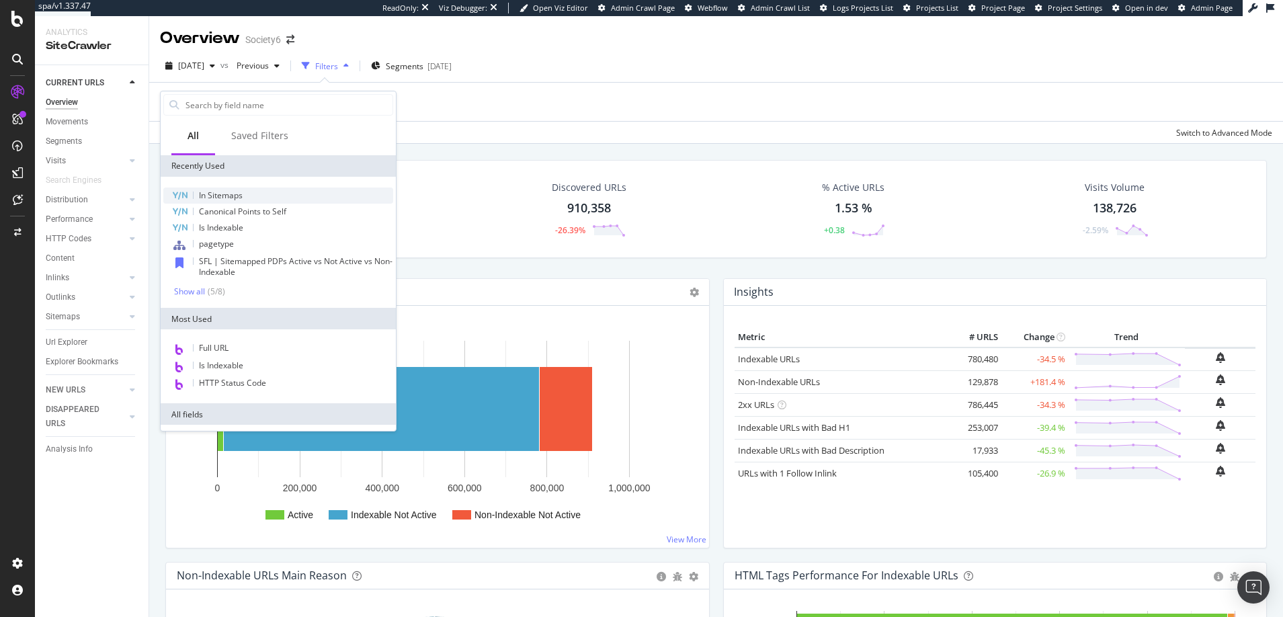
click at [226, 196] on span "In Sitemaps" at bounding box center [221, 195] width 44 height 11
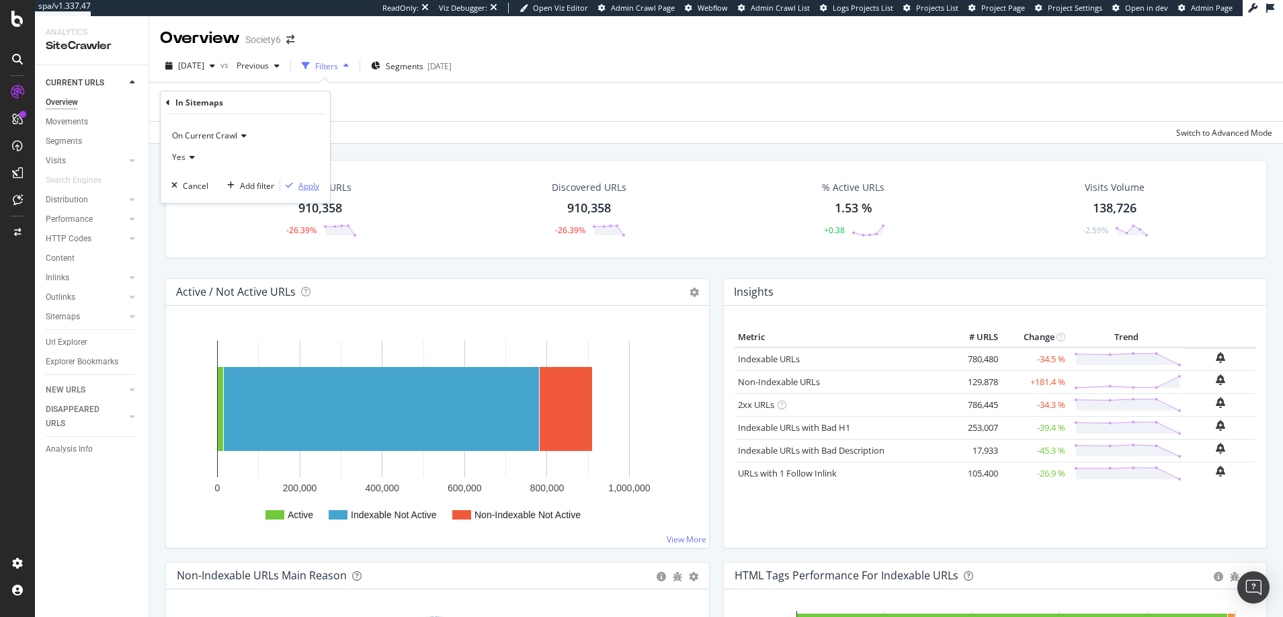
click at [309, 185] on div "Apply" at bounding box center [308, 185] width 21 height 11
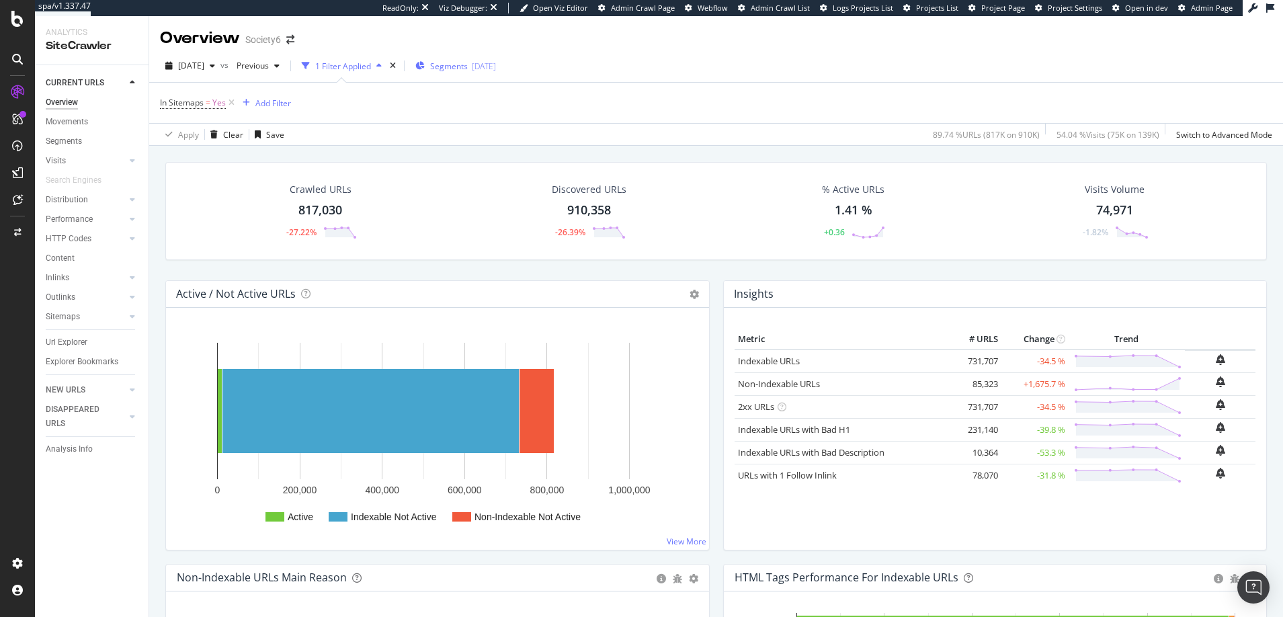
click at [468, 67] on span "Segments" at bounding box center [449, 65] width 38 height 11
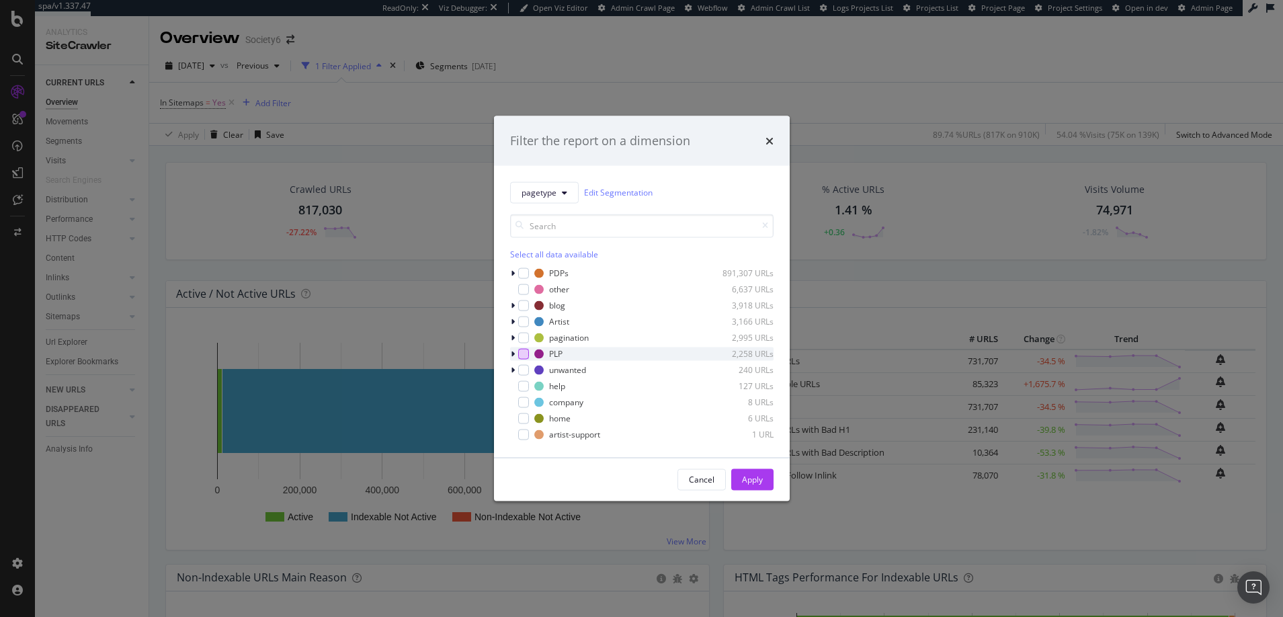
click at [523, 353] on div "modal" at bounding box center [523, 353] width 11 height 11
click at [749, 476] on div "Apply" at bounding box center [752, 479] width 21 height 11
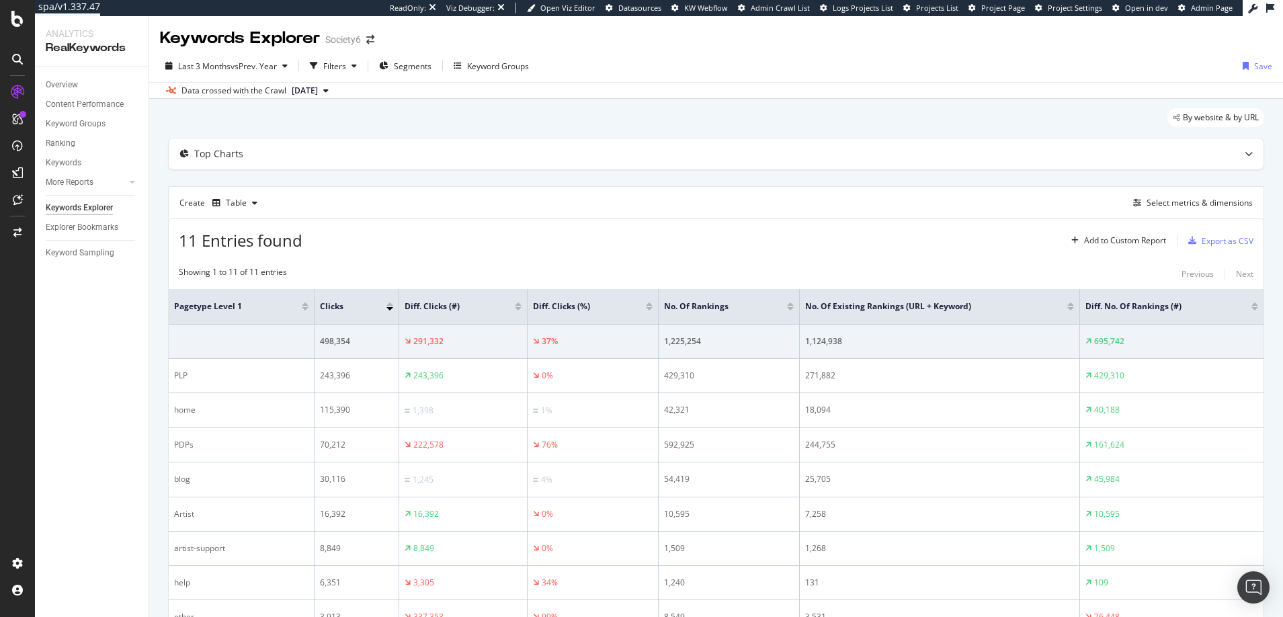
scroll to position [198, 0]
